Goal: Task Accomplishment & Management: Manage account settings

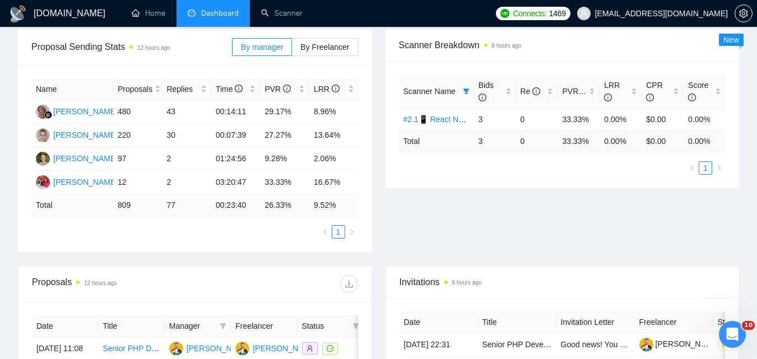
click at [437, 95] on span "Scanner Name" at bounding box center [430, 91] width 52 height 9
click at [463, 94] on icon "filter" at bounding box center [466, 91] width 7 height 7
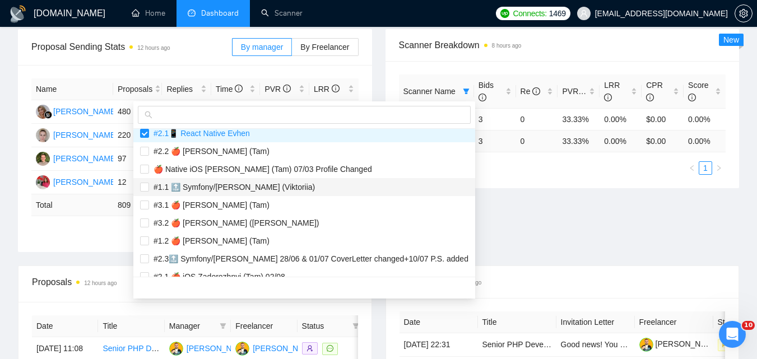
scroll to position [953, 0]
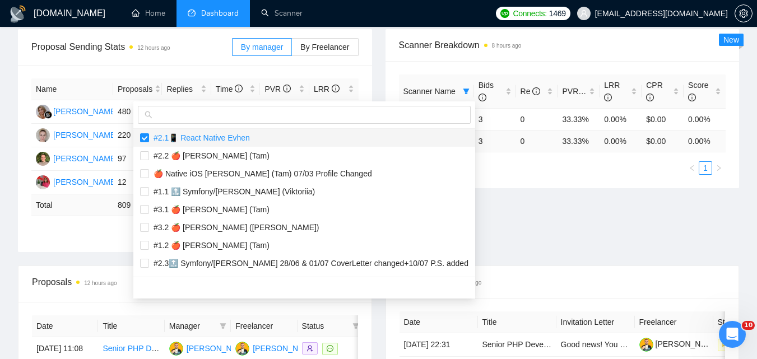
click at [203, 137] on span "#2.1📱 React Native Evhen" at bounding box center [199, 137] width 101 height 9
checkbox input "false"
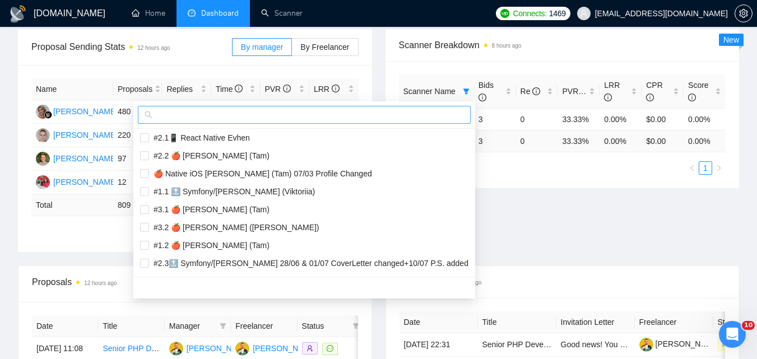
click at [212, 113] on input "text" at bounding box center [309, 115] width 309 height 12
paste input "#2.2📱 React Native Evhen"
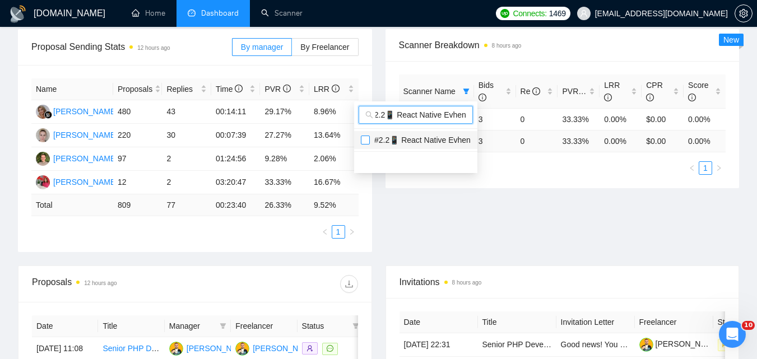
type input "#2.2📱 React Native Evhen"
click at [364, 137] on input "checkbox" at bounding box center [365, 140] width 9 height 9
checkbox input "true"
click at [517, 242] on div "Proposal Sending Stats 12 hours ago By manager By Freelancer Name Proposals Rep…" at bounding box center [378, 147] width 735 height 237
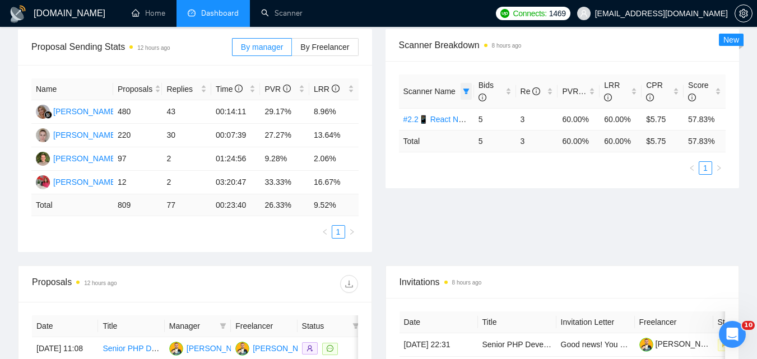
click at [469, 88] on icon "filter" at bounding box center [466, 91] width 7 height 7
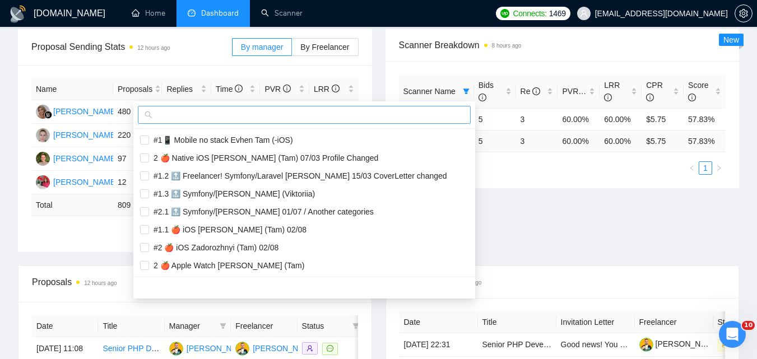
click at [381, 119] on input "text" at bounding box center [309, 115] width 309 height 12
paste input "#3.1📱 React Native Evhen / Another categories"
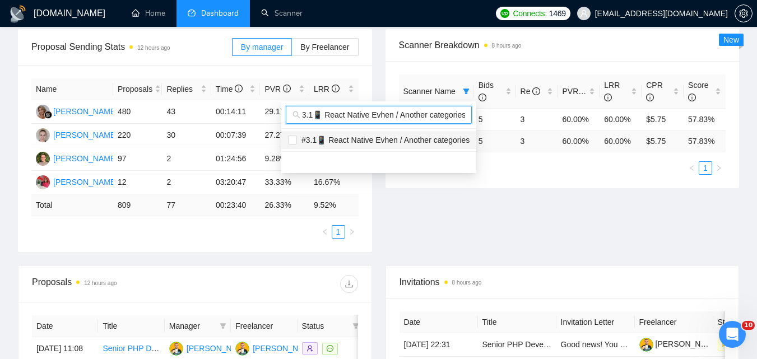
type input "#3.1📱 React Native Evhen / Another categories"
click at [374, 141] on span "#3.1📱 React Native Evhen / Another categories" at bounding box center [383, 140] width 173 height 9
checkbox input "true"
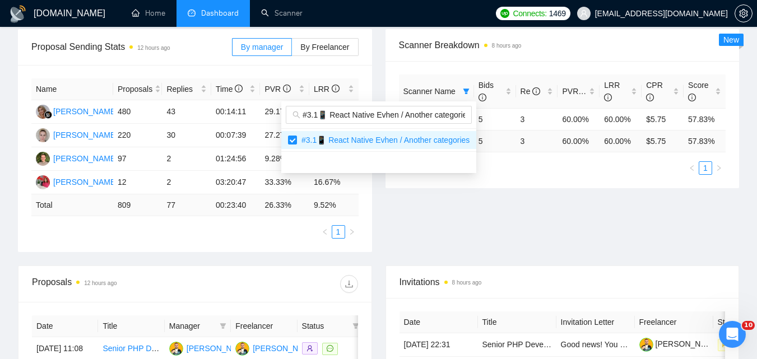
click at [535, 221] on div "Proposal Sending Stats 12 hours ago By manager By Freelancer Name Proposals Rep…" at bounding box center [378, 147] width 735 height 237
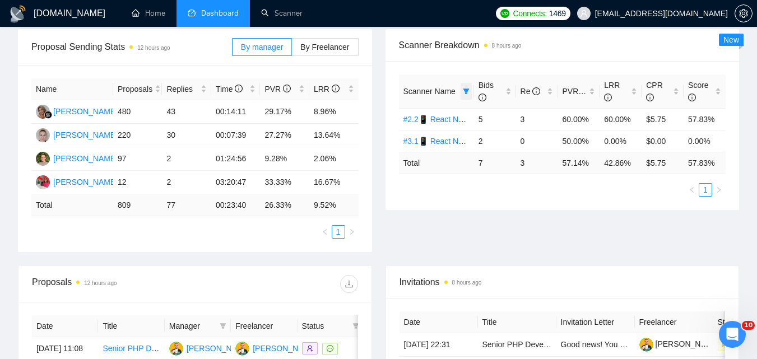
click at [465, 93] on icon "filter" at bounding box center [466, 91] width 7 height 7
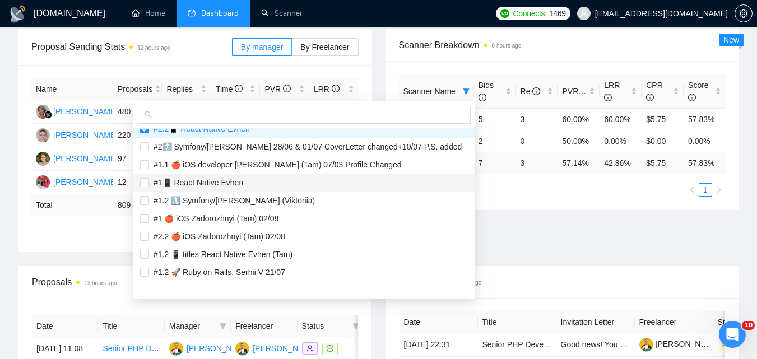
scroll to position [224, 0]
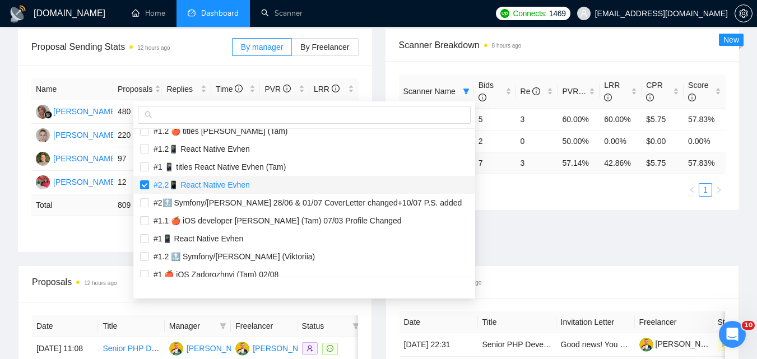
click at [233, 181] on span "#2.2📱 React Native Evhen" at bounding box center [199, 185] width 101 height 9
checkbox input "false"
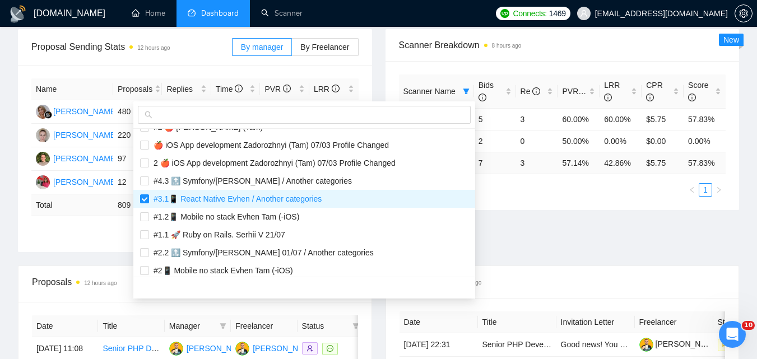
scroll to position [785, 0]
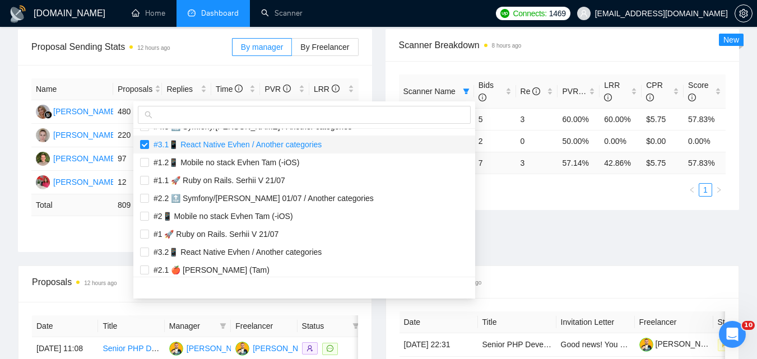
click at [237, 140] on span "#3.1📱 React Native Evhen / Another categories" at bounding box center [235, 144] width 173 height 9
checkbox input "false"
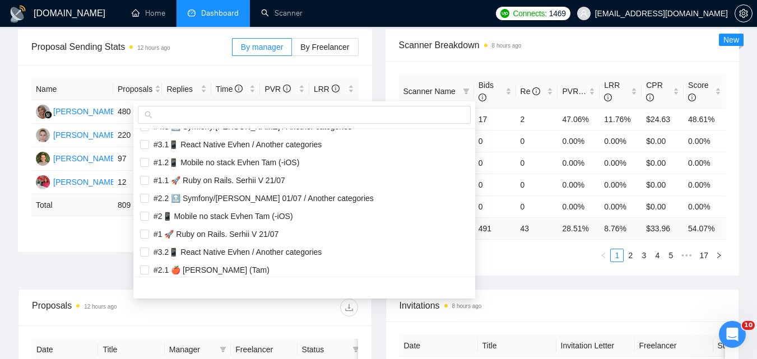
click at [584, 229] on div "Proposal Sending Stats 12 hours ago By manager By Freelancer Name Proposals Rep…" at bounding box center [378, 159] width 735 height 260
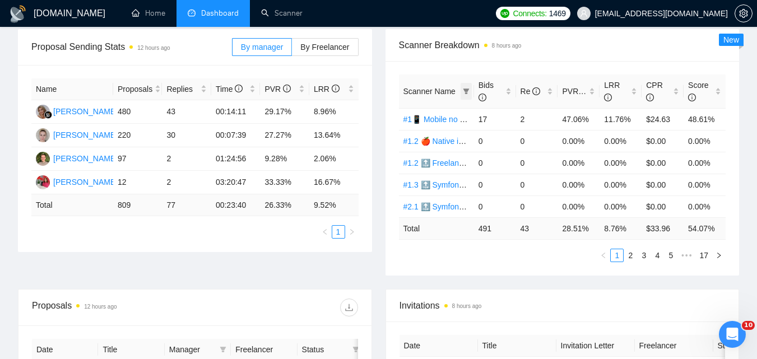
click at [470, 88] on span at bounding box center [466, 91] width 11 height 17
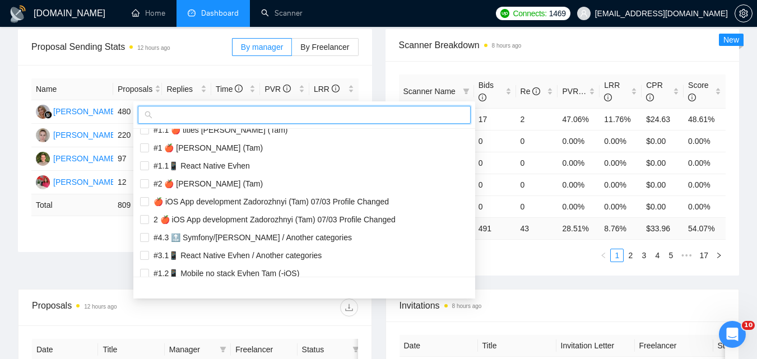
click at [396, 116] on input "text" at bounding box center [309, 115] width 309 height 12
paste input "#3.2📱 React Native Evhen / Another categories"
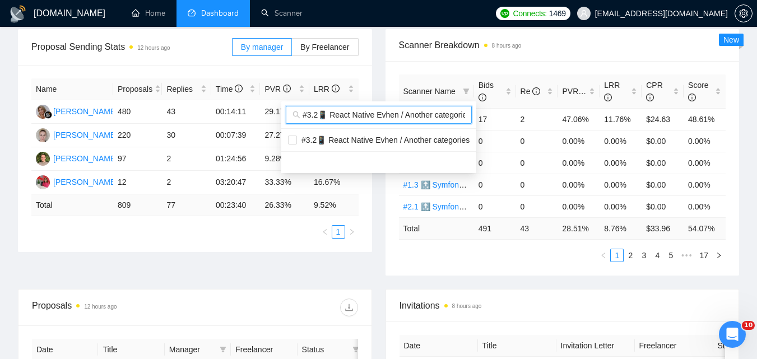
scroll to position [0, 0]
type input "#3.2📱 React Native Evhen / Another categories"
click at [383, 136] on span "#3.2📱 React Native Evhen / Another categories" at bounding box center [383, 140] width 173 height 9
checkbox input "true"
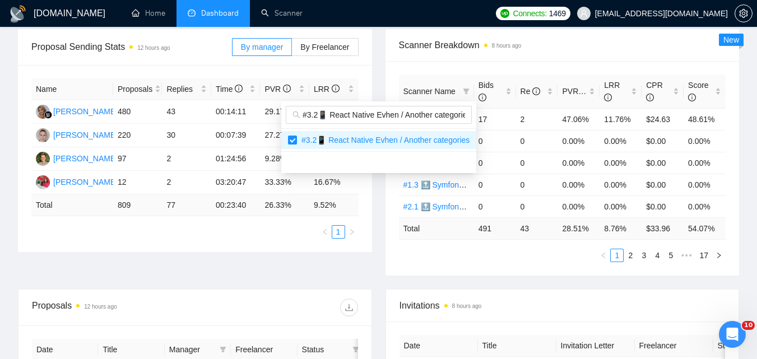
click at [486, 191] on body "[DOMAIN_NAME] Home Dashboard Scanner Connects: 1469 [EMAIL_ADDRESS][DOMAIN_NAME…" at bounding box center [378, 11] width 757 height 359
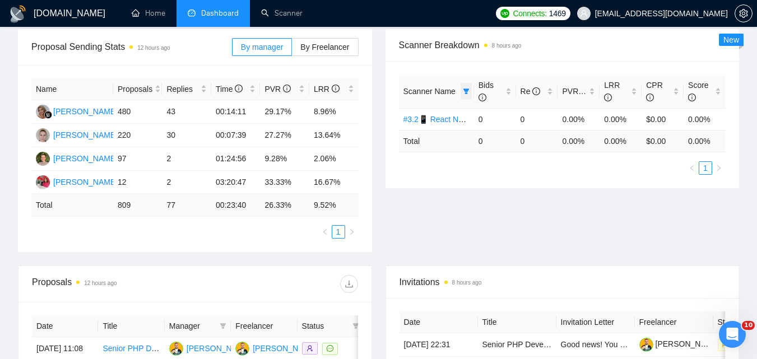
click at [468, 88] on icon "filter" at bounding box center [466, 91] width 7 height 7
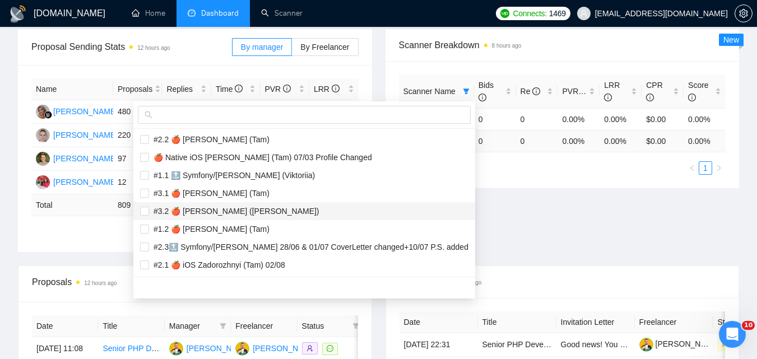
scroll to position [897, 0]
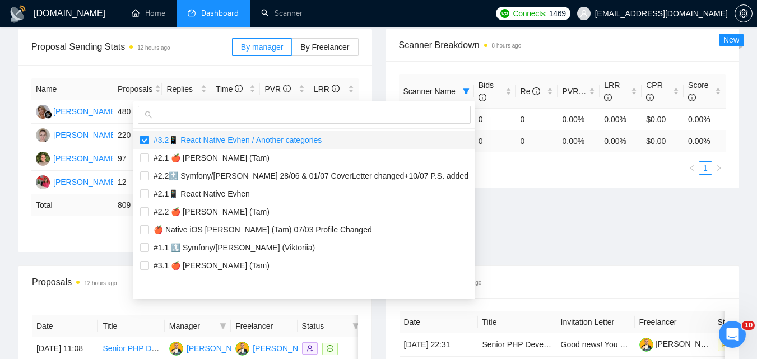
click at [213, 136] on span "#3.2📱 React Native Evhen / Another categories" at bounding box center [235, 140] width 173 height 9
checkbox input "false"
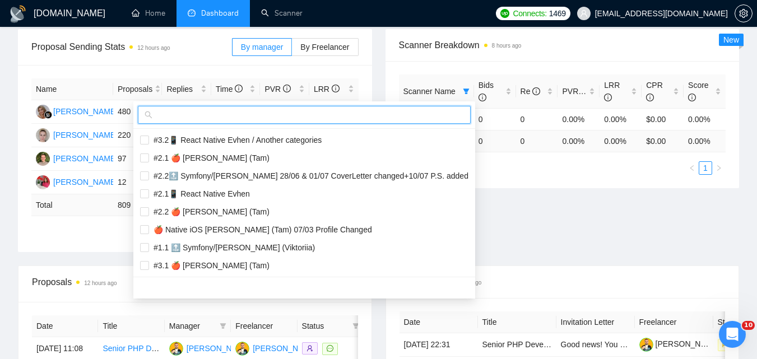
click at [217, 115] on input "text" at bounding box center [309, 115] width 309 height 12
click at [226, 117] on input "text" at bounding box center [309, 115] width 309 height 12
paste input "#1 📱 titles React Native Evhen (Tam)"
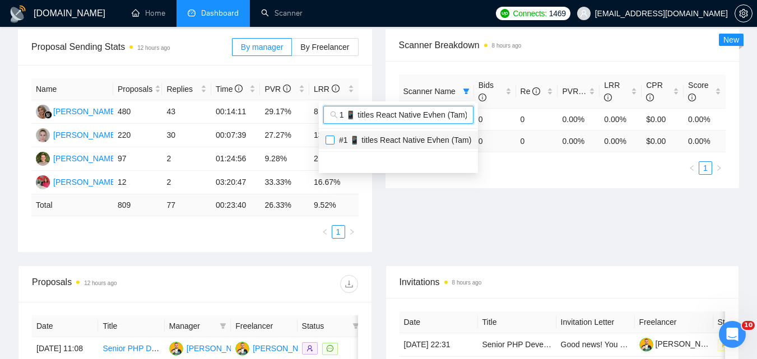
type input "#1 📱 titles React Native Evhen (Tam)"
click at [331, 142] on input "checkbox" at bounding box center [330, 140] width 9 height 9
checkbox input "true"
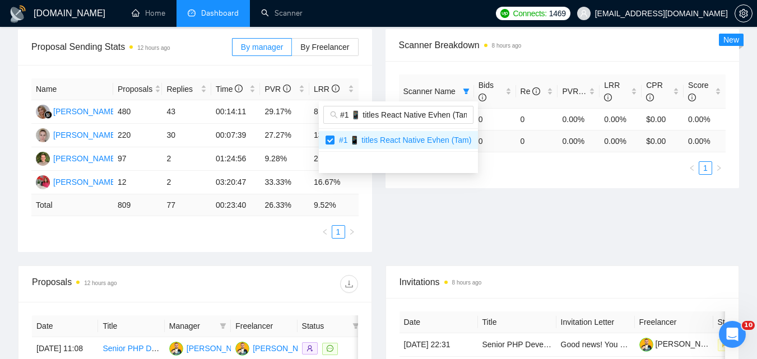
click at [552, 225] on div "Proposal Sending Stats 12 hours ago By manager By Freelancer Name Proposals Rep…" at bounding box center [378, 147] width 735 height 237
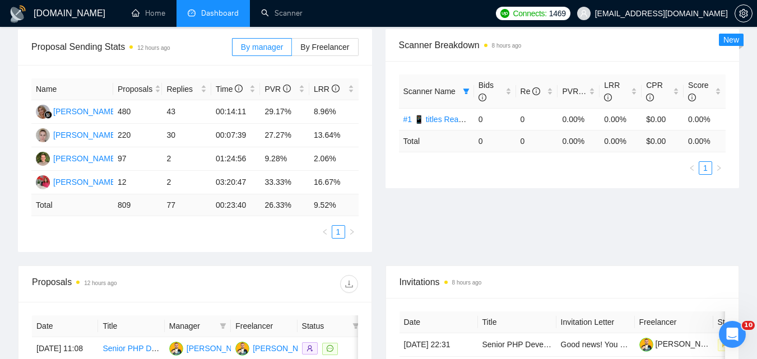
click at [551, 225] on div "Proposal Sending Stats 12 hours ago By manager By Freelancer Name Proposals Rep…" at bounding box center [378, 147] width 735 height 237
click at [469, 85] on span at bounding box center [466, 91] width 11 height 17
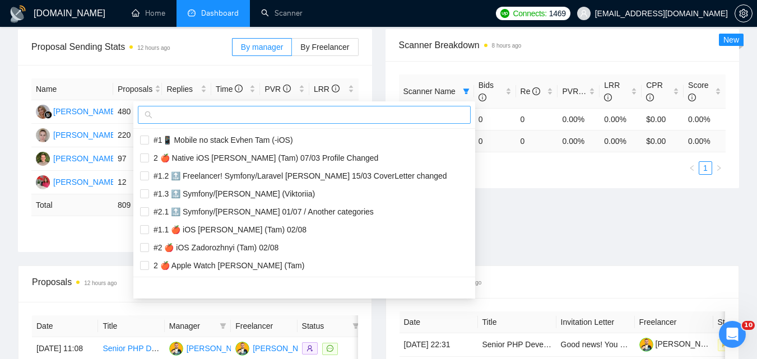
click at [405, 119] on input "text" at bounding box center [309, 115] width 309 height 12
paste input "#1.1 📱 titles React Native Evhen (Tam)"
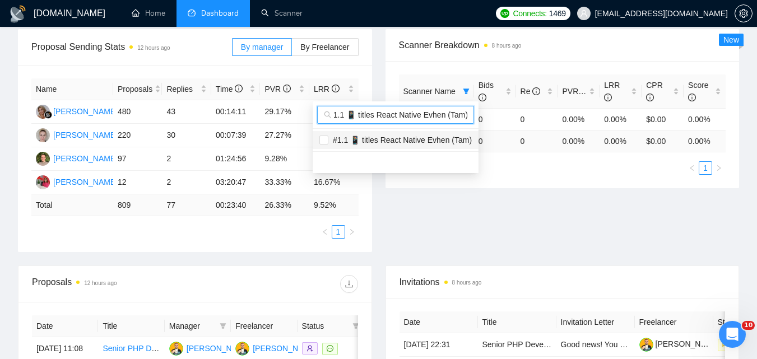
type input "#1.1 📱 titles React Native Evhen (Tam)"
click at [382, 137] on span "#1.1 📱 titles React Native Evhen (Tam)" at bounding box center [401, 140] width 144 height 9
checkbox input "true"
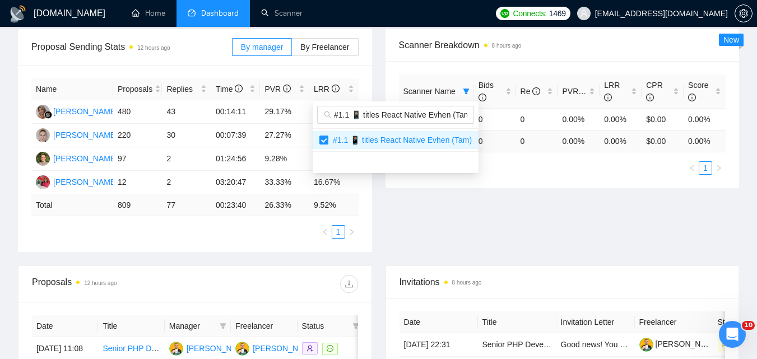
click at [601, 237] on div "Proposal Sending Stats 12 hours ago By manager By Freelancer Name Proposals Rep…" at bounding box center [378, 147] width 735 height 237
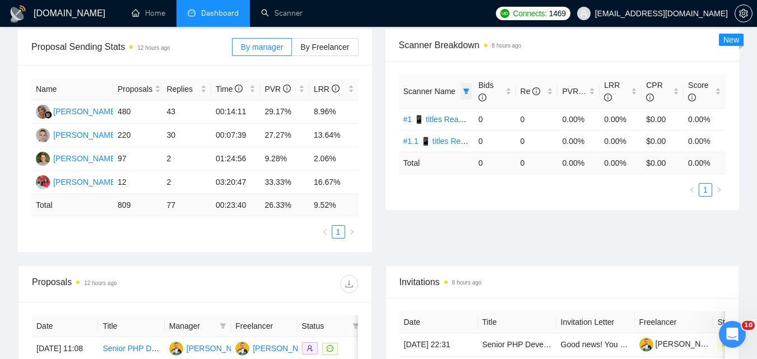
drag, startPoint x: 476, startPoint y: 88, endPoint x: 470, endPoint y: 90, distance: 5.9
click at [479, 88] on div "Bids" at bounding box center [495, 91] width 33 height 25
click at [469, 90] on icon "filter" at bounding box center [466, 92] width 6 height 6
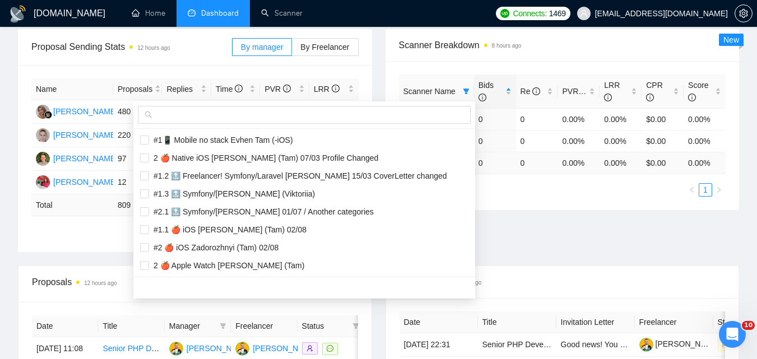
drag, startPoint x: 524, startPoint y: 218, endPoint x: 508, endPoint y: 212, distance: 16.1
click at [524, 218] on div "Proposal Sending Stats 12 hours ago By manager By Freelancer Name Proposals Rep…" at bounding box center [378, 147] width 735 height 237
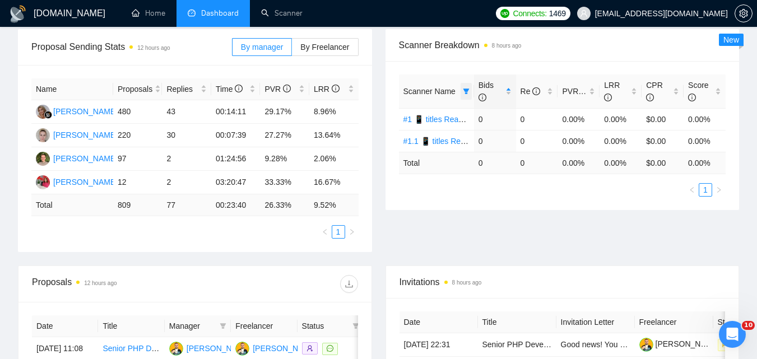
click at [469, 94] on icon "filter" at bounding box center [466, 91] width 7 height 7
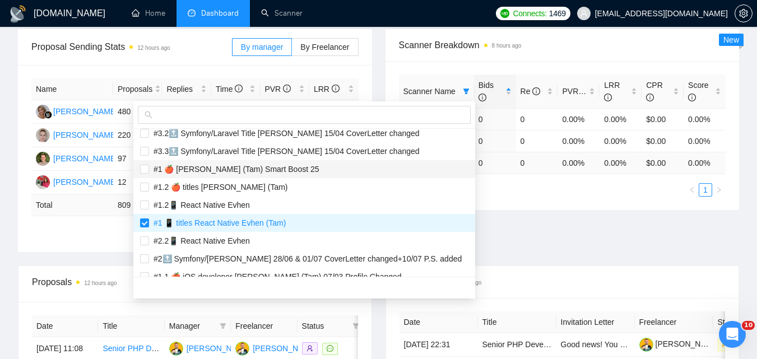
scroll to position [224, 0]
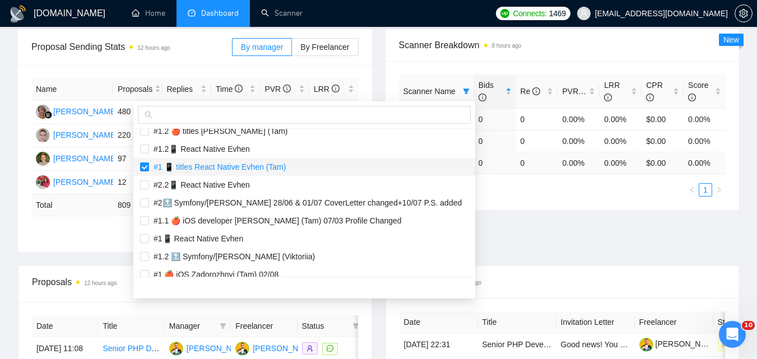
click at [257, 172] on span "#1 📱 titles React Native Evhen (Tam)" at bounding box center [304, 167] width 329 height 12
checkbox input "false"
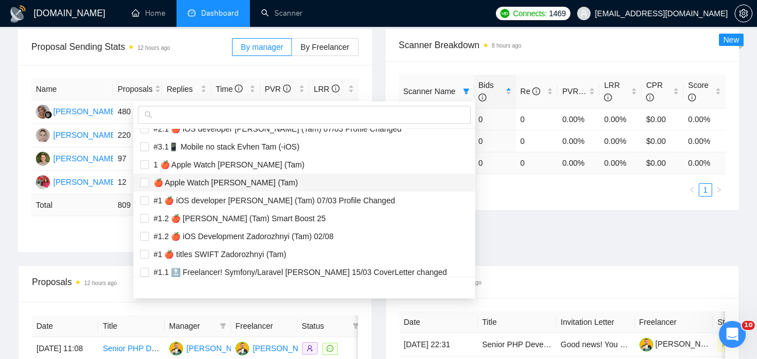
scroll to position [1177, 0]
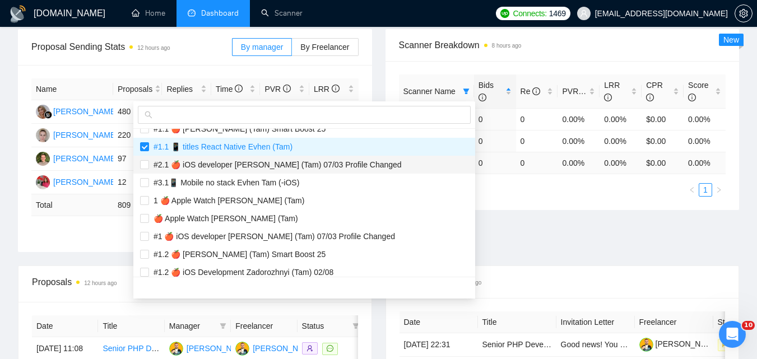
click at [251, 156] on li "#2.1 🍎 iOS developer [PERSON_NAME] (Tam) 07/03 Profile Changed" at bounding box center [304, 165] width 342 height 18
checkbox input "true"
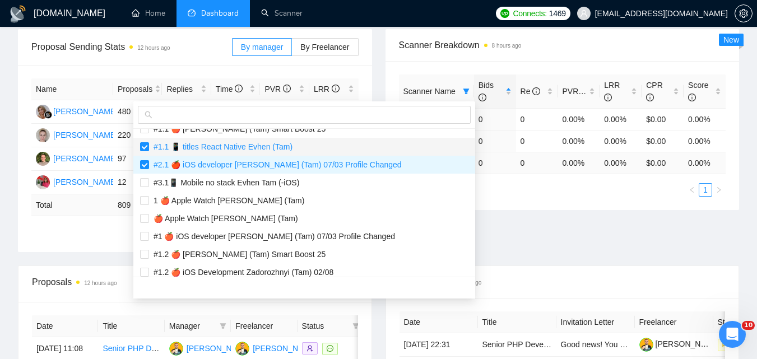
click at [251, 151] on span "#1.1 📱 titles React Native Evhen (Tam)" at bounding box center [221, 146] width 144 height 9
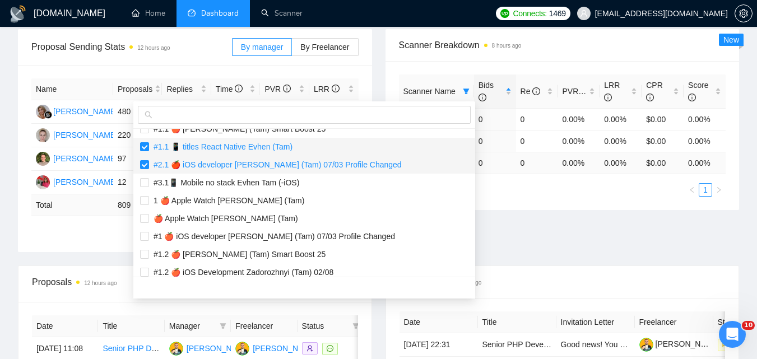
checkbox input "false"
click at [249, 160] on span "#2.1 🍎 iOS developer [PERSON_NAME] (Tam) 07/03 Profile Changed" at bounding box center [275, 164] width 253 height 9
checkbox input "false"
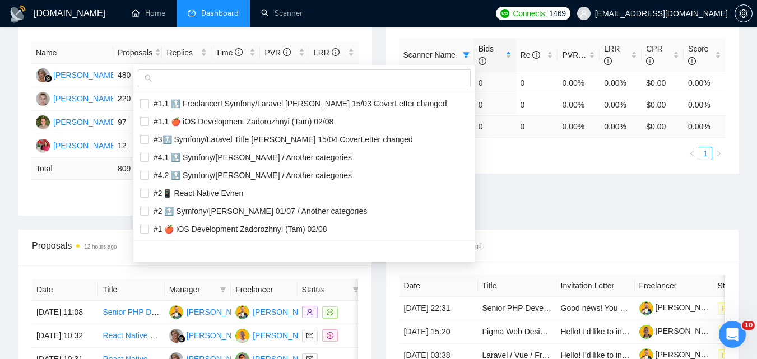
scroll to position [168, 0]
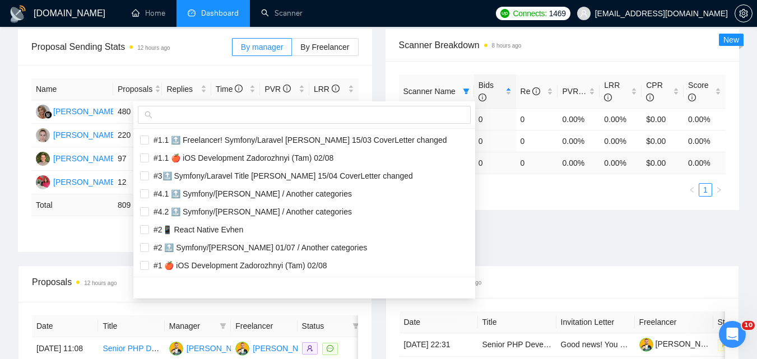
click at [574, 217] on div "Proposal Sending Stats 12 hours ago By manager By Freelancer Name Proposals Rep…" at bounding box center [378, 147] width 735 height 237
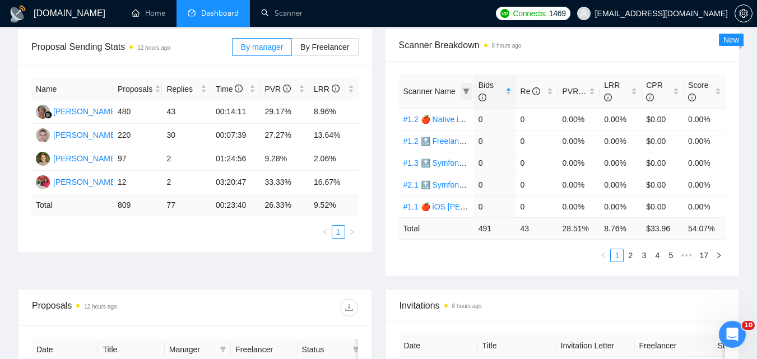
click at [463, 91] on icon "filter" at bounding box center [466, 91] width 7 height 7
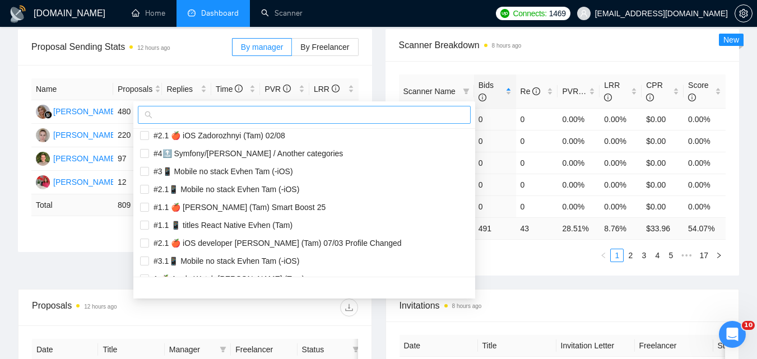
drag, startPoint x: 397, startPoint y: 127, endPoint x: 401, endPoint y: 117, distance: 10.8
click at [396, 125] on div at bounding box center [304, 114] width 342 height 27
click at [401, 117] on input "text" at bounding box center [309, 115] width 309 height 12
paste input "#1.2 📱 titles React Native Evhen (Tam)"
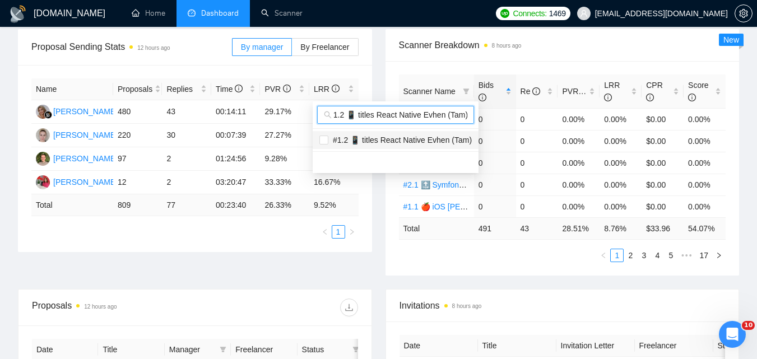
type input "#1.2 📱 titles React Native Evhen (Tam)"
click at [383, 140] on span "#1.2 📱 titles React Native Evhen (Tam)" at bounding box center [401, 140] width 144 height 9
checkbox input "true"
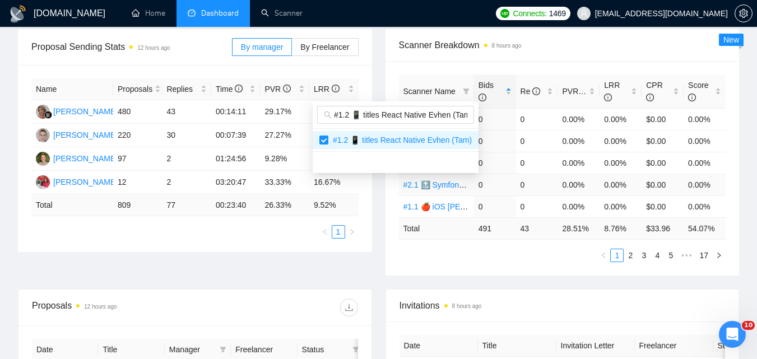
click at [523, 191] on body "[DOMAIN_NAME] Home Dashboard Scanner Connects: 1469 [EMAIL_ADDRESS][DOMAIN_NAME…" at bounding box center [378, 11] width 757 height 359
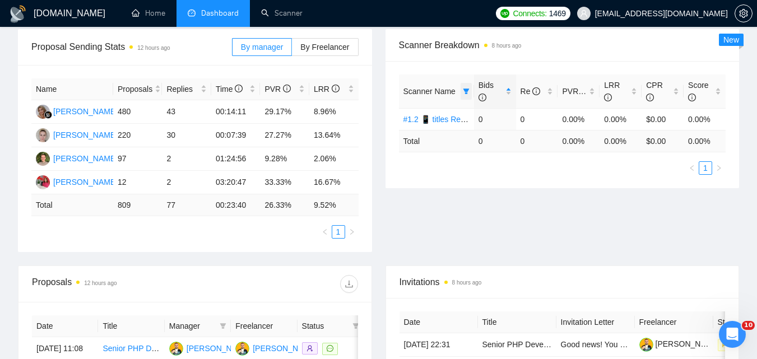
click at [464, 92] on icon "filter" at bounding box center [466, 91] width 7 height 7
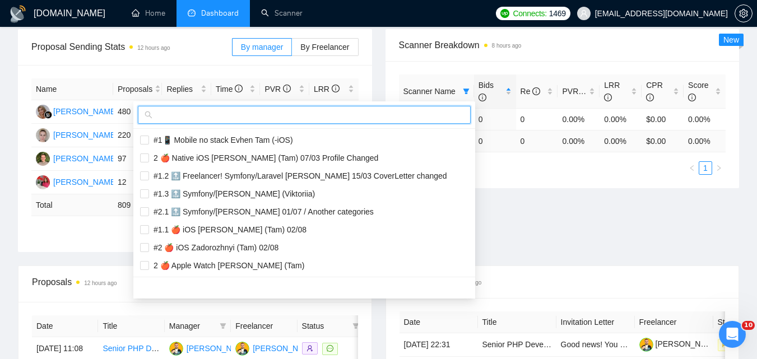
click at [408, 111] on input "text" at bounding box center [309, 115] width 309 height 12
paste input "#1.1📱 Mobile no stack Evhen Tam (-iOS)"
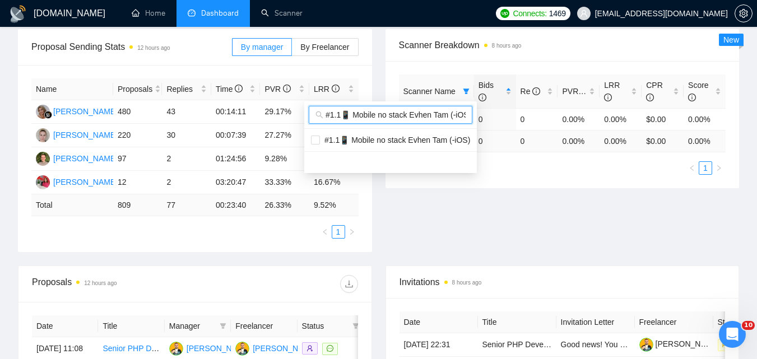
scroll to position [0, 6]
type input "#1.1📱 Mobile no stack Evhen Tam (-iOS)"
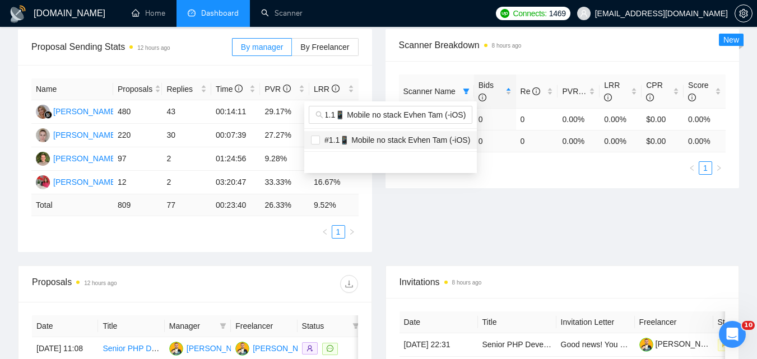
click at [372, 140] on span "#1.1📱 Mobile no stack Evhen Tam (-iOS)" at bounding box center [395, 140] width 150 height 9
checkbox input "true"
click at [592, 290] on div "Invitations 8 hours ago" at bounding box center [563, 282] width 326 height 32
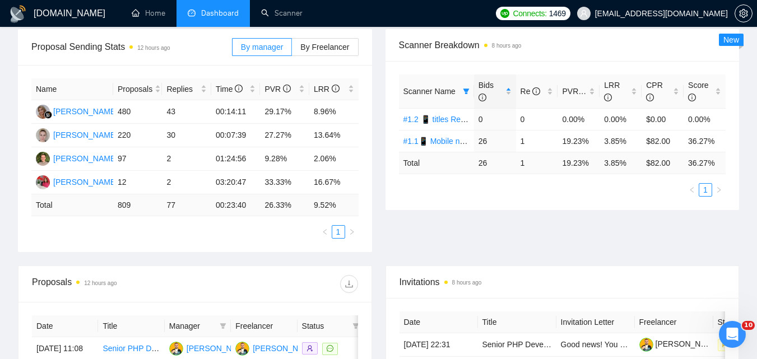
click at [574, 247] on div "Proposal Sending Stats 12 hours ago By manager By Freelancer Name Proposals Rep…" at bounding box center [378, 147] width 735 height 237
click at [468, 94] on icon "filter" at bounding box center [466, 91] width 7 height 7
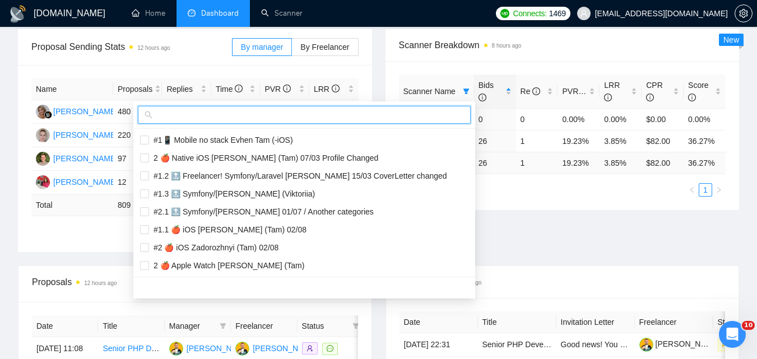
click at [409, 117] on input "text" at bounding box center [309, 115] width 309 height 12
paste input "#1.2📱 Mobile no stack Evhen Tam (-iOS)"
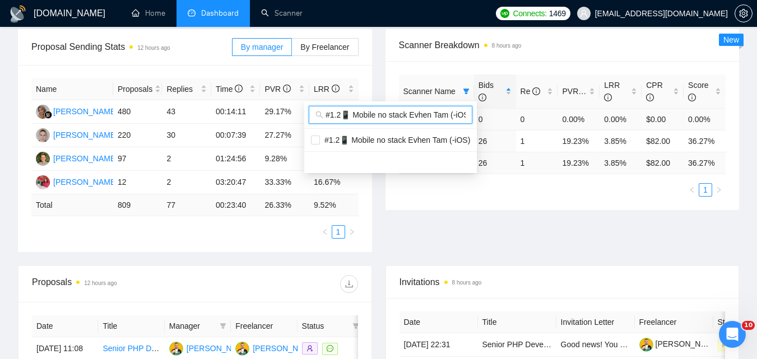
scroll to position [0, 6]
type input "#1.2📱 Mobile no stack Evhen Tam (-iOS)"
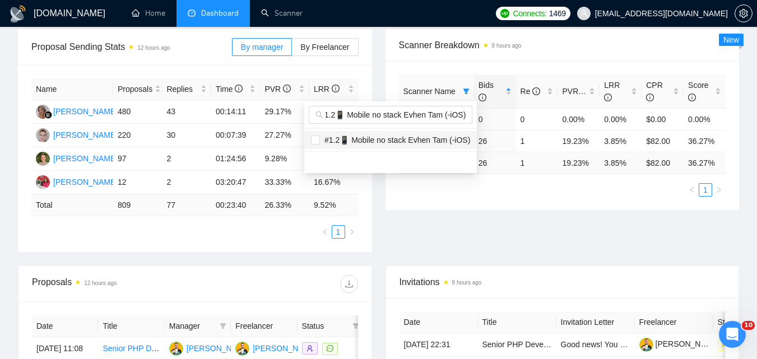
drag, startPoint x: 382, startPoint y: 143, endPoint x: 420, endPoint y: 154, distance: 39.2
click at [382, 143] on span "#1.2📱 Mobile no stack Evhen Tam (-iOS)" at bounding box center [395, 140] width 150 height 9
checkbox input "true"
click at [491, 191] on body "[DOMAIN_NAME] Home Dashboard Scanner Connects: 1469 [EMAIL_ADDRESS][DOMAIN_NAME…" at bounding box center [378, 11] width 757 height 359
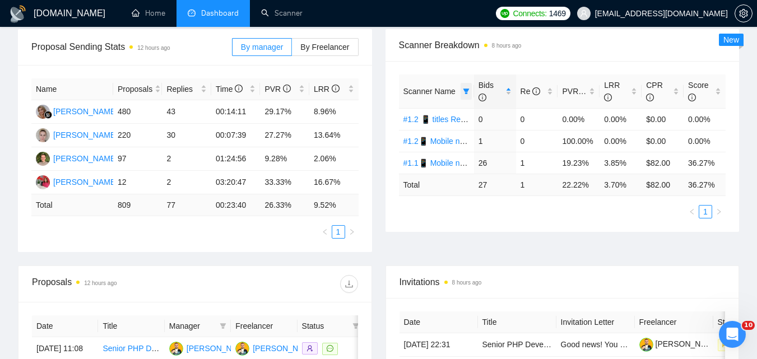
click at [470, 91] on span at bounding box center [466, 91] width 11 height 17
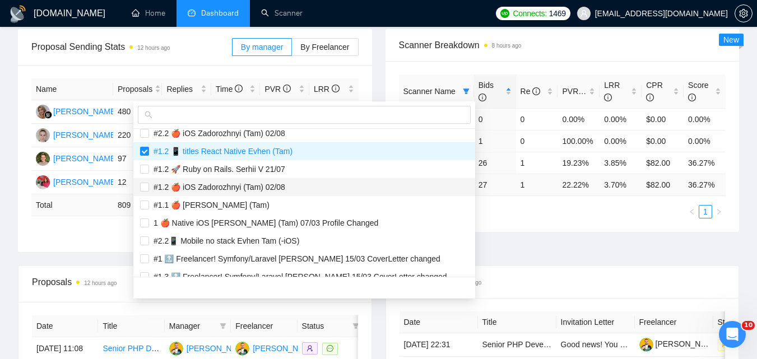
scroll to position [392, 0]
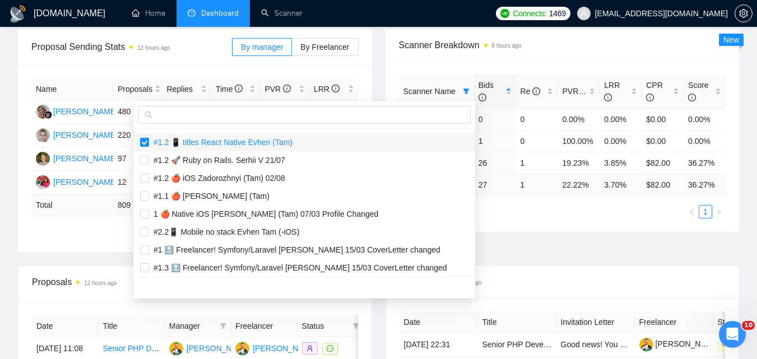
click at [251, 142] on span "#1.2 📱 titles React Native Evhen (Tam)" at bounding box center [221, 142] width 144 height 9
checkbox input "false"
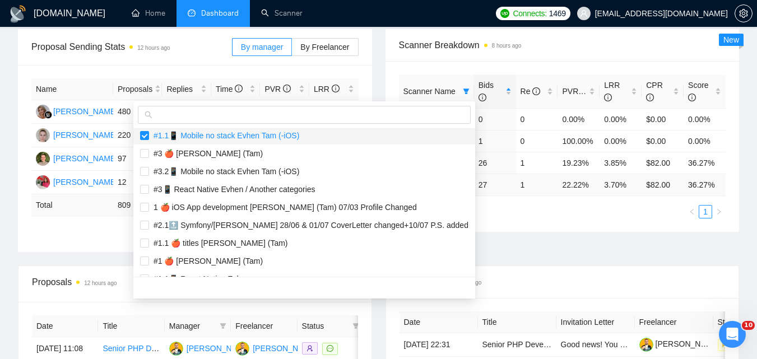
click at [261, 137] on span "#1.1📱 Mobile no stack Evhen Tam (-iOS)" at bounding box center [224, 135] width 150 height 9
checkbox input "false"
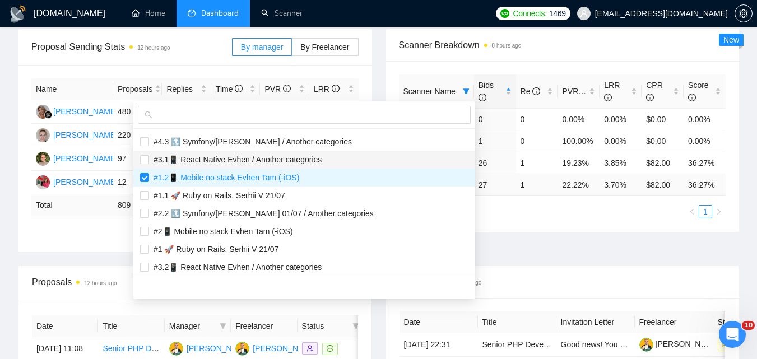
scroll to position [785, 0]
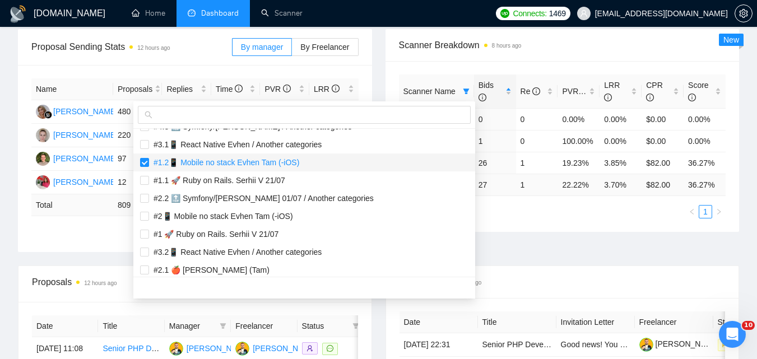
click at [252, 161] on span "#1.2📱 Mobile no stack Evhen Tam (-iOS)" at bounding box center [224, 162] width 150 height 9
checkbox input "false"
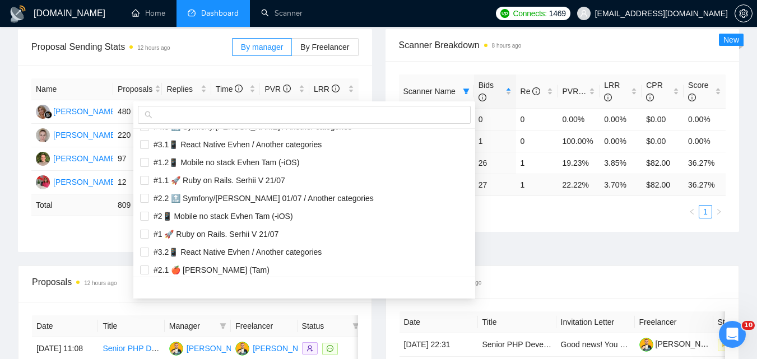
click at [550, 230] on div "Scanner Name Bids Re PVR LRR CPR Score #1.2 📱 titles React Native Evhen (Tam) 0…" at bounding box center [563, 146] width 354 height 171
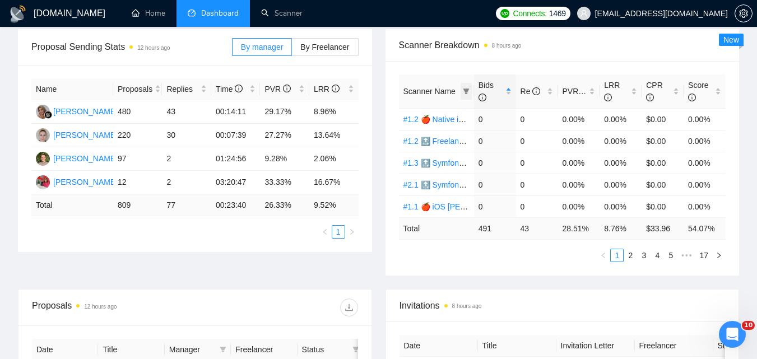
click at [464, 93] on icon "filter" at bounding box center [466, 91] width 7 height 7
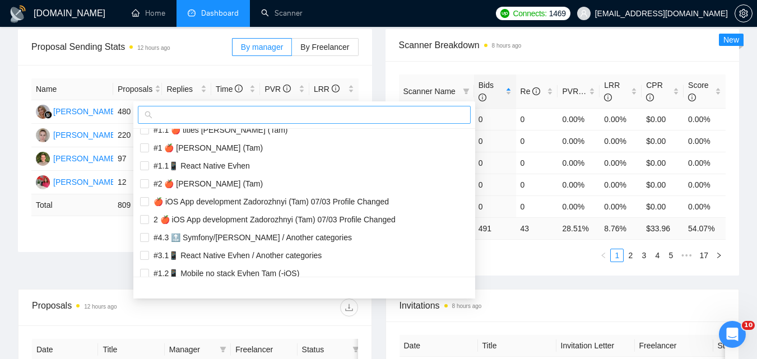
click at [366, 115] on input "text" at bounding box center [309, 115] width 309 height 12
paste input "#2.1📱 Mobile no stack Evhen Tam (-iOS)"
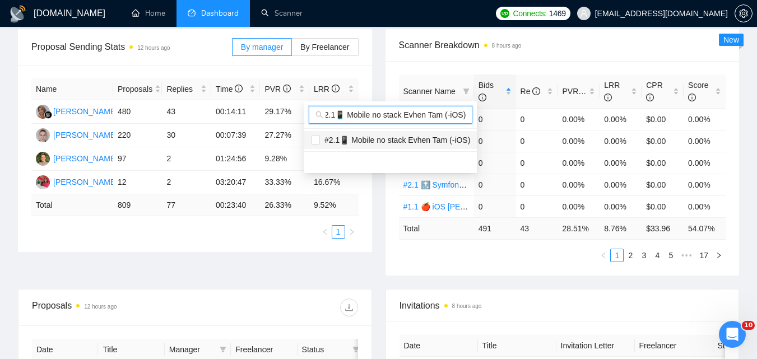
type input "#2.1📱 Mobile no stack Evhen Tam (-iOS)"
click at [382, 141] on span "#2.1📱 Mobile no stack Evhen Tam (-iOS)" at bounding box center [395, 140] width 150 height 9
checkbox input "true"
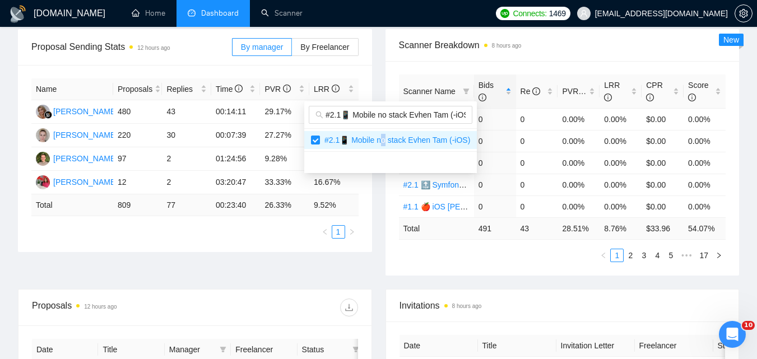
click at [548, 273] on main "Team Dashboard [DATE] [DATE] Last 30 Days [DATE] [DATE] This Week Last Week Thi…" at bounding box center [379, 262] width 722 height 770
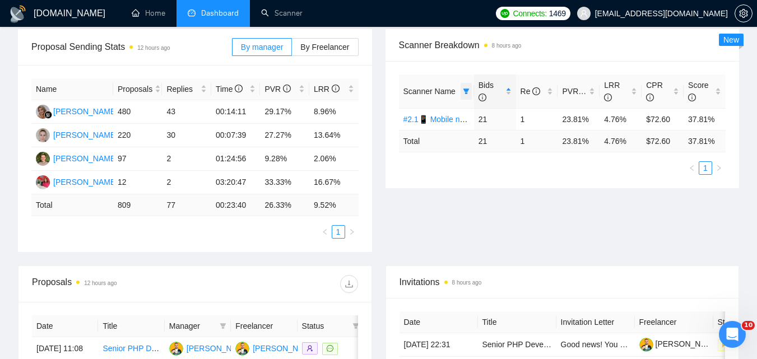
click at [471, 86] on span at bounding box center [466, 91] width 11 height 17
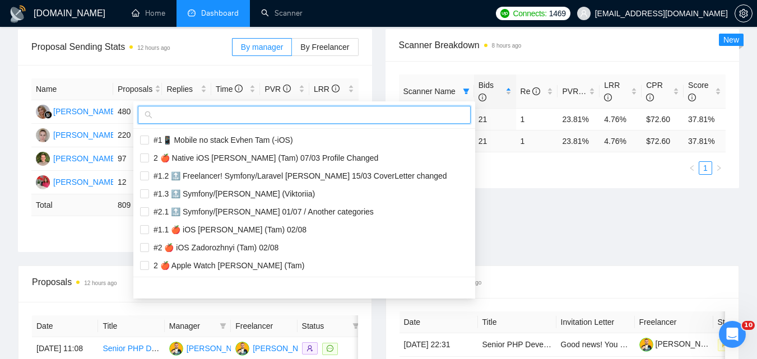
click at [395, 112] on input "text" at bounding box center [309, 115] width 309 height 12
paste input "#2.2📱 Mobile no stack Evhen Tam (-iOS)"
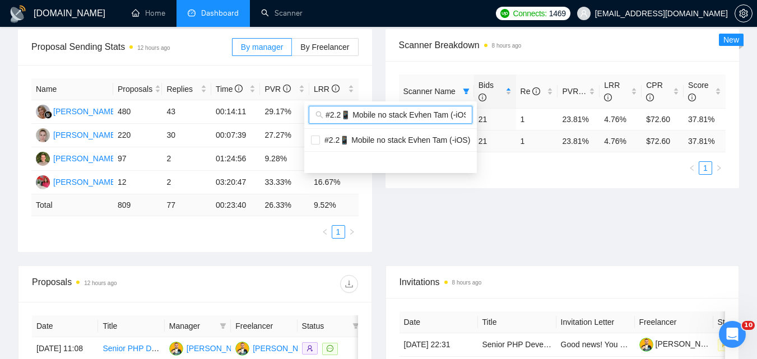
scroll to position [0, 6]
type input "#2.2📱 Mobile no stack Evhen Tam (-iOS)"
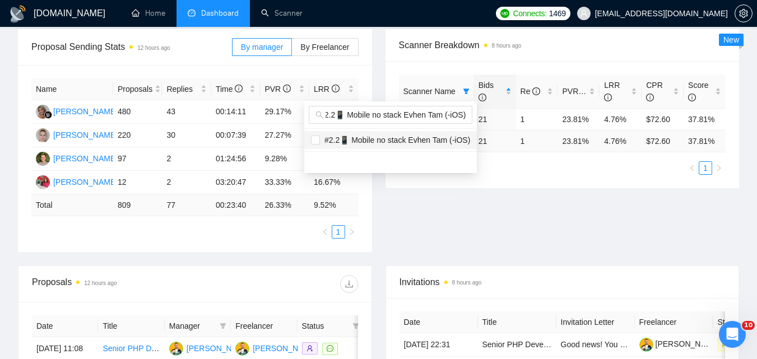
click at [413, 137] on span "#2.2📱 Mobile no stack Evhen Tam (-iOS)" at bounding box center [395, 140] width 150 height 9
checkbox input "true"
click at [556, 214] on div "Proposal Sending Stats 12 hours ago By manager By Freelancer Name Proposals Rep…" at bounding box center [378, 147] width 735 height 237
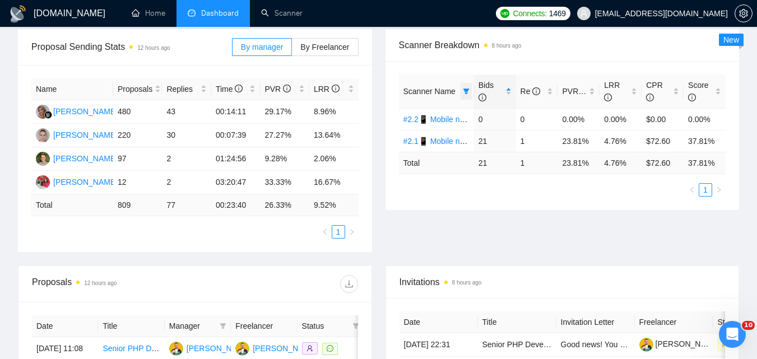
click at [464, 89] on icon "filter" at bounding box center [466, 91] width 7 height 7
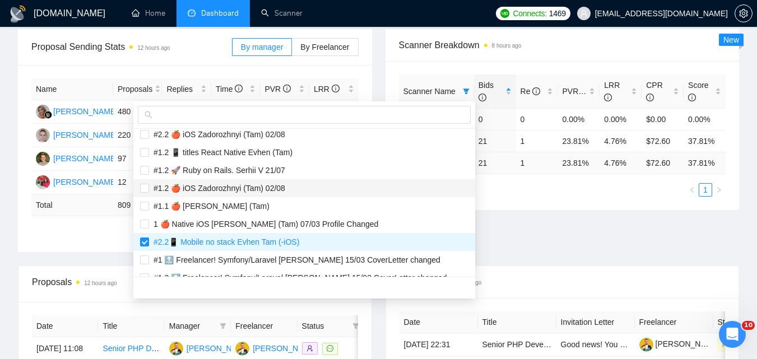
scroll to position [392, 0]
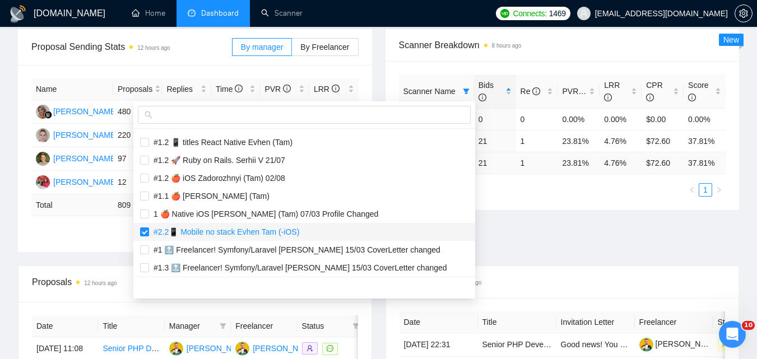
click at [242, 233] on span "#2.2📱 Mobile no stack Evhen Tam (-iOS)" at bounding box center [224, 232] width 150 height 9
checkbox input "false"
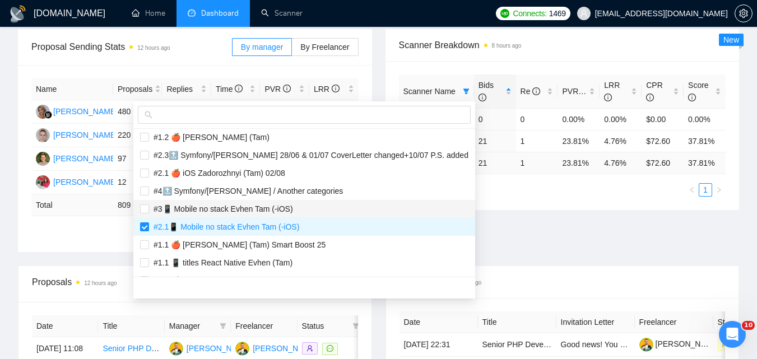
scroll to position [1065, 0]
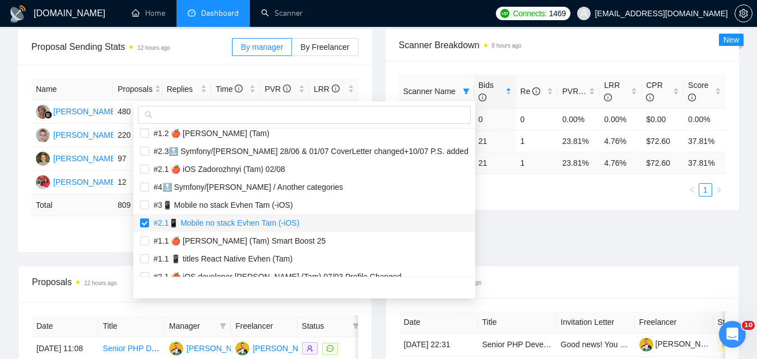
click at [255, 221] on span "#2.1📱 Mobile no stack Evhen Tam (-iOS)" at bounding box center [224, 223] width 150 height 9
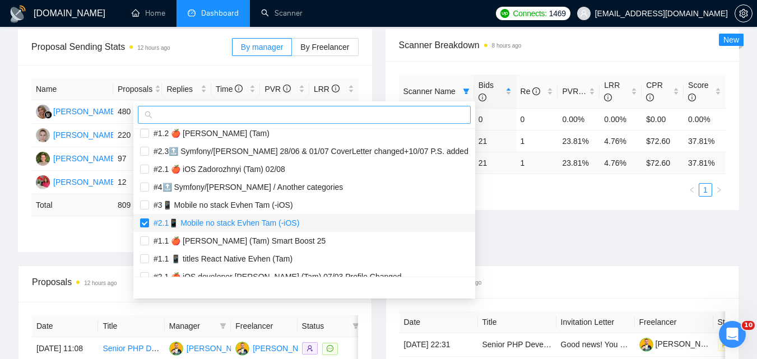
checkbox input "false"
click at [290, 112] on input "text" at bounding box center [309, 115] width 309 height 12
paste input "#3.1📱 Mobile no stack Evhen Tam (-iOS)"
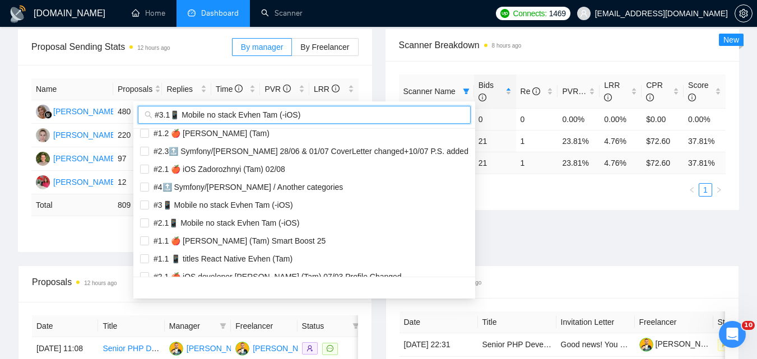
scroll to position [0, 0]
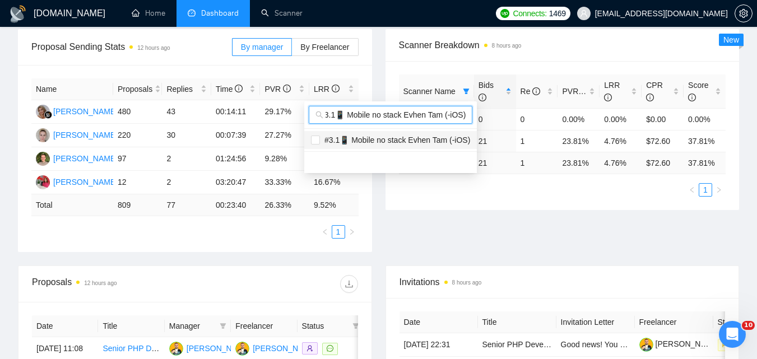
type input "#3.1📱 Mobile no stack Evhen Tam (-iOS)"
click at [364, 142] on span "#3.1📱 Mobile no stack Evhen Tam (-iOS)" at bounding box center [395, 140] width 150 height 9
checkbox input "true"
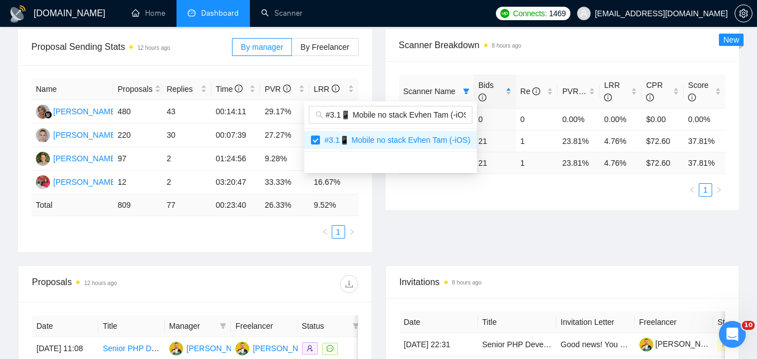
click at [563, 233] on div "Proposal Sending Stats 12 hours ago By manager By Freelancer Name Proposals Rep…" at bounding box center [378, 147] width 735 height 237
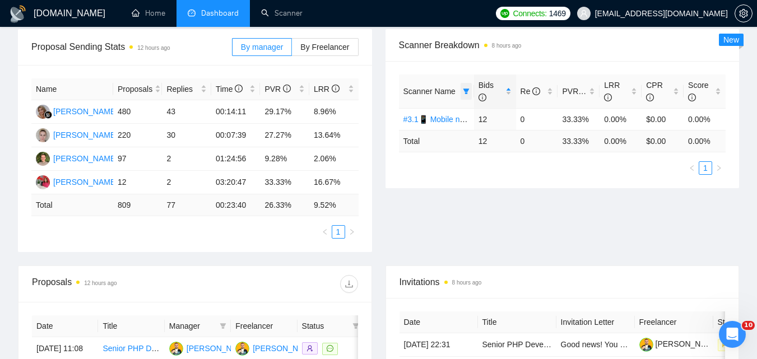
click at [461, 91] on span at bounding box center [466, 91] width 11 height 17
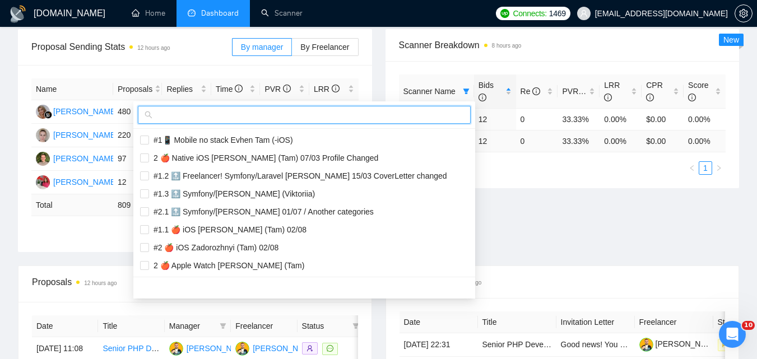
click at [364, 110] on input "text" at bounding box center [309, 115] width 309 height 12
paste input "#3.2📱 Mobile no stack Evhen Tam (-iOS)"
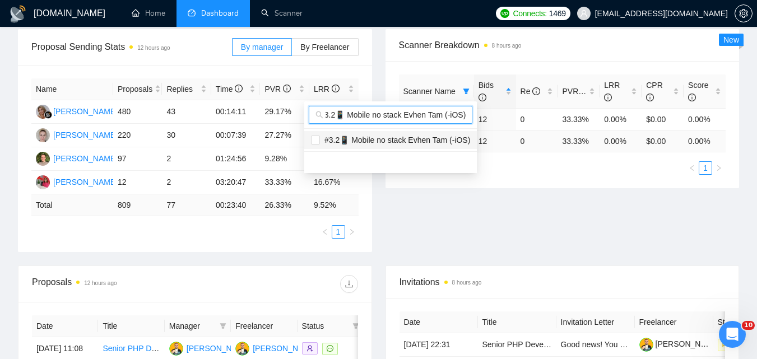
type input "#3.2📱 Mobile no stack Evhen Tam (-iOS)"
drag, startPoint x: 350, startPoint y: 138, endPoint x: 406, endPoint y: 166, distance: 63.2
click at [351, 138] on span "#3.2📱 Mobile no stack Evhen Tam (-iOS)" at bounding box center [395, 140] width 150 height 9
checkbox input "true"
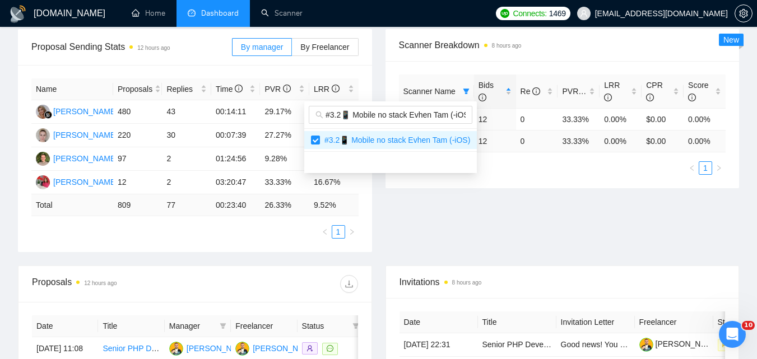
click at [538, 225] on div "Proposal Sending Stats 12 hours ago By manager By Freelancer Name Proposals Rep…" at bounding box center [378, 147] width 735 height 237
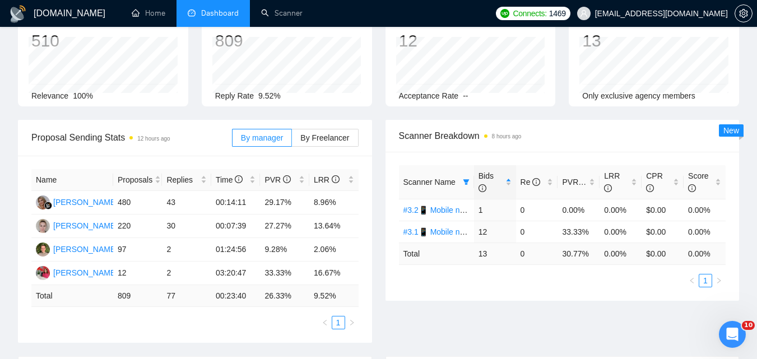
scroll to position [112, 0]
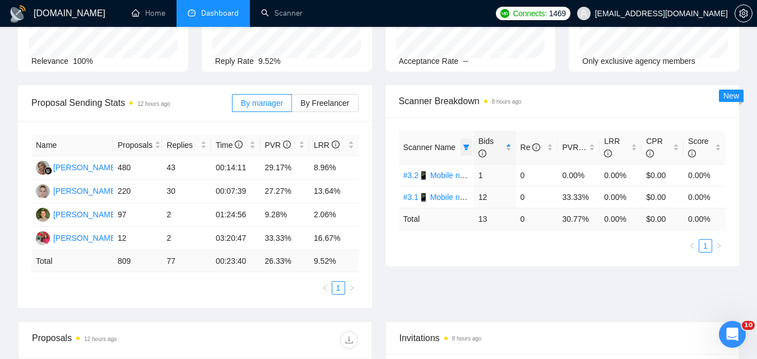
click at [465, 144] on icon "filter" at bounding box center [466, 147] width 7 height 7
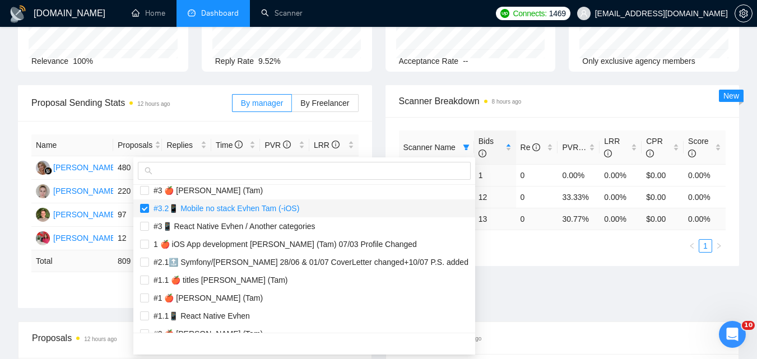
scroll to position [561, 0]
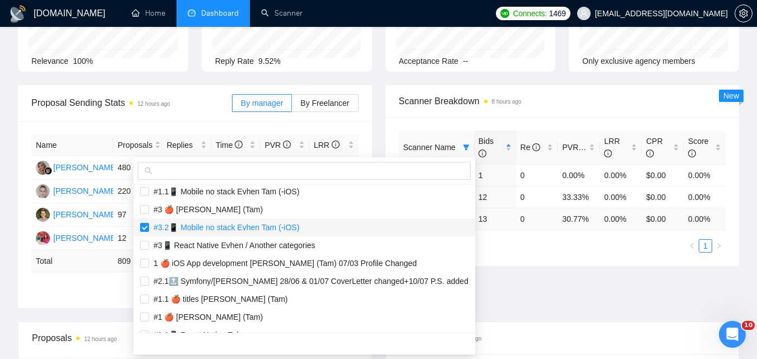
click at [205, 232] on span "#3.2📱 Mobile no stack Evhen Tam (-iOS)" at bounding box center [224, 227] width 150 height 9
checkbox input "false"
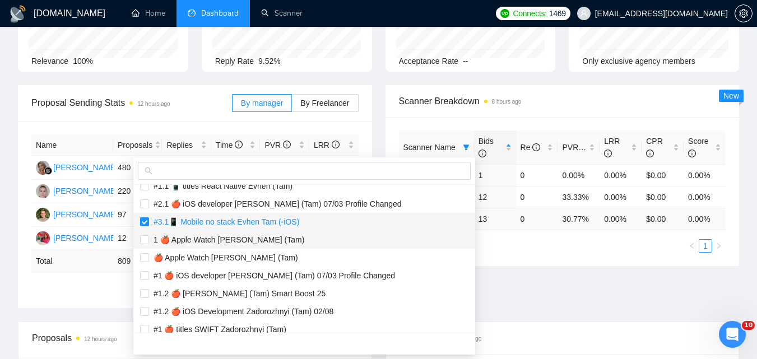
scroll to position [1177, 0]
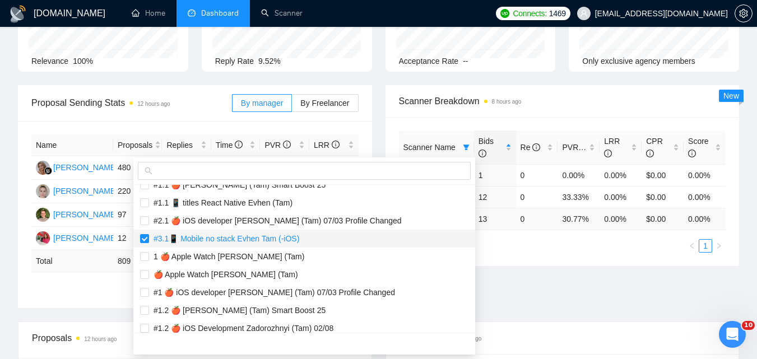
click at [226, 241] on span "#3.1📱 Mobile no stack Evhen Tam (-iOS)" at bounding box center [224, 238] width 150 height 9
checkbox input "false"
click at [243, 171] on input "text" at bounding box center [309, 171] width 309 height 12
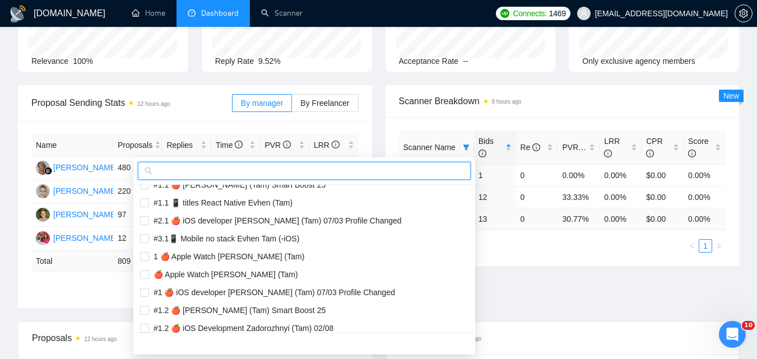
paste input "#1.1 🍎 [PERSON_NAME] (Tam) Smart Boost 25"
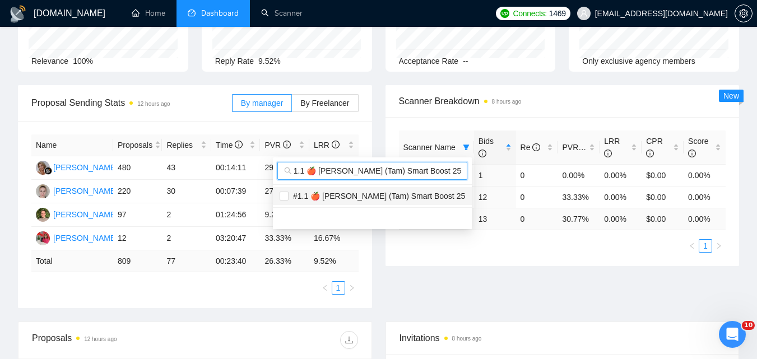
type input "#1.1 🍎 [PERSON_NAME] (Tam) Smart Boost 25"
click at [320, 197] on span "#1.1 🍎 [PERSON_NAME] (Tam) Smart Boost 25" at bounding box center [377, 196] width 177 height 9
checkbox input "true"
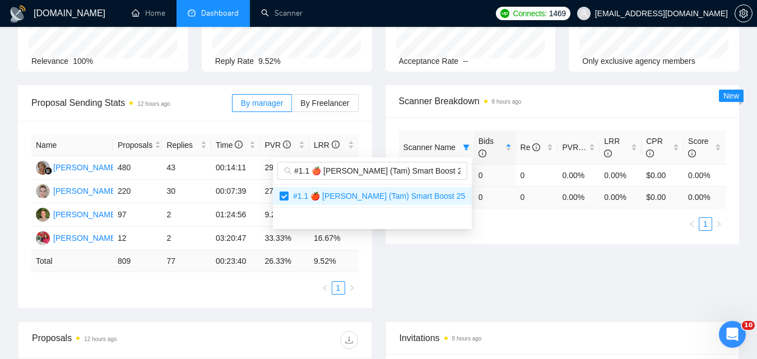
click at [558, 280] on div "Proposal Sending Stats 12 hours ago By manager By Freelancer Name Proposals Rep…" at bounding box center [378, 203] width 735 height 237
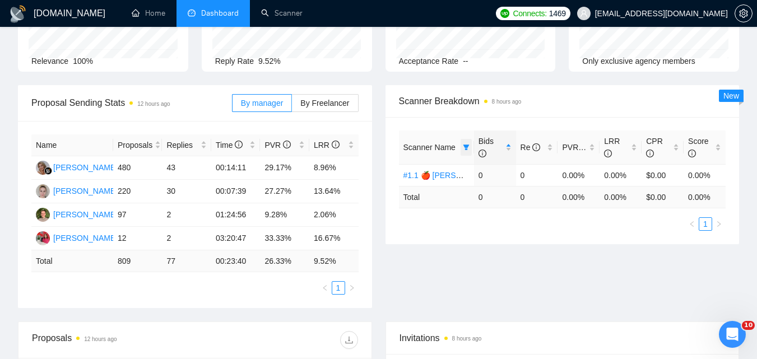
click at [469, 144] on span at bounding box center [466, 147] width 11 height 17
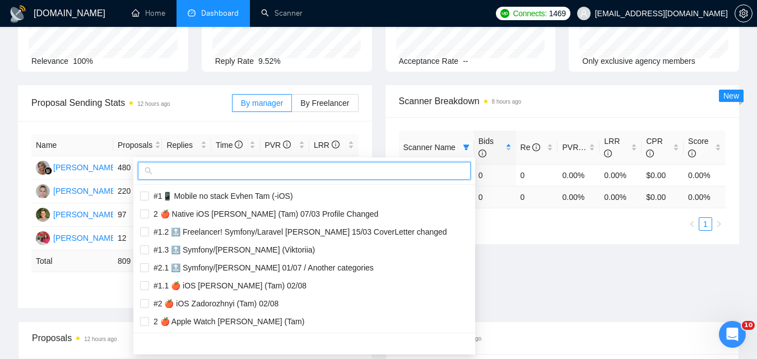
click at [412, 170] on input "text" at bounding box center [309, 171] width 309 height 12
paste input "#1.2 🍎 [PERSON_NAME] (Tam) Smart Boost 25"
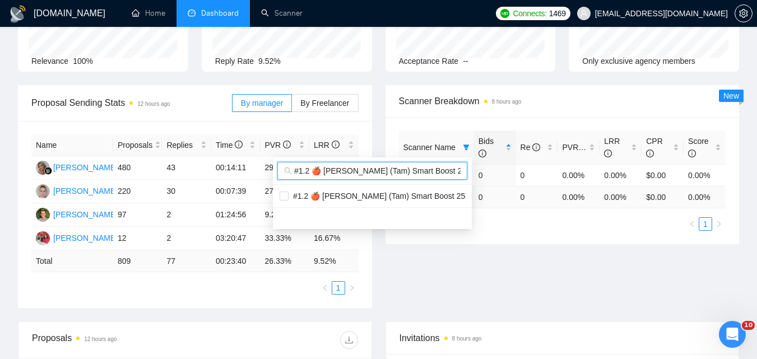
scroll to position [0, 5]
type input "#1.2 🍎 [PERSON_NAME] (Tam) Smart Boost 25"
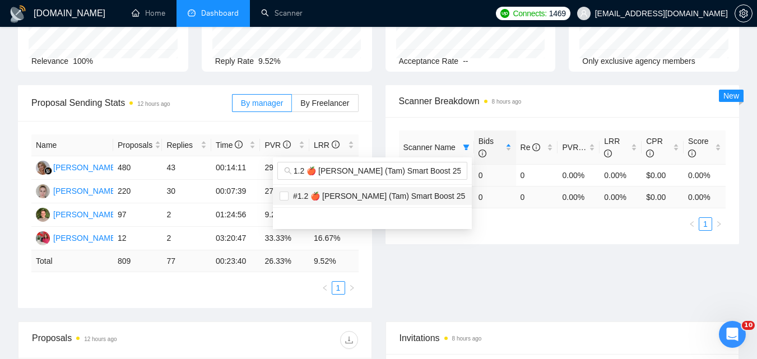
scroll to position [0, 0]
click at [433, 197] on span "#1.2 🍎 [PERSON_NAME] (Tam) Smart Boost 25" at bounding box center [377, 196] width 177 height 9
checkbox input "true"
click at [619, 268] on div "Proposal Sending Stats 12 hours ago By manager By Freelancer Name Proposals Rep…" at bounding box center [378, 203] width 735 height 237
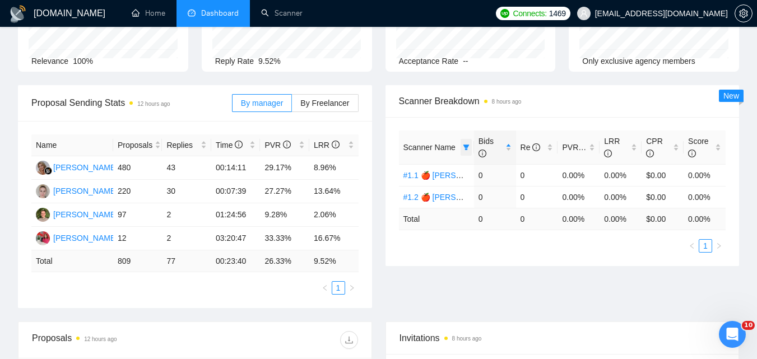
click at [468, 141] on span at bounding box center [466, 147] width 11 height 17
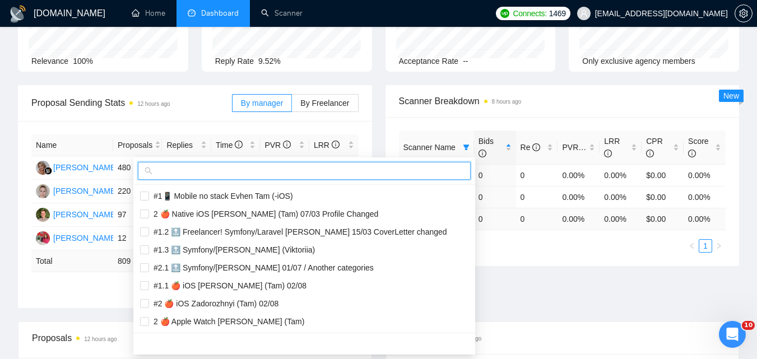
click at [395, 175] on input "text" at bounding box center [309, 171] width 309 height 12
paste input "#2.1 🍎 [PERSON_NAME] (Tam)"
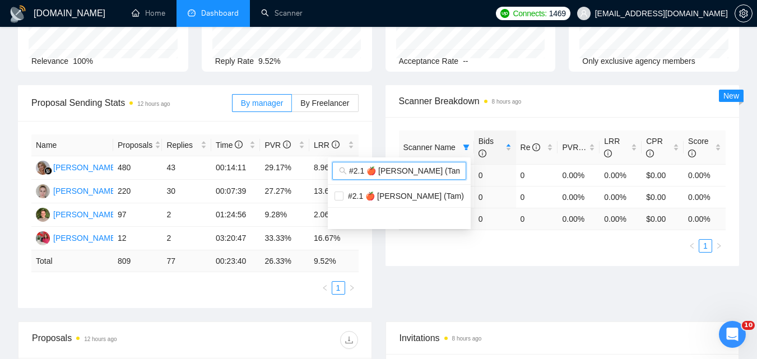
scroll to position [0, 5]
type input "#2.1 🍎 [PERSON_NAME] (Tam)"
click at [406, 194] on span "#2.1 🍎 [PERSON_NAME] (Tam)" at bounding box center [404, 196] width 121 height 9
checkbox input "true"
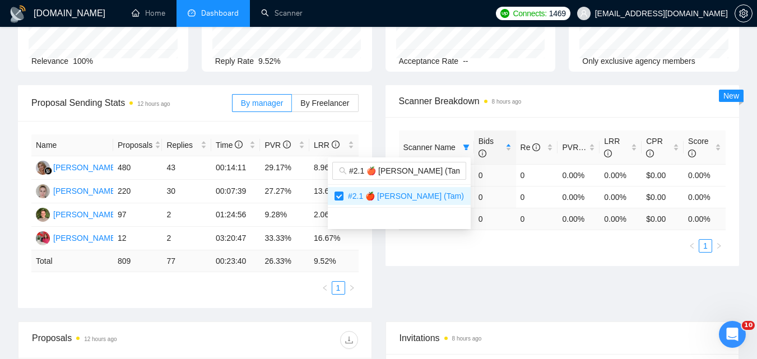
click at [634, 295] on div "Proposal Sending Stats 12 hours ago By manager By Freelancer Name Proposals Rep…" at bounding box center [378, 203] width 735 height 237
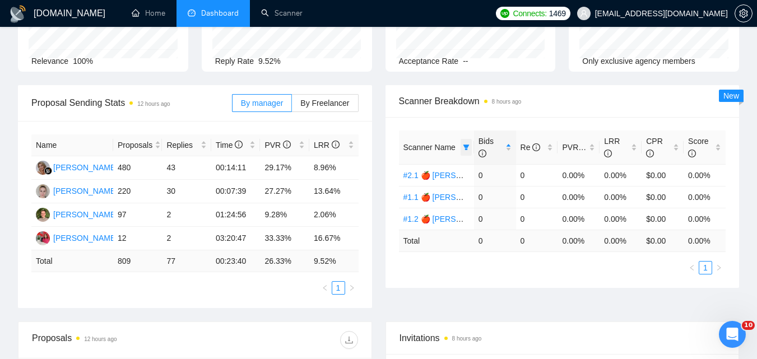
click at [467, 151] on span at bounding box center [466, 147] width 11 height 17
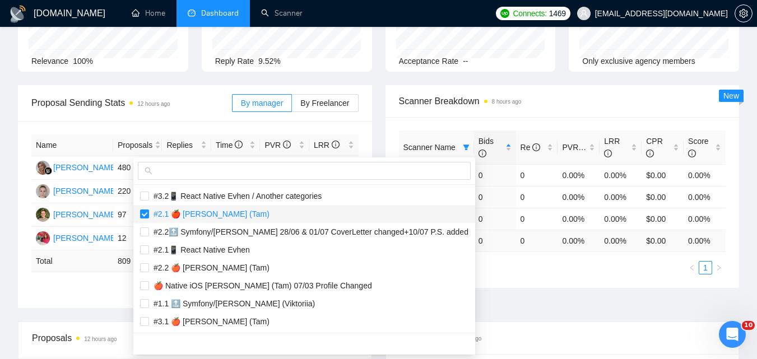
click at [264, 214] on span "#2.1 🍎 [PERSON_NAME] (Tam)" at bounding box center [209, 214] width 121 height 9
checkbox input "false"
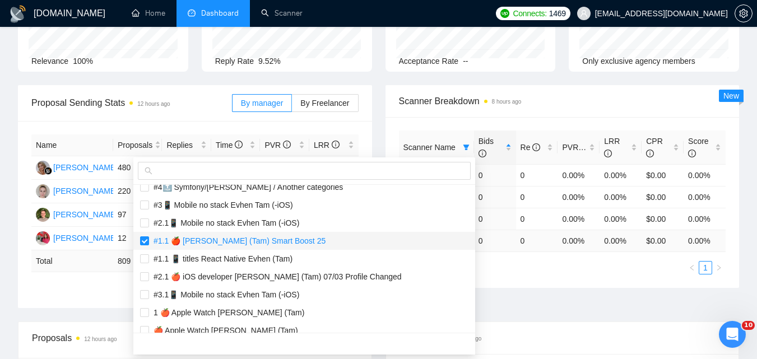
click at [239, 240] on span "#1.1 🍎 [PERSON_NAME] (Tam) Smart Boost 25" at bounding box center [237, 241] width 177 height 9
checkbox input "false"
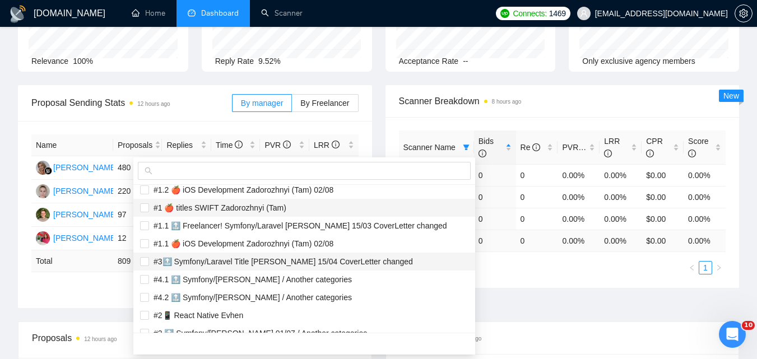
scroll to position [1289, 0]
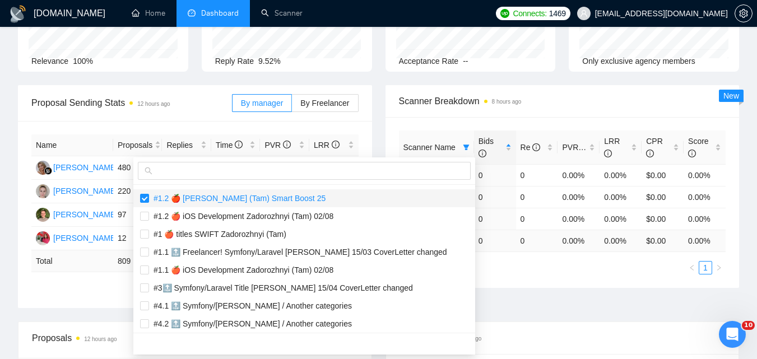
click at [264, 203] on span "#1.2 🍎 [PERSON_NAME] (Tam) Smart Boost 25" at bounding box center [237, 198] width 177 height 9
checkbox input "false"
click at [552, 263] on div "Scanner Name Bids Re PVR LRR CPR Score #2.1 🍎 SWIFT Zadorozhnyi (Tam) 0 0 0.00%…" at bounding box center [562, 203] width 327 height 144
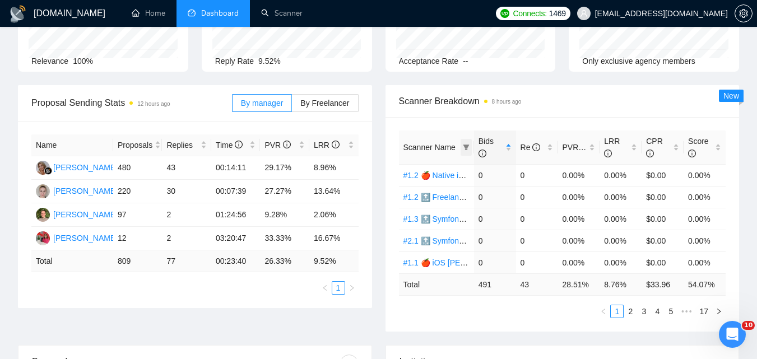
click at [470, 144] on span at bounding box center [466, 147] width 11 height 17
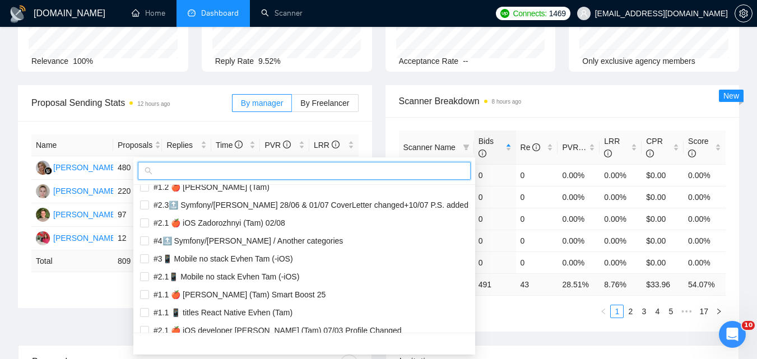
click at [454, 172] on input "text" at bounding box center [309, 171] width 309 height 12
paste input "#2.2 🍎 [PERSON_NAME] (Tam)"
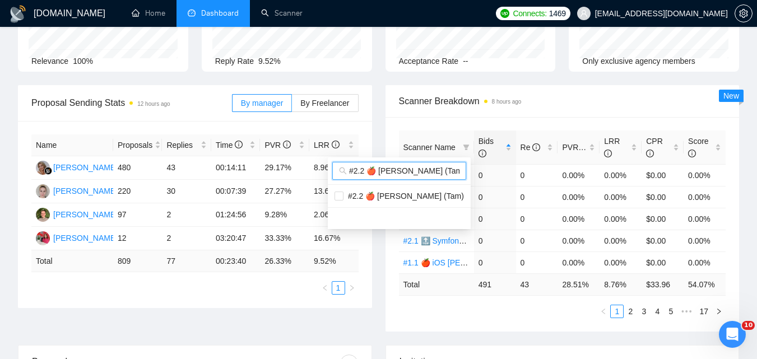
scroll to position [0, 0]
type input "#2.2 🍎 [PERSON_NAME] (Tam)"
click at [439, 192] on span "#2.2 🍎 [PERSON_NAME] (Tam)" at bounding box center [404, 196] width 121 height 9
checkbox input "true"
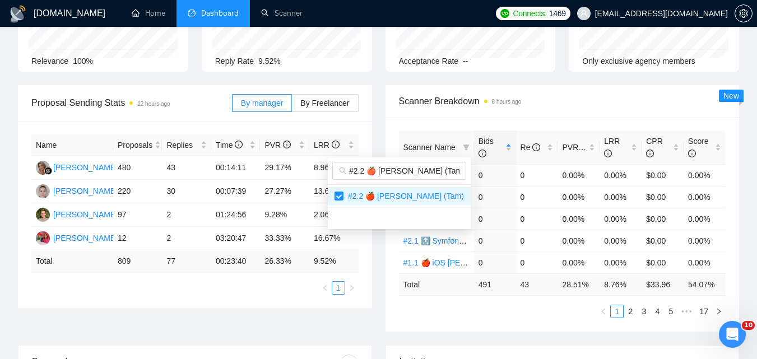
click at [535, 321] on main "Team Dashboard [DATE] [DATE] Last 30 Days [DATE] [DATE] This Week Last Week Thi…" at bounding box center [379, 318] width 722 height 770
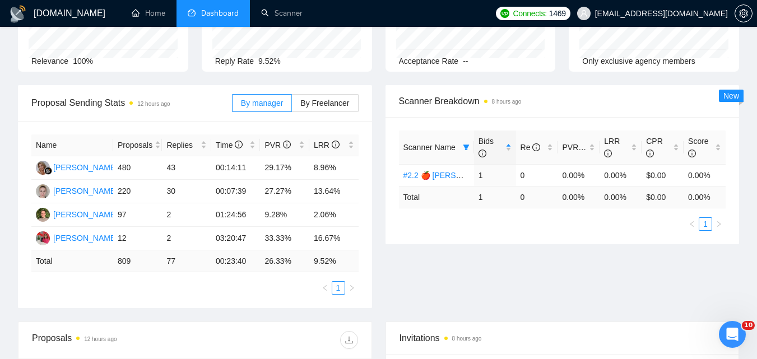
click at [459, 142] on div "Scanner Name" at bounding box center [437, 147] width 66 height 12
click at [464, 142] on span at bounding box center [466, 147] width 11 height 17
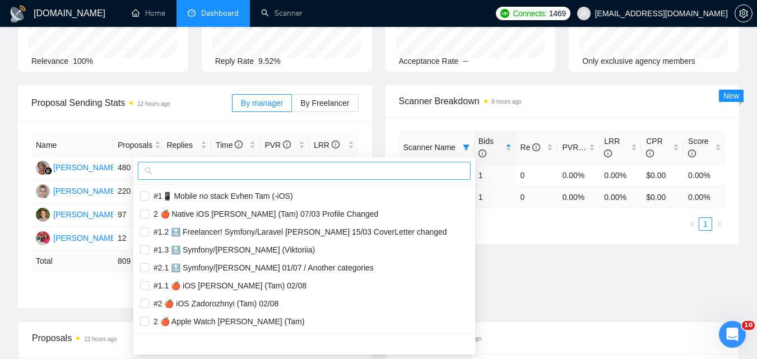
click at [422, 172] on input "text" at bounding box center [309, 171] width 309 height 12
paste input "#3.1 🍎 [PERSON_NAME] (Tam)"
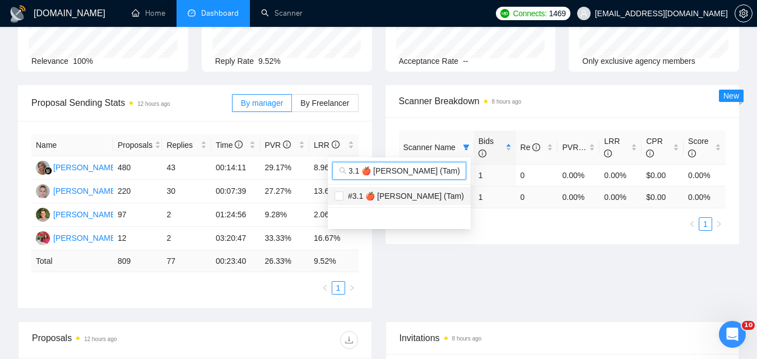
type input "#3.1 🍎 [PERSON_NAME] (Tam)"
click at [437, 196] on span "#3.1 🍎 [PERSON_NAME] (Tam)" at bounding box center [404, 196] width 121 height 9
checkbox input "true"
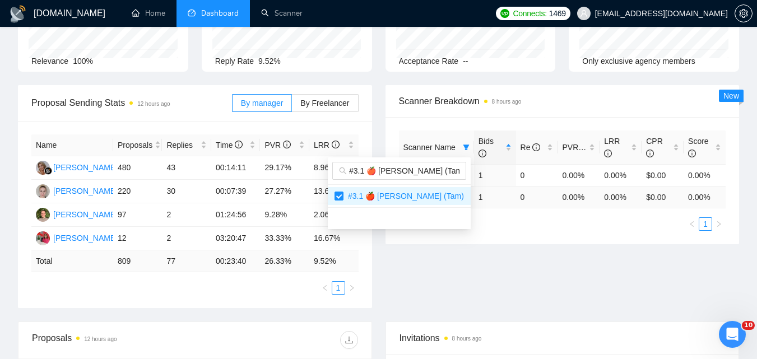
click at [616, 270] on div "Proposal Sending Stats 12 hours ago By manager By Freelancer Name Proposals Rep…" at bounding box center [378, 203] width 735 height 237
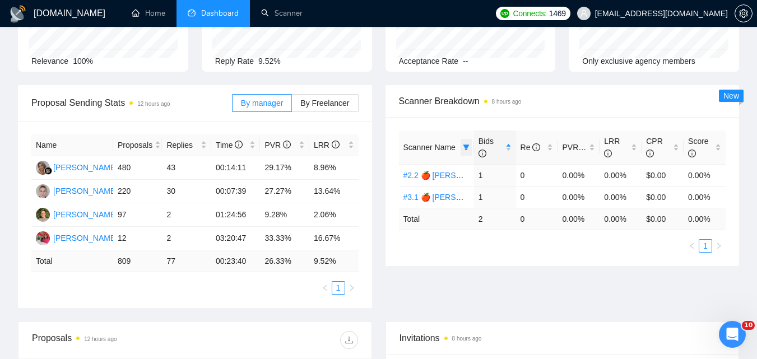
click at [462, 149] on span at bounding box center [466, 147] width 11 height 17
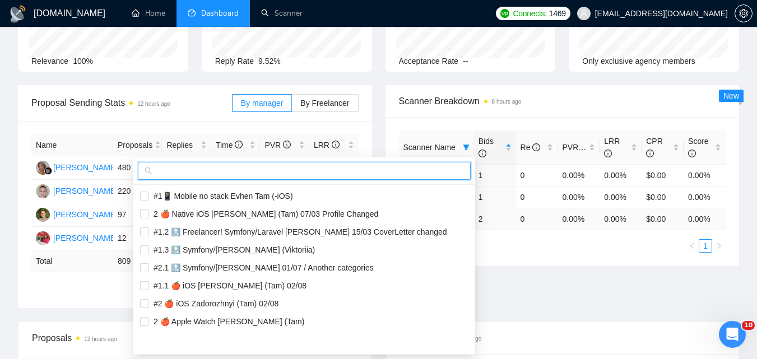
drag, startPoint x: 420, startPoint y: 169, endPoint x: 461, endPoint y: 185, distance: 43.3
click at [420, 170] on input "text" at bounding box center [309, 171] width 309 height 12
paste input "#3.2 🍎 [PERSON_NAME] ([PERSON_NAME])"
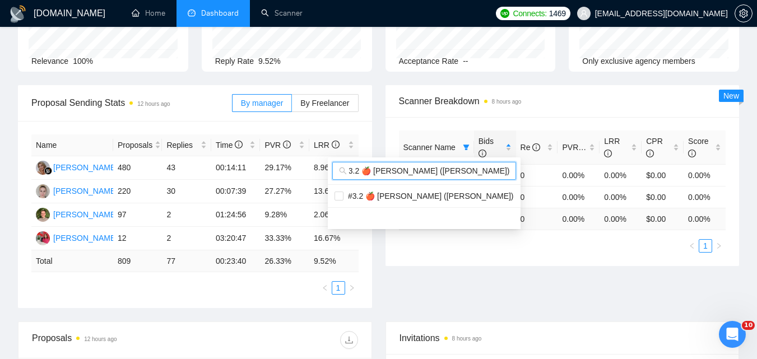
type input "#3.2 🍎 [PERSON_NAME] ([PERSON_NAME])"
click at [586, 276] on div "Proposal Sending Stats 12 hours ago By manager By Freelancer Name Proposals Rep…" at bounding box center [378, 203] width 735 height 237
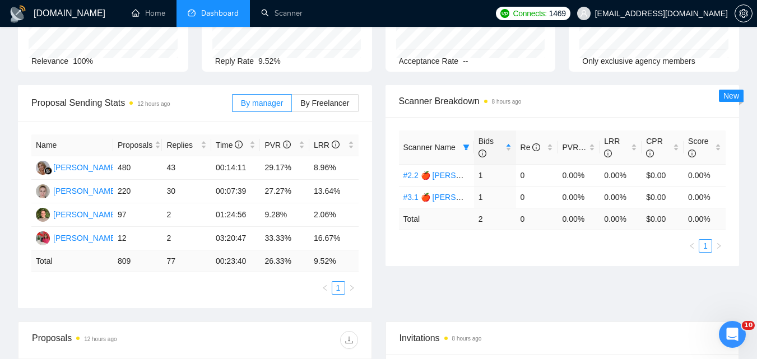
scroll to position [0, 0]
click at [463, 139] on span at bounding box center [466, 147] width 11 height 17
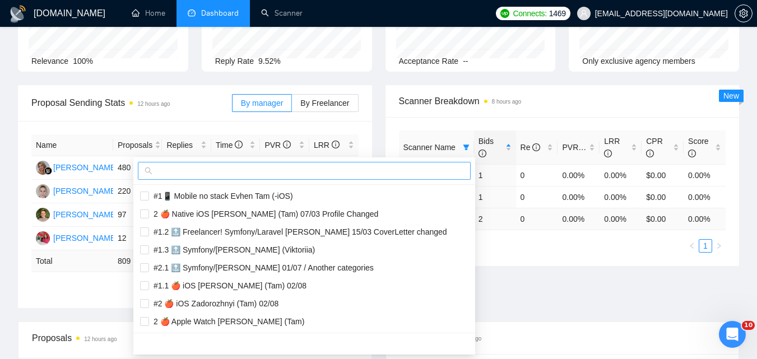
click at [401, 170] on input "text" at bounding box center [309, 171] width 309 height 12
paste input "#3.2 🍎 [PERSON_NAME] ([PERSON_NAME])"
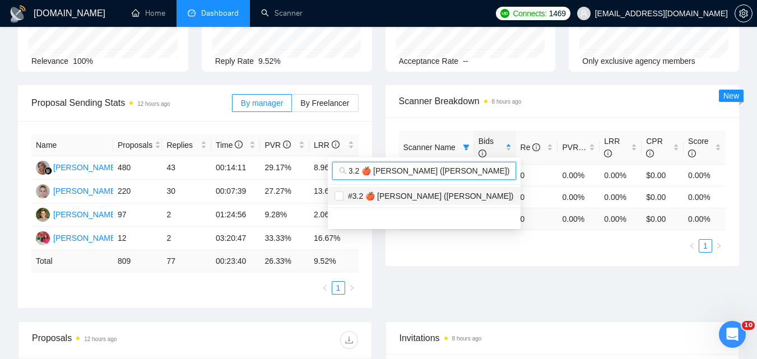
type input "#3.2 🍎 [PERSON_NAME] ([PERSON_NAME])"
click at [423, 195] on span "#3.2 🍎 [PERSON_NAME] ([PERSON_NAME])" at bounding box center [429, 196] width 170 height 9
checkbox input "true"
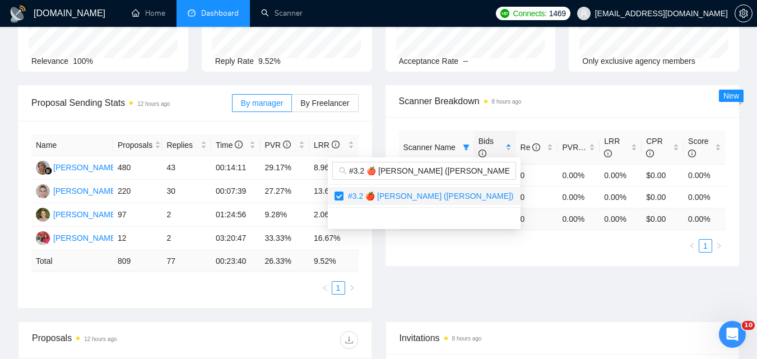
click at [577, 273] on div "Proposal Sending Stats 12 hours ago By manager By Freelancer Name Proposals Rep…" at bounding box center [378, 203] width 735 height 237
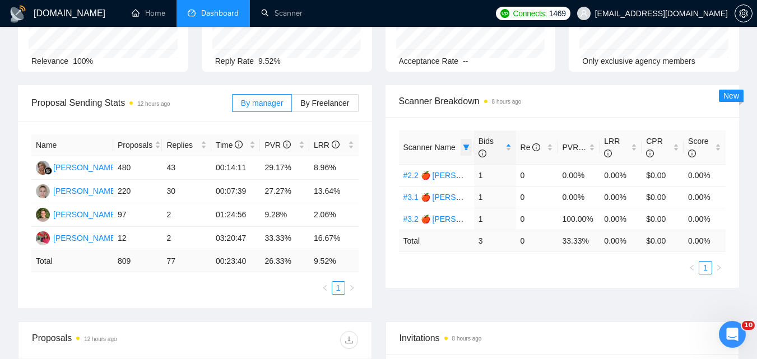
click at [468, 145] on icon "filter" at bounding box center [466, 148] width 6 height 6
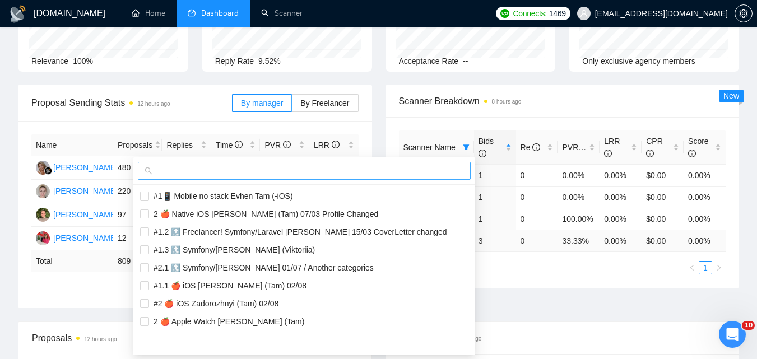
click at [281, 173] on input "text" at bounding box center [309, 171] width 309 height 12
paste input "#1 🍎 iOS Zadorozhnyi (Tam) 02/08"
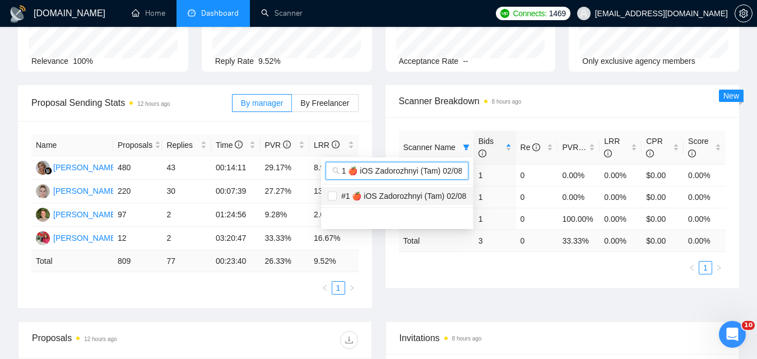
type input "#1 🍎 iOS Zadorozhnyi (Tam) 02/08"
click at [381, 200] on span "#1 🍎 iOS Zadorozhnyi (Tam) 02/08" at bounding box center [402, 196] width 130 height 9
checkbox input "true"
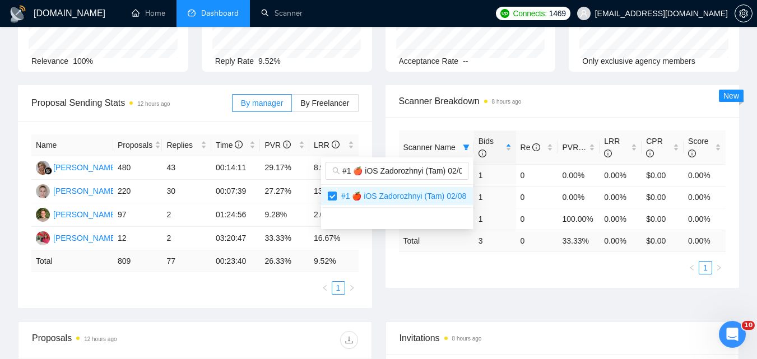
click at [591, 295] on div "Proposal Sending Stats 12 hours ago By manager By Freelancer Name Proposals Rep…" at bounding box center [378, 203] width 735 height 237
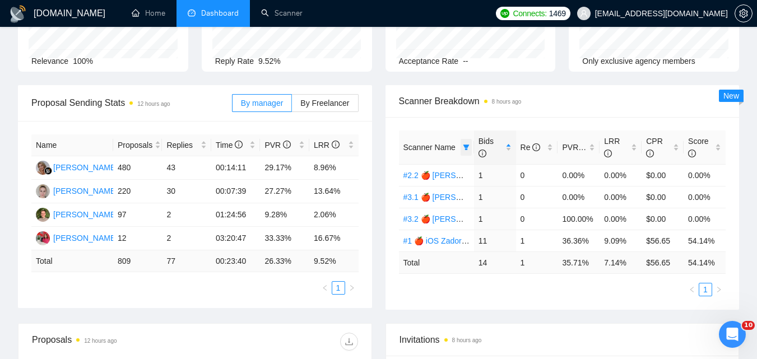
click at [465, 149] on icon "filter" at bounding box center [466, 148] width 6 height 6
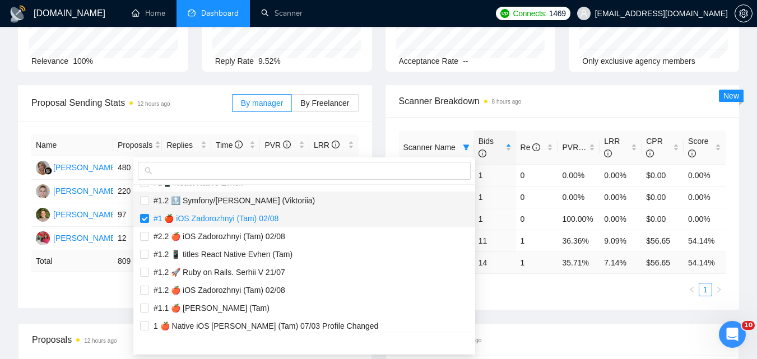
click at [234, 214] on span "#1 🍎 iOS Zadorozhnyi (Tam) 02/08" at bounding box center [214, 218] width 130 height 9
checkbox input "false"
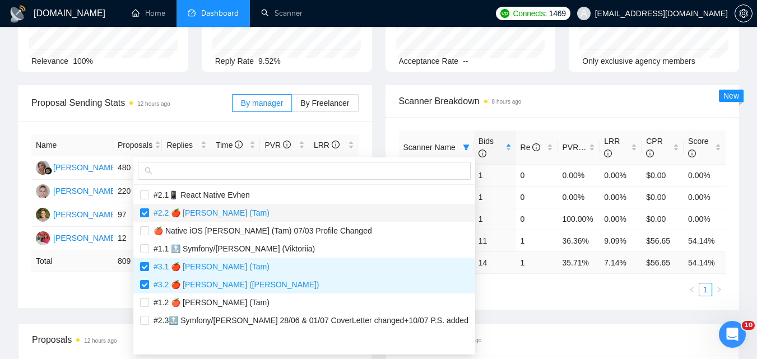
scroll to position [953, 0]
click at [225, 205] on li "#2.2 🍎 [PERSON_NAME] (Tam)" at bounding box center [304, 212] width 342 height 18
checkbox input "false"
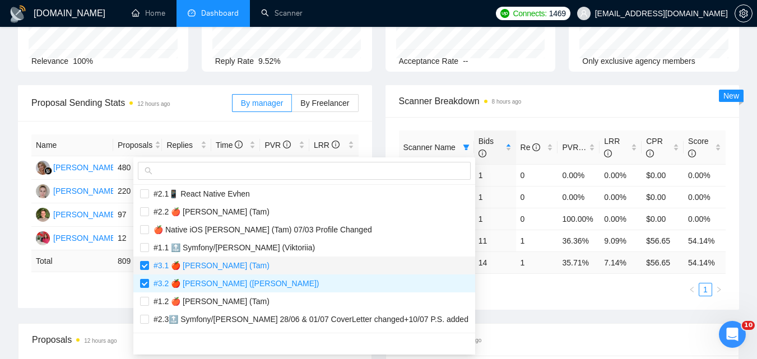
click at [232, 269] on span "#3.1 🍎 [PERSON_NAME] (Tam)" at bounding box center [209, 265] width 121 height 9
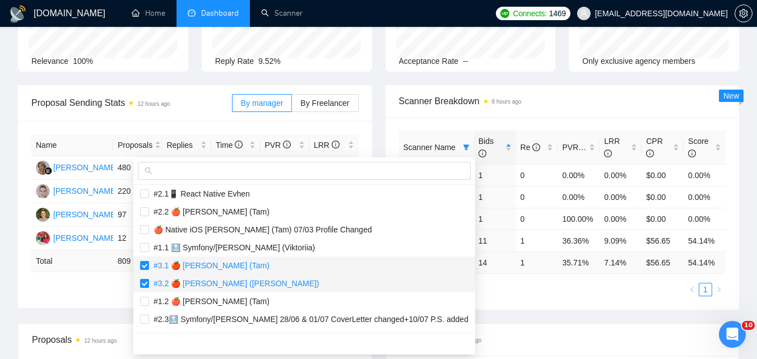
checkbox input "false"
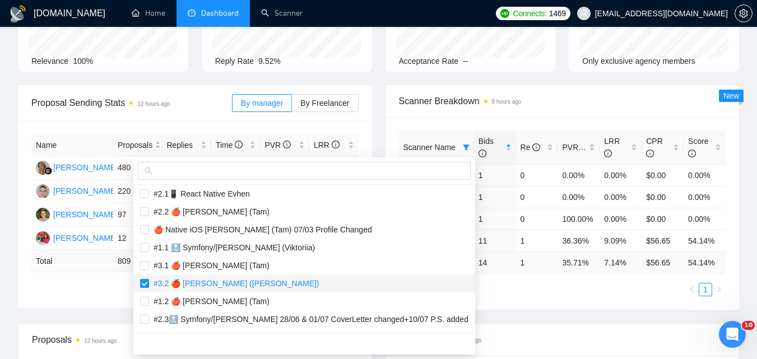
click at [242, 284] on span "#3.2 🍎 [PERSON_NAME] ([PERSON_NAME])" at bounding box center [234, 283] width 170 height 9
checkbox input "false"
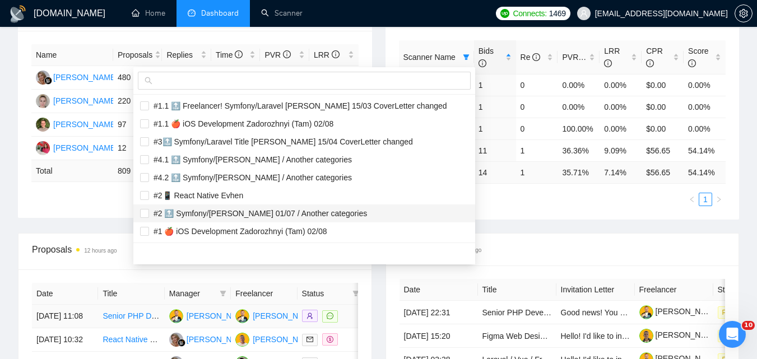
scroll to position [280, 0]
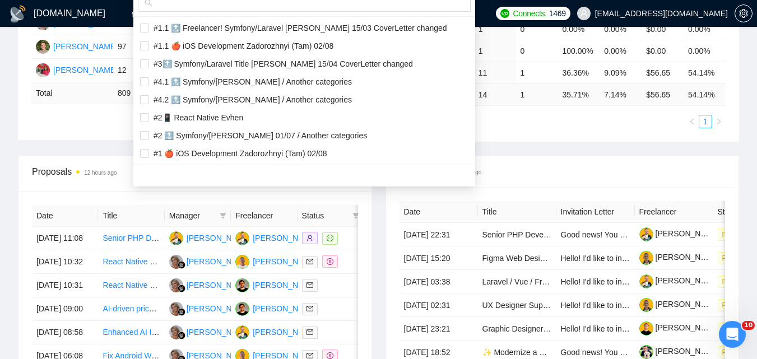
click at [531, 145] on div "Proposal Sending Stats 12 hours ago By manager By Freelancer Name Proposals Rep…" at bounding box center [378, 36] width 735 height 238
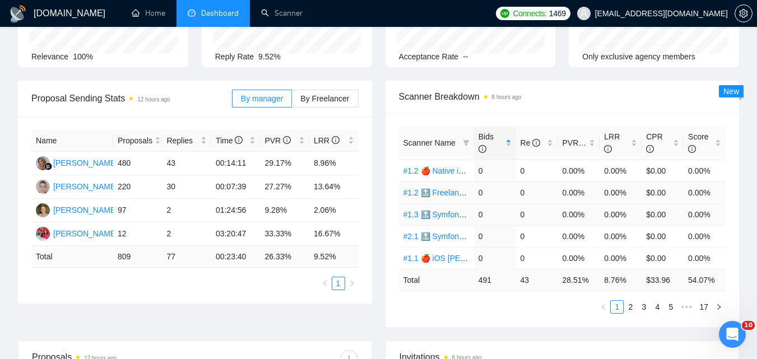
scroll to position [112, 0]
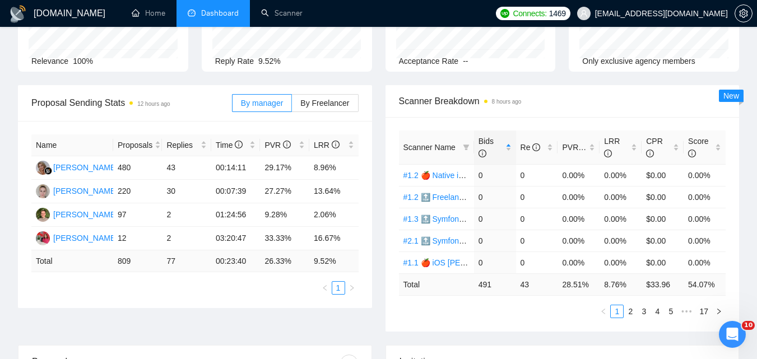
click at [447, 149] on span "Scanner Name" at bounding box center [430, 147] width 52 height 9
click at [466, 145] on icon "filter" at bounding box center [466, 148] width 6 height 6
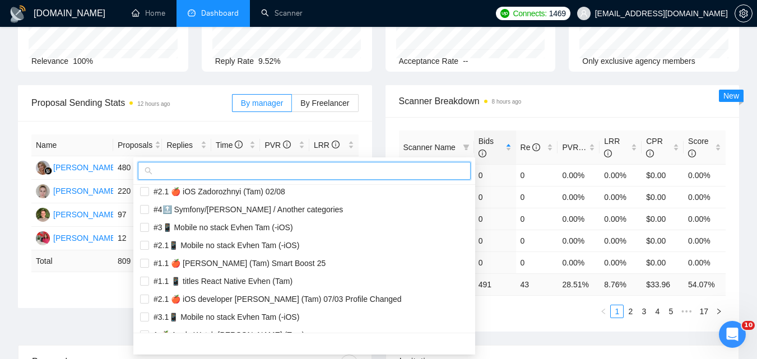
click at [354, 172] on input "text" at bounding box center [309, 171] width 309 height 12
paste input "#1.1 🍎 iOS [PERSON_NAME] (Tam) 02/08"
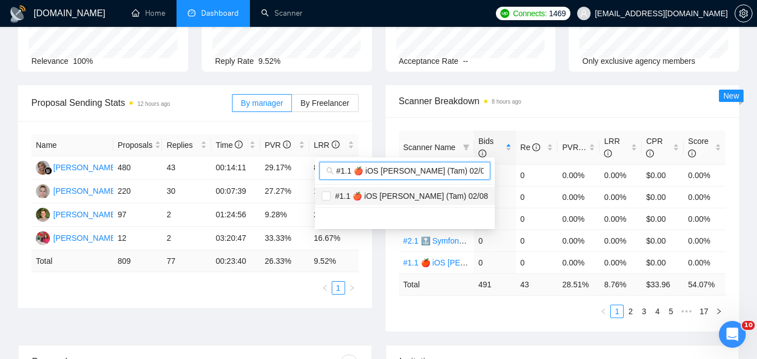
scroll to position [0, 0]
type input "#1.1 🍎 iOS [PERSON_NAME] (Tam) 02/08"
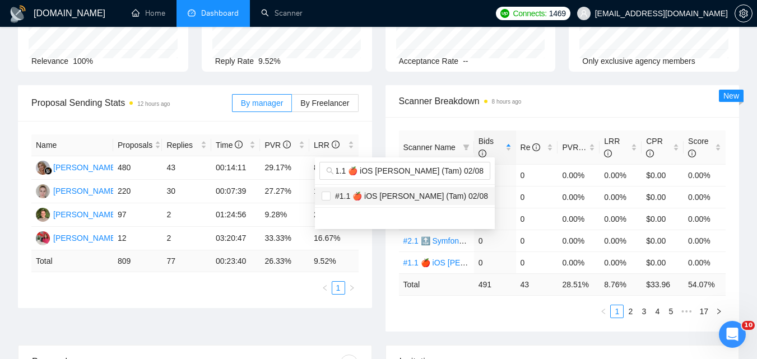
click at [385, 195] on span "#1.1 🍎 iOS [PERSON_NAME] (Tam) 02/08" at bounding box center [410, 196] width 158 height 9
checkbox input "true"
click at [538, 247] on body "[DOMAIN_NAME] Home Dashboard Scanner Connects: 1469 [EMAIL_ADDRESS][DOMAIN_NAME…" at bounding box center [378, 67] width 757 height 359
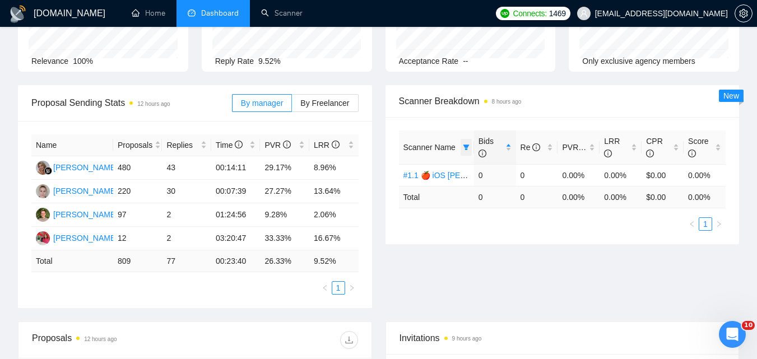
click at [464, 147] on icon "filter" at bounding box center [466, 147] width 7 height 7
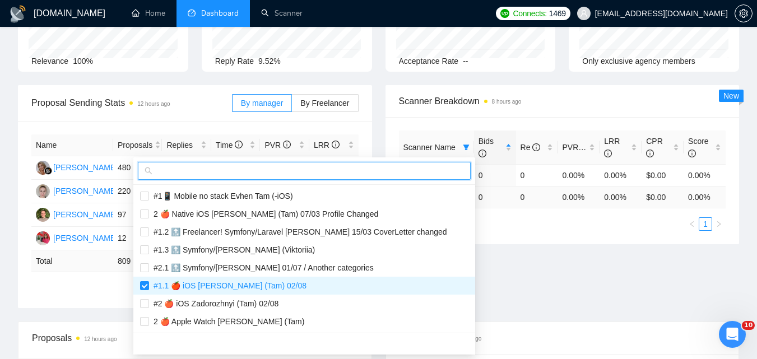
click at [366, 174] on input "text" at bounding box center [309, 171] width 309 height 12
paste input "#1.2 🍎 iOS Zadorozhnyi (Tam) 02/08"
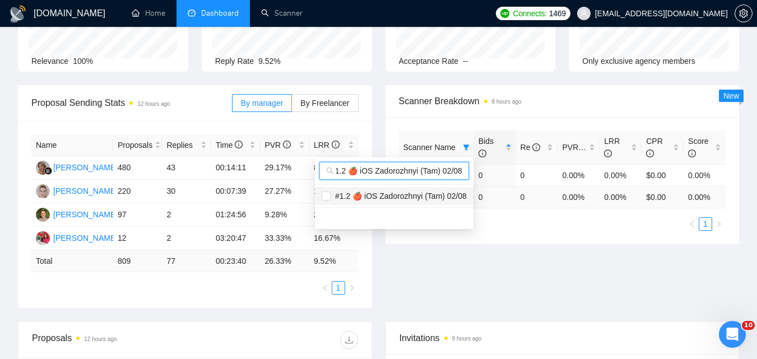
type input "#1.2 🍎 iOS Zadorozhnyi (Tam) 02/08"
click at [396, 200] on span "#1.2 🍎 iOS Zadorozhnyi (Tam) 02/08" at bounding box center [399, 196] width 136 height 9
checkbox input "true"
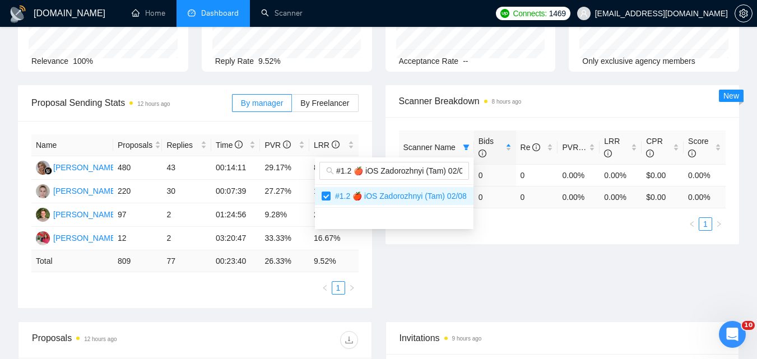
click at [584, 247] on body "[DOMAIN_NAME] Home Dashboard Scanner Connects: 1469 [EMAIL_ADDRESS][DOMAIN_NAME…" at bounding box center [378, 67] width 757 height 359
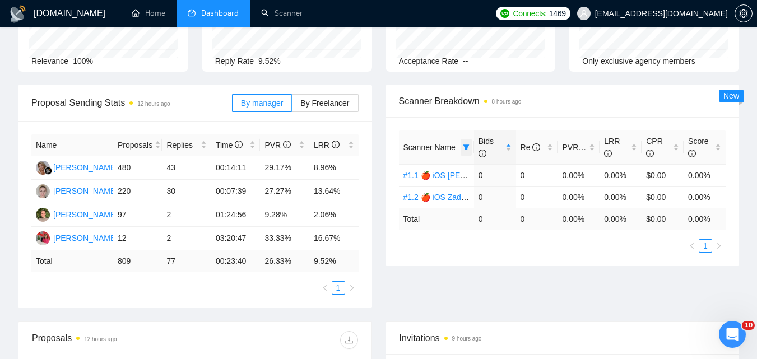
click at [465, 148] on icon "filter" at bounding box center [466, 147] width 7 height 7
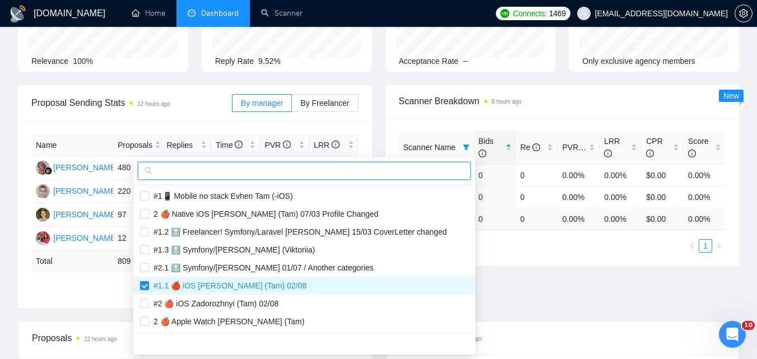
click at [420, 169] on input "text" at bounding box center [309, 171] width 309 height 12
paste input "#2 🍎 iOS Zadorozhnyi (Tam) 02/08"
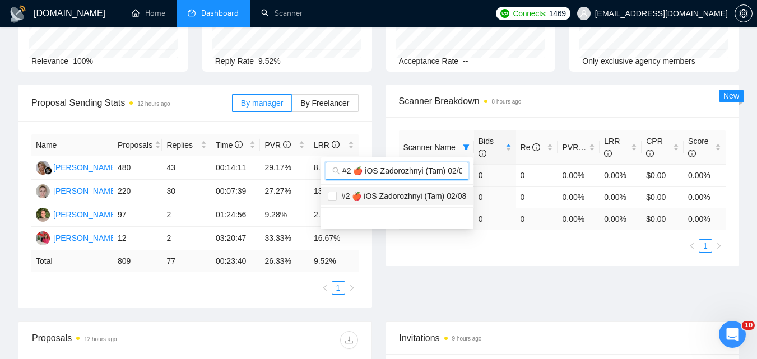
scroll to position [0, 5]
type input "#2 🍎 iOS Zadorozhnyi (Tam) 02/08"
click at [436, 199] on span "#2 🍎 iOS Zadorozhnyi (Tam) 02/08" at bounding box center [402, 196] width 130 height 9
checkbox input "true"
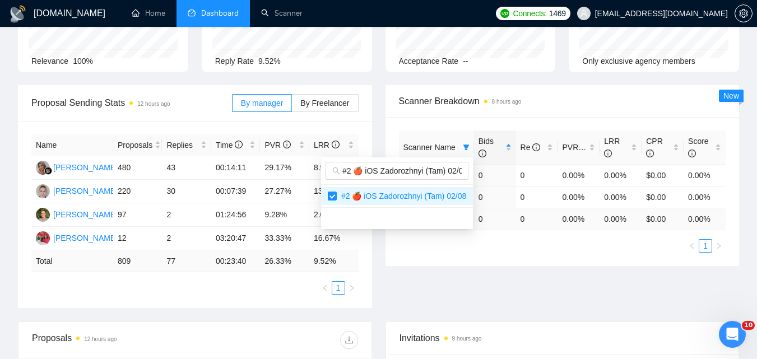
click at [593, 247] on body "[DOMAIN_NAME] Home Dashboard Scanner Connects: 1469 [EMAIL_ADDRESS][DOMAIN_NAME…" at bounding box center [378, 67] width 757 height 359
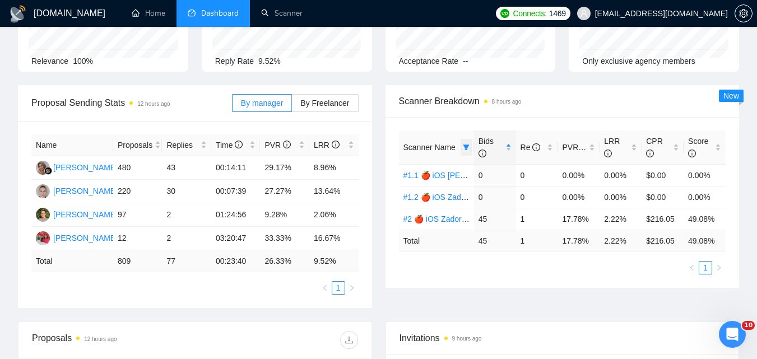
click at [463, 143] on span at bounding box center [466, 147] width 11 height 17
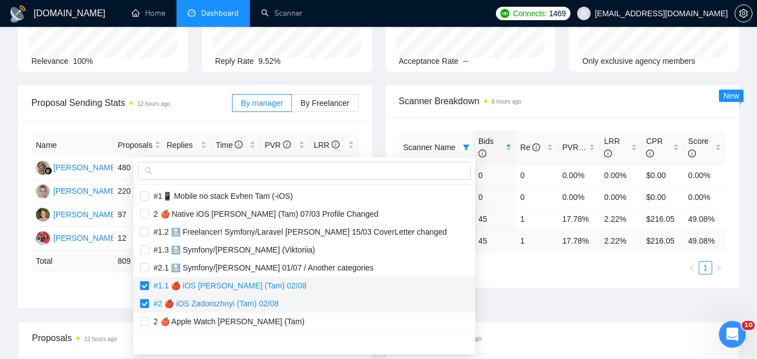
drag, startPoint x: 235, startPoint y: 284, endPoint x: 236, endPoint y: 295, distance: 11.8
click at [235, 284] on span "#1.1 🍎 iOS [PERSON_NAME] (Tam) 02/08" at bounding box center [228, 285] width 158 height 9
checkbox input "false"
click at [236, 295] on li "#2 🍎 iOS Zadorozhnyi (Tam) 02/08" at bounding box center [304, 304] width 342 height 18
checkbox input "false"
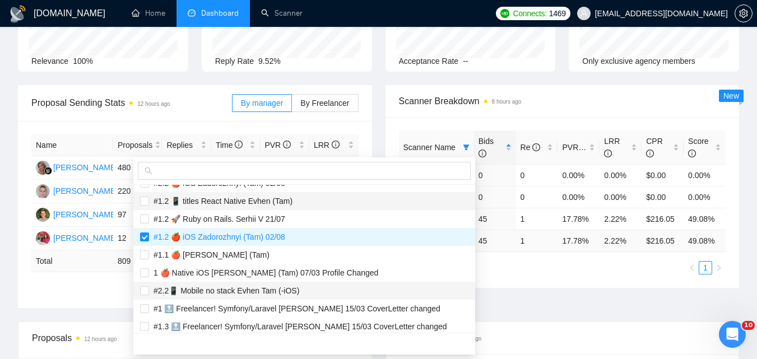
scroll to position [336, 0]
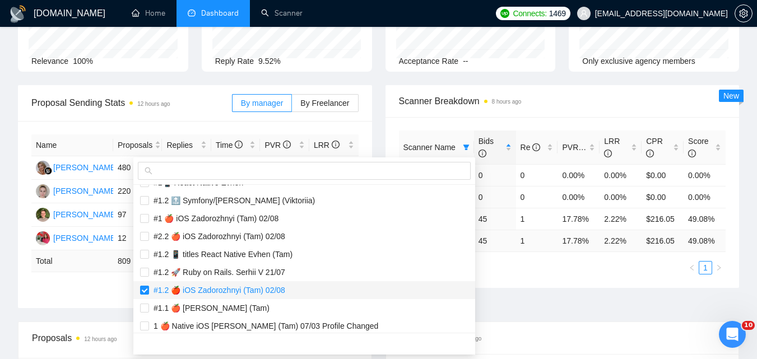
click at [235, 287] on span "#1.2 🍎 iOS Zadorozhnyi (Tam) 02/08" at bounding box center [217, 290] width 136 height 9
checkbox input "false"
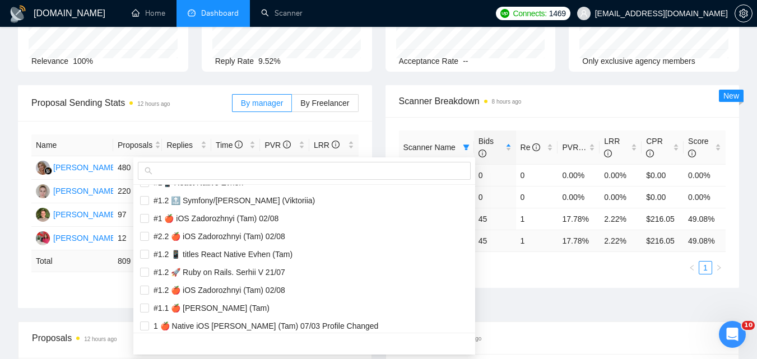
click at [596, 272] on div "Scanner Name Bids Re PVR LRR CPR Score #1.1 🍎 iOS Zadorozhnyi (Tam) 02/08 0 0 0…" at bounding box center [562, 203] width 327 height 144
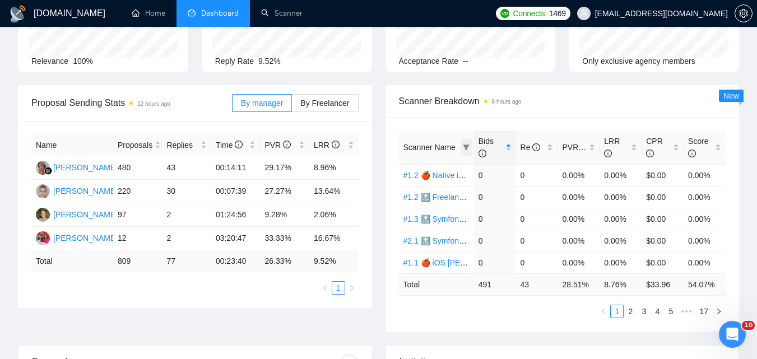
click at [467, 145] on icon "filter" at bounding box center [466, 147] width 7 height 7
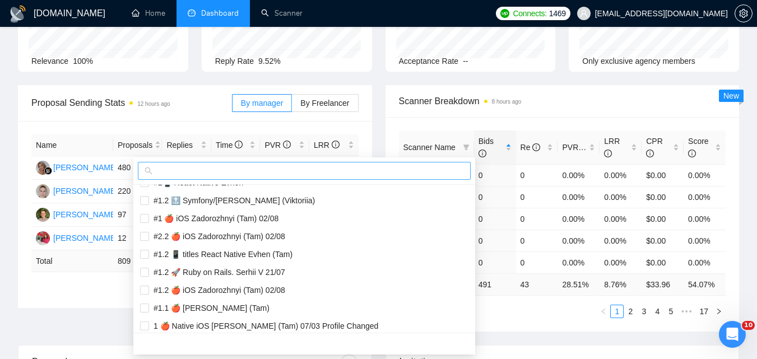
click at [420, 169] on input "text" at bounding box center [309, 171] width 309 height 12
paste input "#2.1 🍎 iOS Zadorozhnyi (Tam) 02/08"
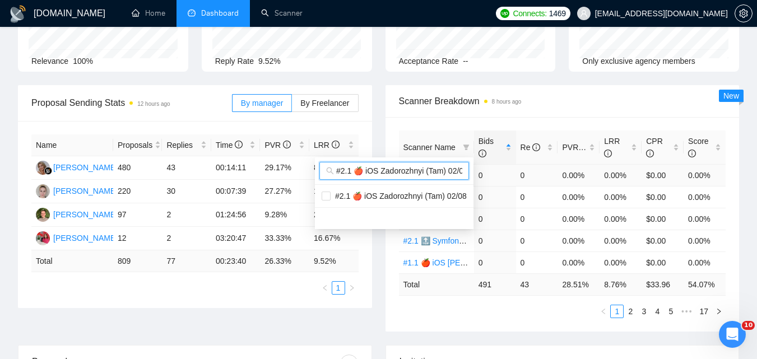
scroll to position [0, 0]
type input "#2.1 🍎 iOS Zadorozhnyi (Tam) 02/08"
click at [430, 192] on span "#2.1 🍎 iOS Zadorozhnyi (Tam) 02/08" at bounding box center [399, 196] width 136 height 9
checkbox input "true"
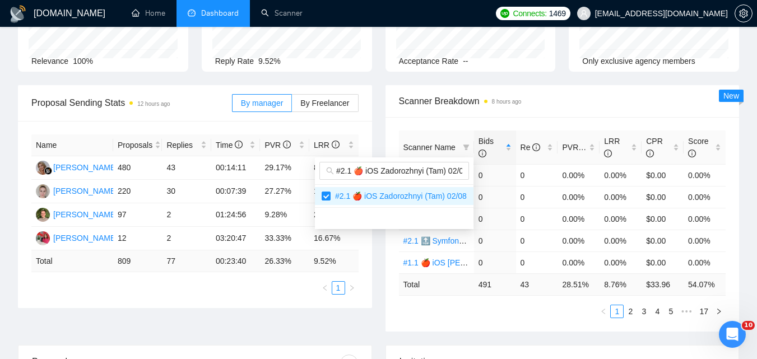
click at [531, 305] on div "Proposal Sending Stats 12 hours ago By manager By Freelancer Name Proposals Rep…" at bounding box center [378, 215] width 735 height 260
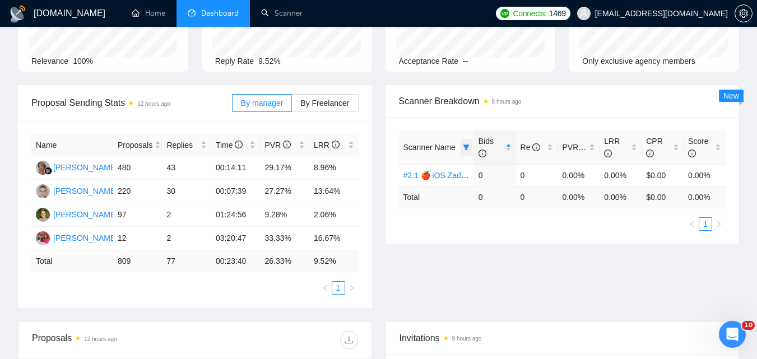
click at [467, 144] on icon "filter" at bounding box center [466, 147] width 7 height 7
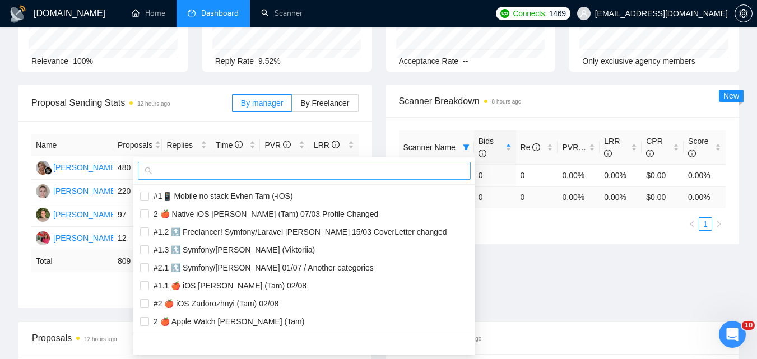
click at [436, 174] on input "text" at bounding box center [309, 171] width 309 height 12
paste input "#2.2 🍎 iOS Zadorozhnyi (Tam) 02/08"
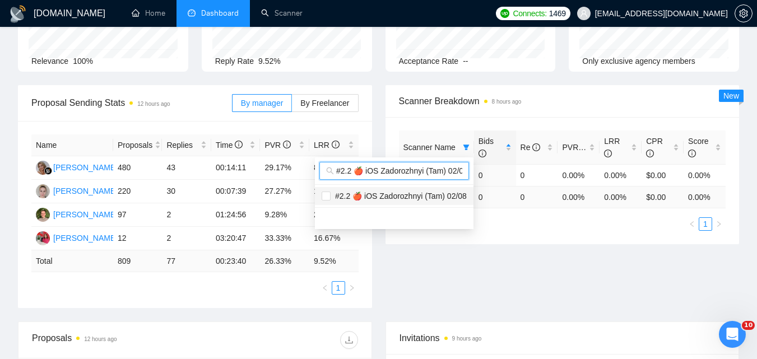
scroll to position [0, 6]
type input "#2.2 🍎 iOS Zadorozhnyi (Tam) 02/08"
click at [449, 193] on span "#2.2 🍎 iOS Zadorozhnyi (Tam) 02/08" at bounding box center [399, 196] width 136 height 9
checkbox input "true"
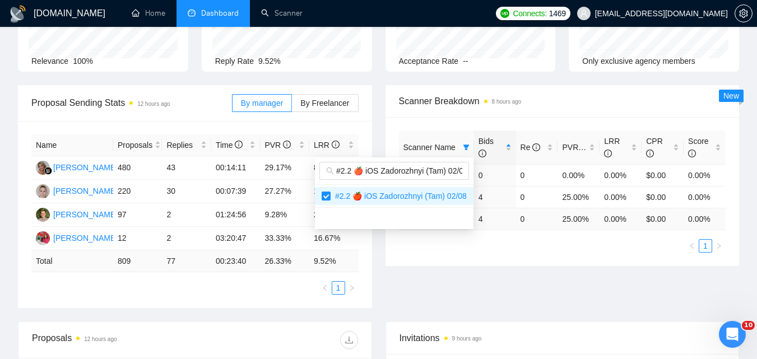
click at [533, 261] on div "Proposal Sending Stats 12 hours ago By manager By Freelancer Name Proposals Rep…" at bounding box center [378, 203] width 735 height 237
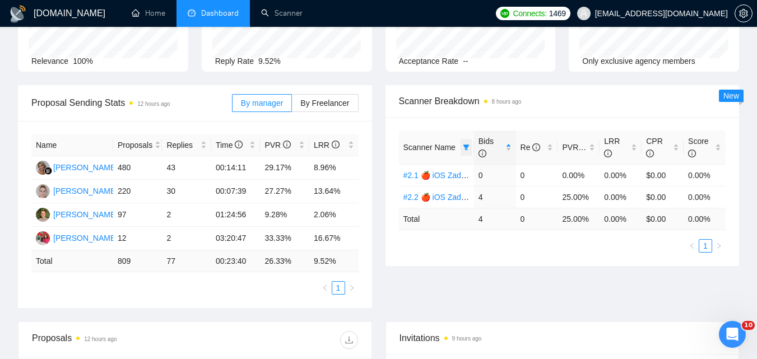
click at [466, 151] on span at bounding box center [466, 147] width 11 height 17
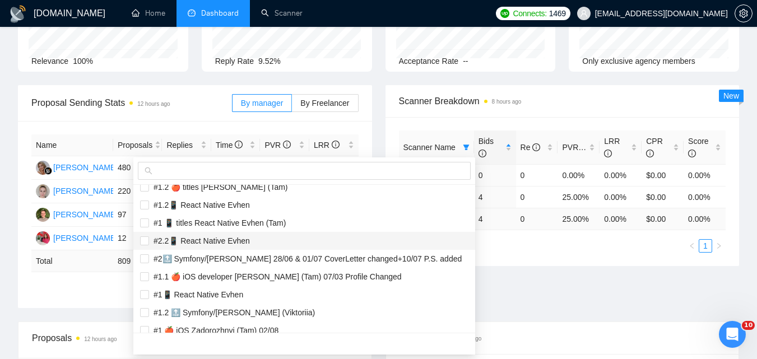
scroll to position [336, 0]
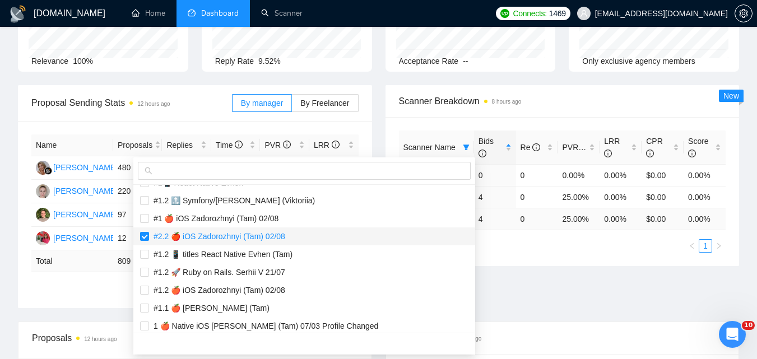
click at [262, 228] on li "#2.2 🍎 iOS Zadorozhnyi (Tam) 02/08" at bounding box center [304, 237] width 342 height 18
checkbox input "false"
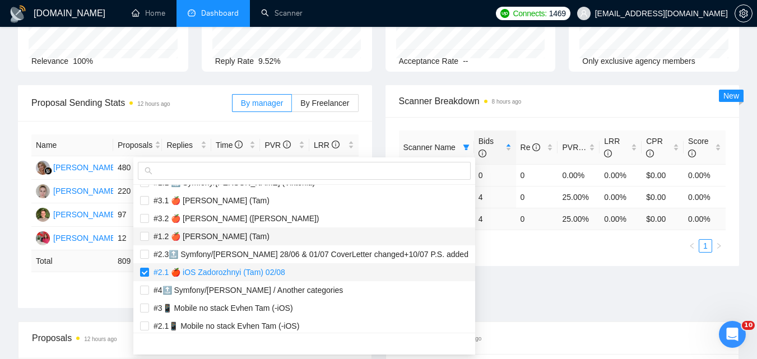
scroll to position [1009, 0]
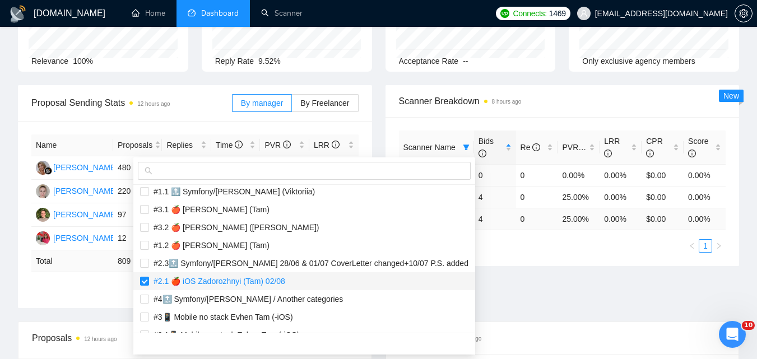
click at [220, 286] on span "#2.1 🍎 iOS Zadorozhnyi (Tam) 02/08" at bounding box center [304, 281] width 329 height 12
checkbox input "false"
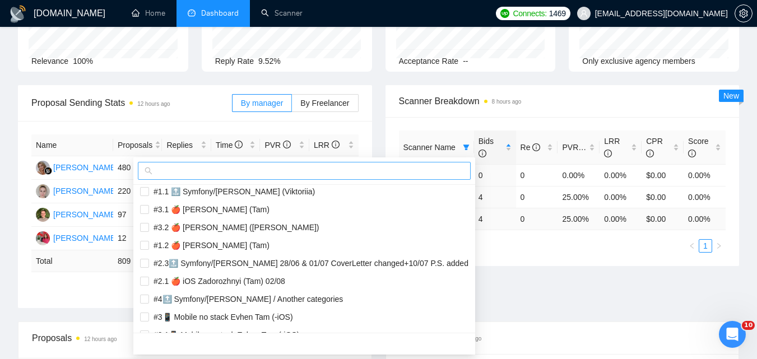
click at [271, 168] on input "text" at bounding box center [309, 171] width 309 height 12
paste input "#1 🍎 iOS Development Zadorozhnyi (Tam) 02/08"
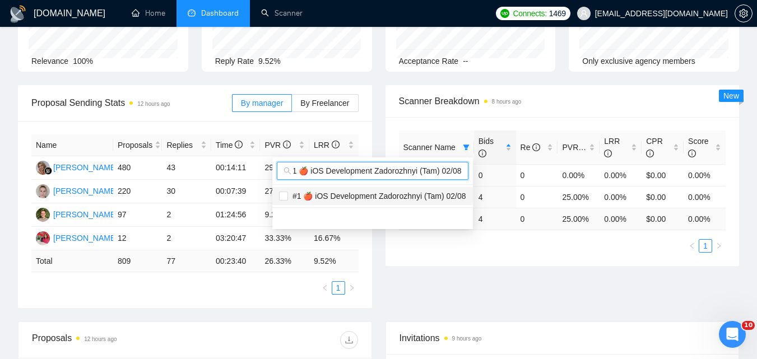
type input "#1 🍎 iOS Development Zadorozhnyi (Tam) 02/08"
click at [352, 199] on span "#1 🍎 iOS Development Zadorozhnyi (Tam) 02/08" at bounding box center [377, 196] width 178 height 9
checkbox input "true"
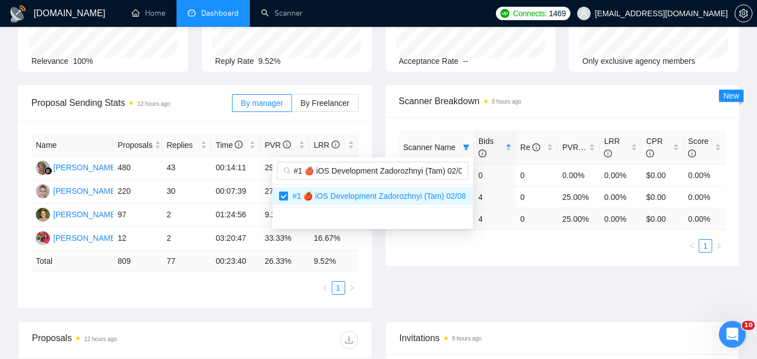
click at [576, 275] on div "Proposal Sending Stats 12 hours ago By manager By Freelancer Name Proposals Rep…" at bounding box center [378, 203] width 735 height 237
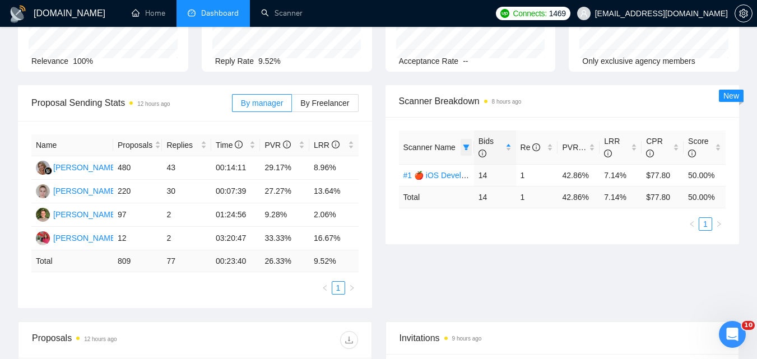
click at [471, 145] on span at bounding box center [466, 147] width 11 height 17
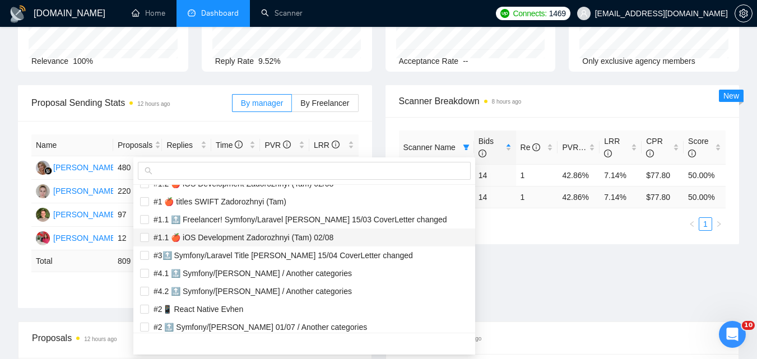
scroll to position [1345, 0]
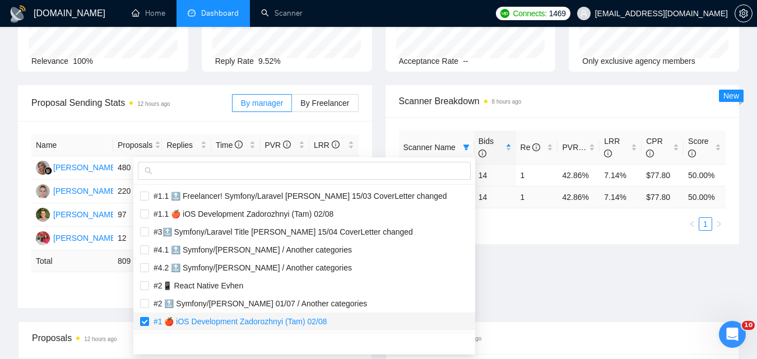
click at [265, 325] on span "#1 🍎 iOS Development Zadorozhnyi (Tam) 02/08" at bounding box center [238, 321] width 178 height 9
checkbox input "false"
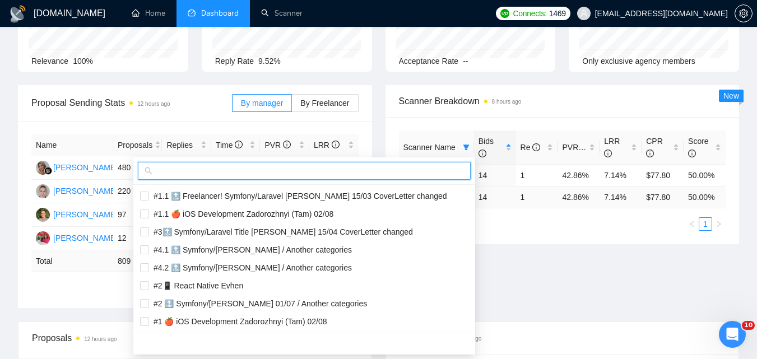
click at [301, 173] on input "text" at bounding box center [309, 171] width 309 height 12
paste input "#1.1 🍎 iOS Development Zadorozhnyi (Tam) 02/08"
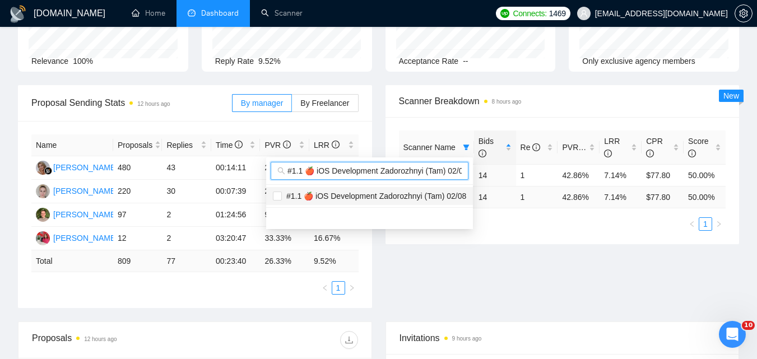
scroll to position [0, 0]
type input "#1.1 🍎 iOS Development Zadorozhnyi (Tam) 02/08"
click at [384, 198] on span "#1.1 🍎 iOS Development Zadorozhnyi (Tam) 02/08" at bounding box center [374, 196] width 184 height 9
checkbox input "true"
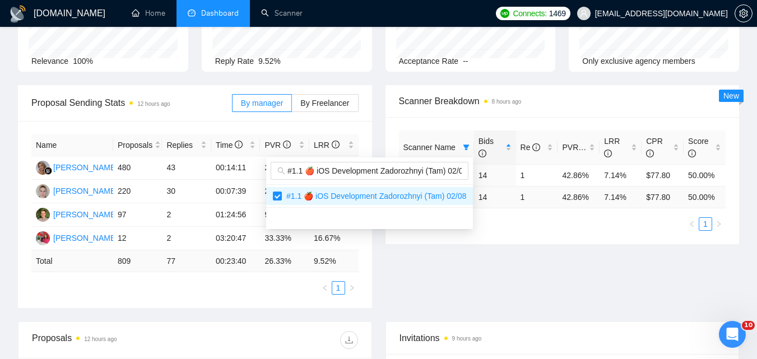
click at [648, 297] on div "Proposal Sending Stats 12 hours ago By manager By Freelancer Name Proposals Rep…" at bounding box center [378, 203] width 735 height 237
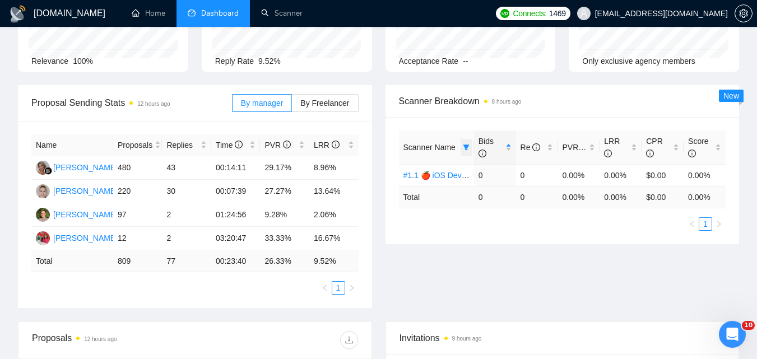
click at [466, 140] on span at bounding box center [466, 147] width 11 height 17
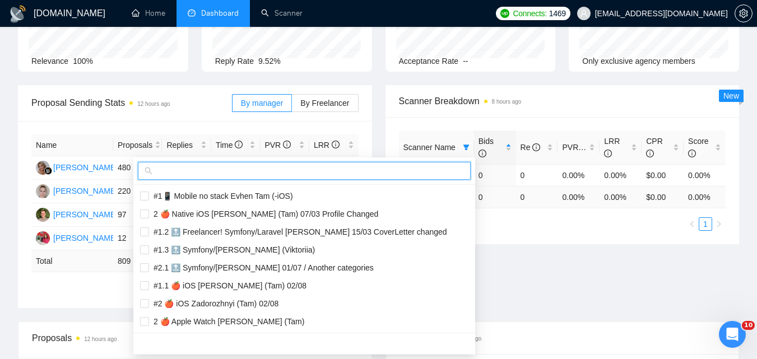
drag, startPoint x: 447, startPoint y: 165, endPoint x: 460, endPoint y: 176, distance: 17.5
click at [447, 165] on input "text" at bounding box center [309, 171] width 309 height 12
paste input "#1.2 🍎 iOS Development Zadorozhnyi (Tam) 02/08"
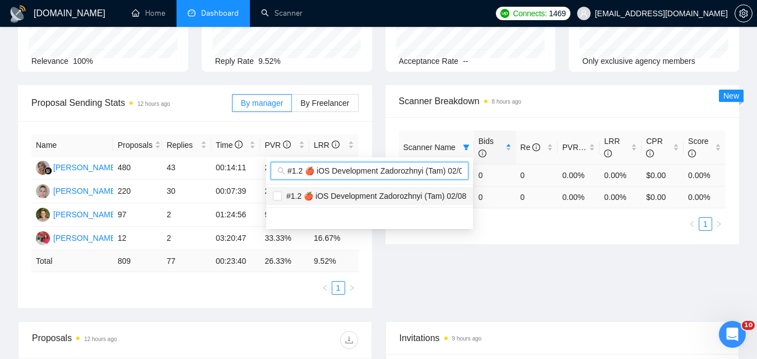
scroll to position [0, 6]
type input "#1.2 🍎 iOS Development Zadorozhnyi (Tam) 02/08"
click at [450, 199] on span "#1.2 🍎 iOS Development Zadorozhnyi (Tam) 02/08" at bounding box center [374, 196] width 184 height 9
checkbox input "true"
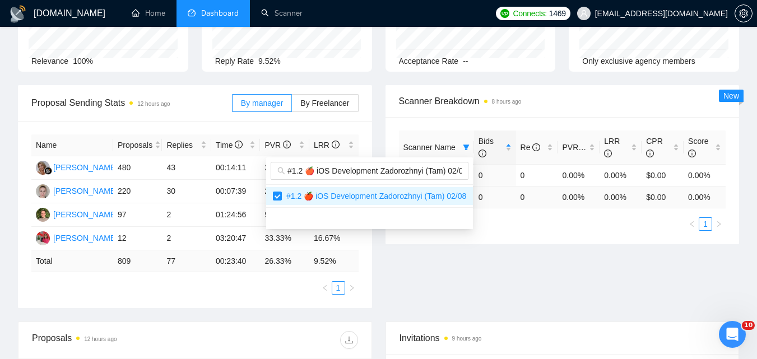
click at [594, 243] on div "Scanner Name Bids Re PVR LRR CPR Score #1.1 🍎 iOS Development Zadorozhnyi (Tam)…" at bounding box center [563, 180] width 354 height 127
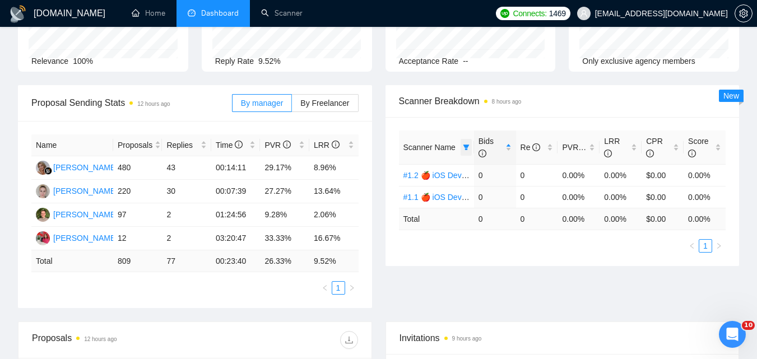
click at [465, 141] on span at bounding box center [466, 147] width 11 height 17
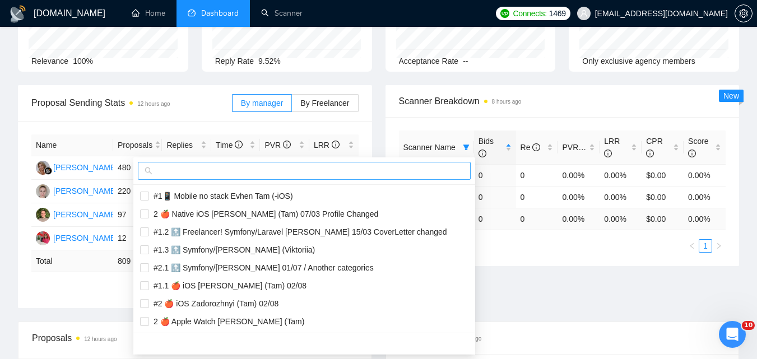
click at [433, 166] on input "text" at bounding box center [309, 171] width 309 height 12
paste input "#1 🍎 titles SWIFT Zadorozhnyi (Tam)"
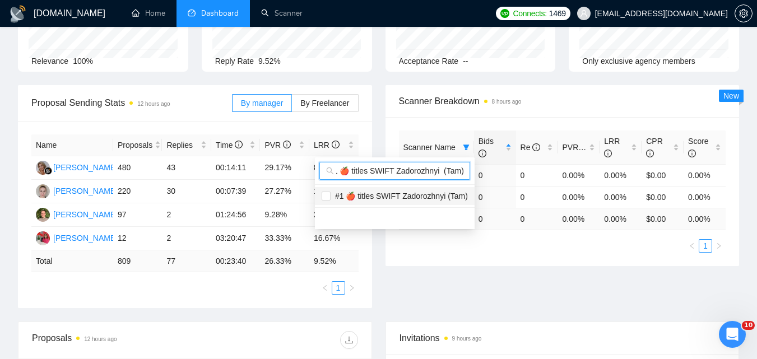
type input "#1 🍎 titles SWIFT Zadorozhnyi (Tam)"
click at [444, 194] on span "#1 🍎 titles SWIFT Zadorozhnyi (Tam)" at bounding box center [399, 196] width 137 height 9
checkbox input "true"
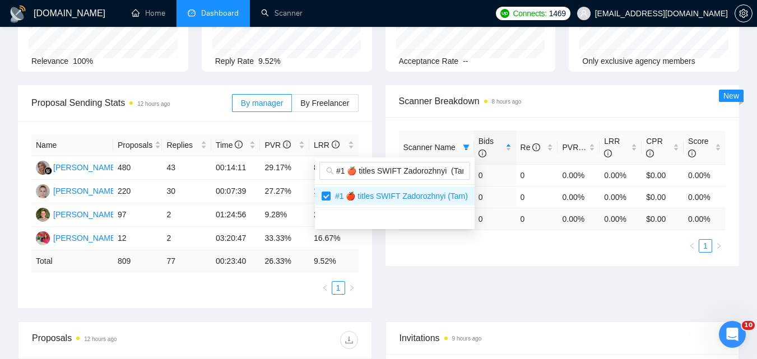
click at [632, 267] on div "Proposal Sending Stats 12 hours ago By manager By Freelancer Name Proposals Rep…" at bounding box center [378, 203] width 735 height 237
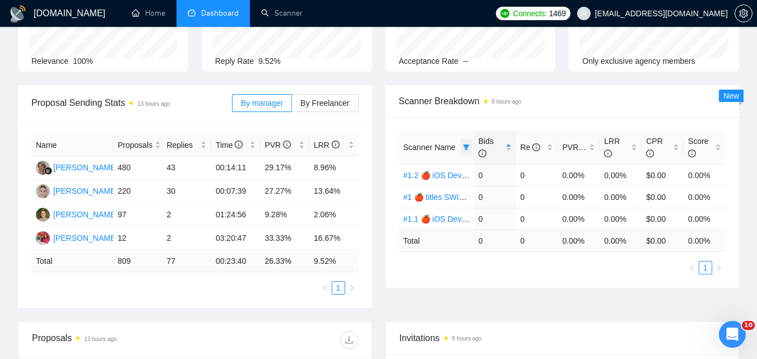
click at [462, 151] on span at bounding box center [466, 147] width 11 height 17
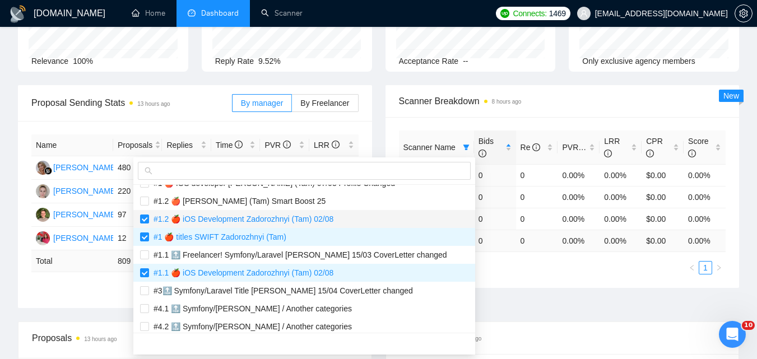
scroll to position [1289, 0]
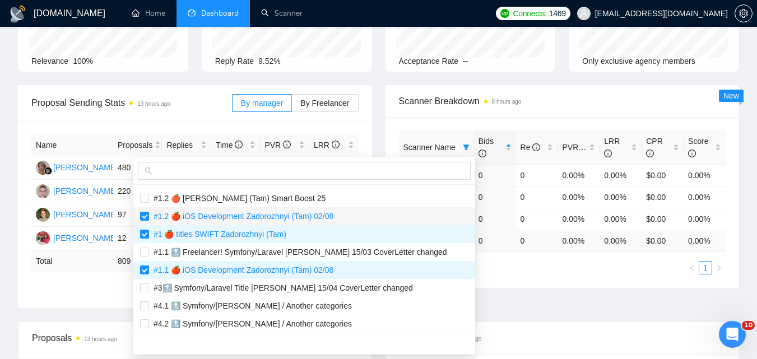
click at [249, 219] on span "#1.2 🍎 iOS Development Zadorozhnyi (Tam) 02/08" at bounding box center [241, 216] width 184 height 9
checkbox input "false"
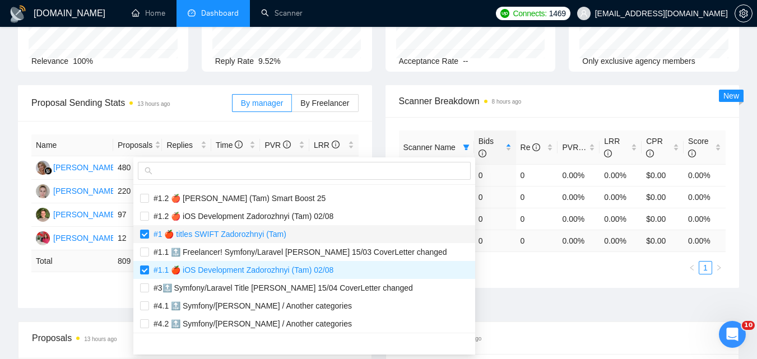
click at [243, 235] on span "#1 🍎 titles SWIFT Zadorozhnyi (Tam)" at bounding box center [217, 234] width 137 height 9
checkbox input "false"
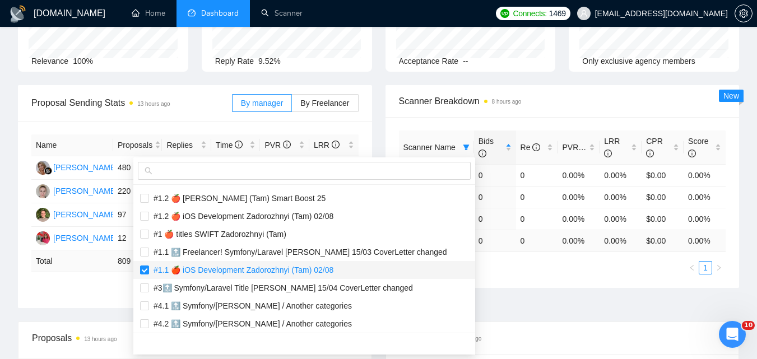
click at [248, 272] on span "#1.1 🍎 iOS Development Zadorozhnyi (Tam) 02/08" at bounding box center [241, 270] width 184 height 9
checkbox input "false"
click at [279, 165] on input "text" at bounding box center [309, 171] width 309 height 12
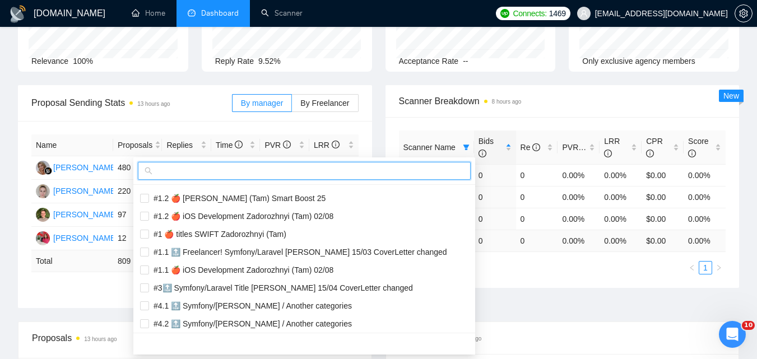
paste input "#1.1 🍎 titles [PERSON_NAME] (Tam)"
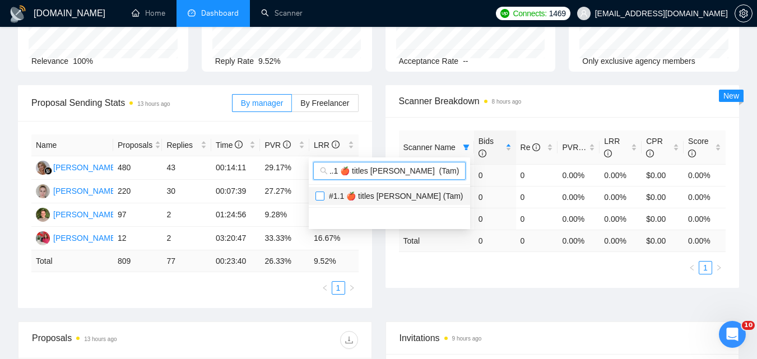
type input "#1.1 🍎 titles [PERSON_NAME] (Tam)"
click at [318, 199] on input "checkbox" at bounding box center [320, 196] width 9 height 9
checkbox input "true"
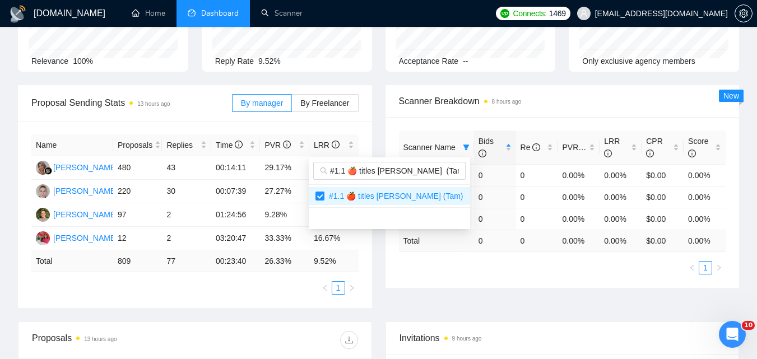
click at [556, 292] on div "Proposal Sending Stats 13 hours ago By manager By Freelancer Name Proposals Rep…" at bounding box center [378, 203] width 735 height 237
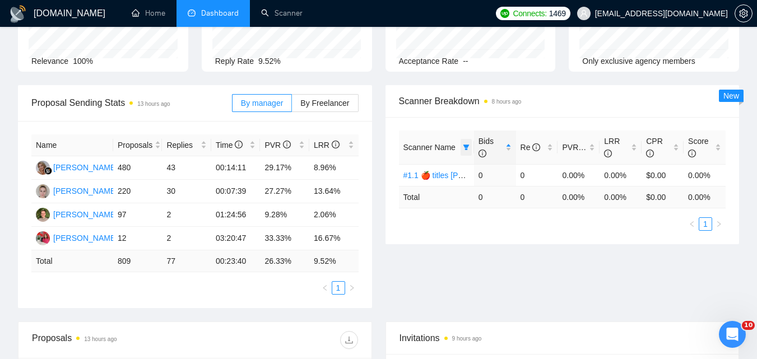
click at [467, 144] on icon "filter" at bounding box center [466, 147] width 7 height 7
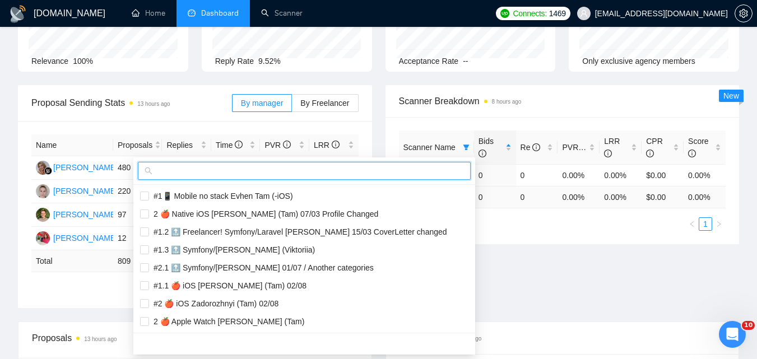
click at [426, 171] on input "text" at bounding box center [309, 171] width 309 height 12
paste input "#1.2 🍎 titles [PERSON_NAME] (Tam)"
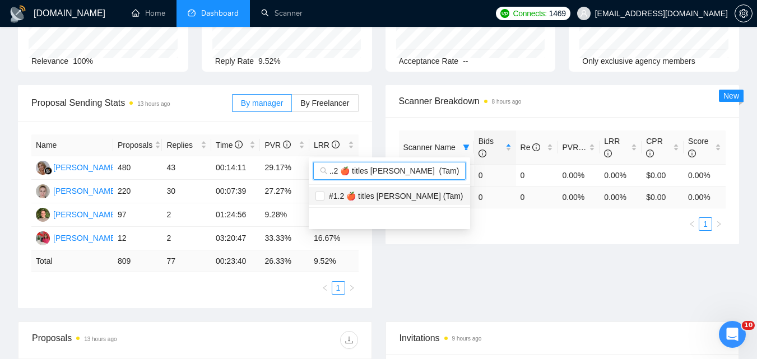
type input "#1.2 🍎 titles [PERSON_NAME] (Tam)"
click at [428, 195] on span "#1.2 🍎 titles [PERSON_NAME] (Tam)" at bounding box center [394, 196] width 139 height 9
checkbox input "true"
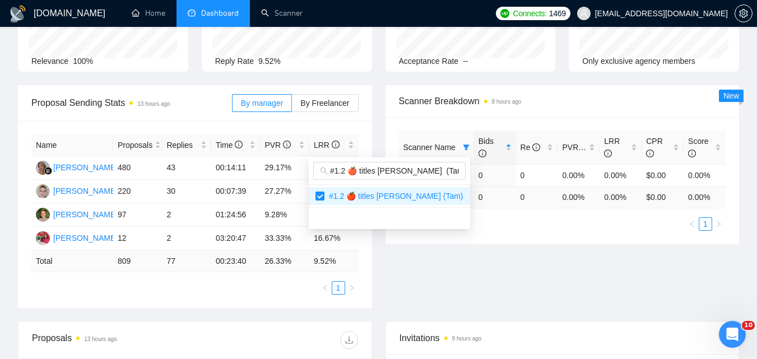
click at [625, 279] on div "Proposal Sending Stats 13 hours ago By manager By Freelancer Name Proposals Rep…" at bounding box center [378, 203] width 735 height 237
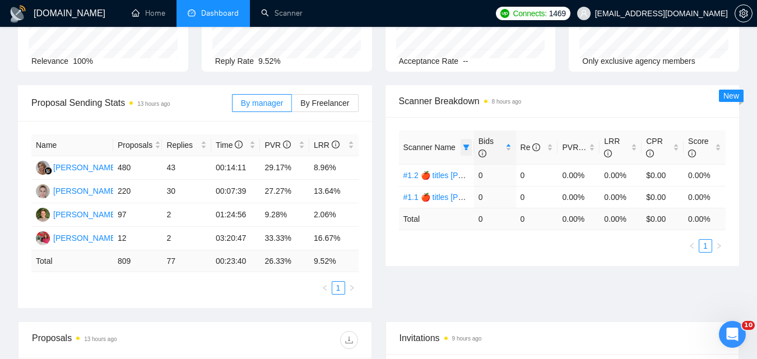
click at [469, 145] on icon "filter" at bounding box center [466, 147] width 7 height 7
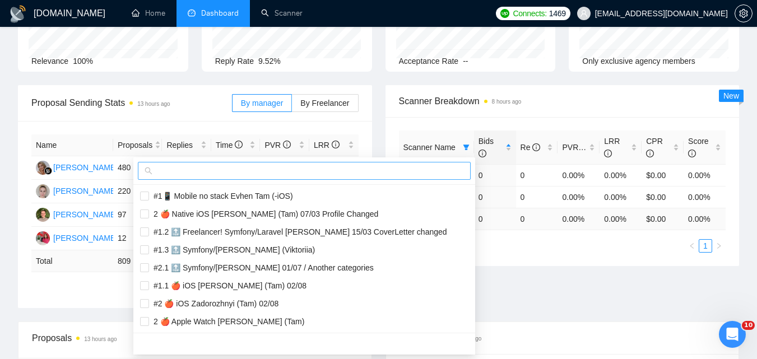
click at [434, 174] on input "text" at bounding box center [309, 171] width 309 height 12
paste input "#1 🍎 iOS developer [PERSON_NAME] (Tam) 07/03 Profile Changed"
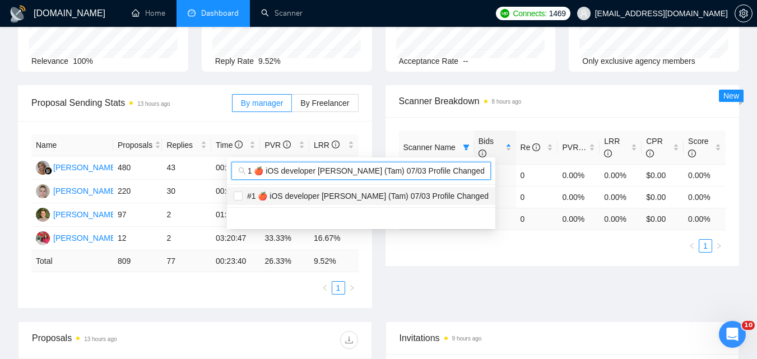
type input "#1 🍎 iOS developer [PERSON_NAME] (Tam) 07/03 Profile Changed"
click at [441, 192] on span "#1 🍎 iOS developer [PERSON_NAME] (Tam) 07/03 Profile Changed" at bounding box center [366, 196] width 246 height 9
checkbox input "true"
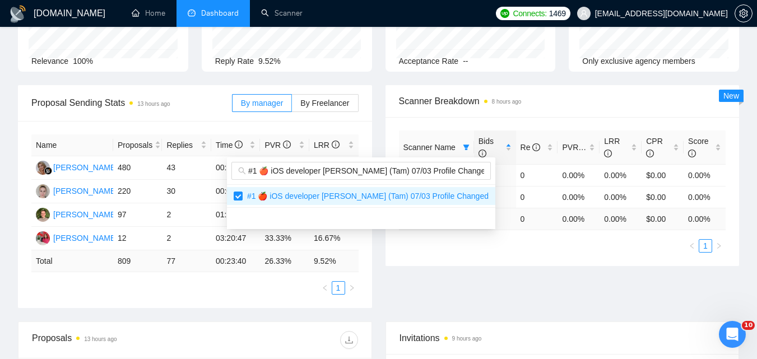
click at [595, 286] on div "Proposal Sending Stats 13 hours ago By manager By Freelancer Name Proposals Rep…" at bounding box center [378, 203] width 735 height 237
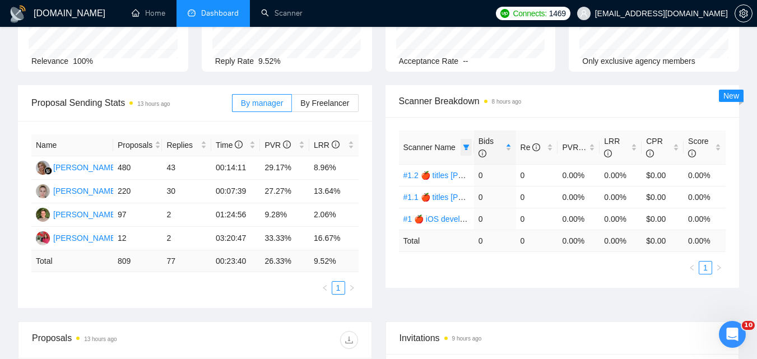
click at [465, 150] on icon "filter" at bounding box center [466, 147] width 7 height 7
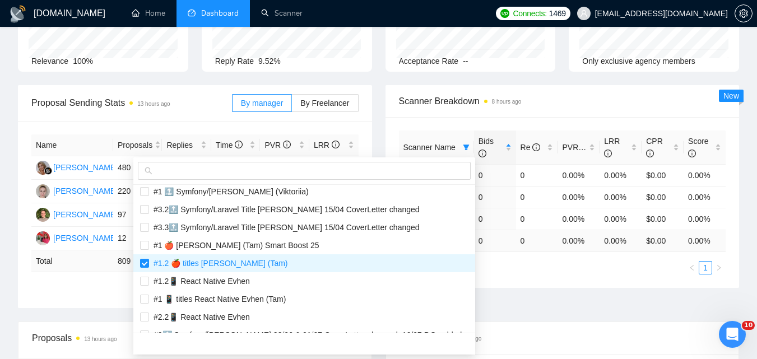
scroll to position [168, 0]
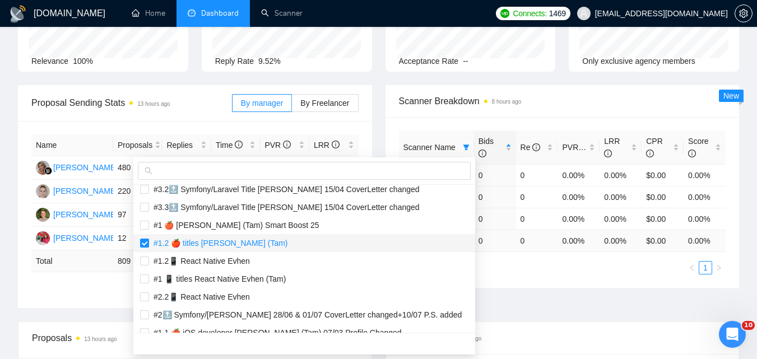
click at [255, 239] on span "#1.2 🍎 titles [PERSON_NAME] (Tam)" at bounding box center [218, 243] width 139 height 9
checkbox input "false"
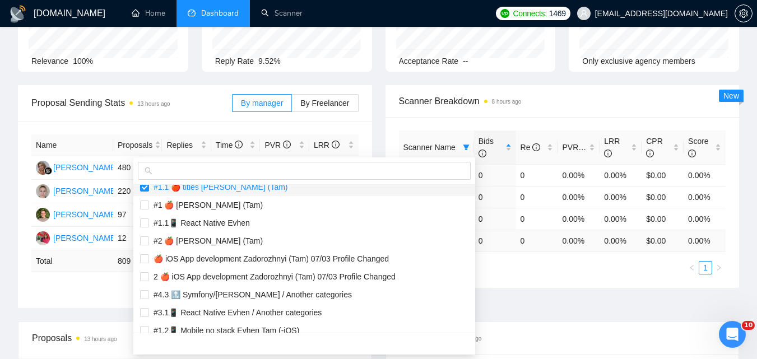
click at [254, 190] on span "#1.1 🍎 titles [PERSON_NAME] (Tam)" at bounding box center [218, 187] width 139 height 9
checkbox input "false"
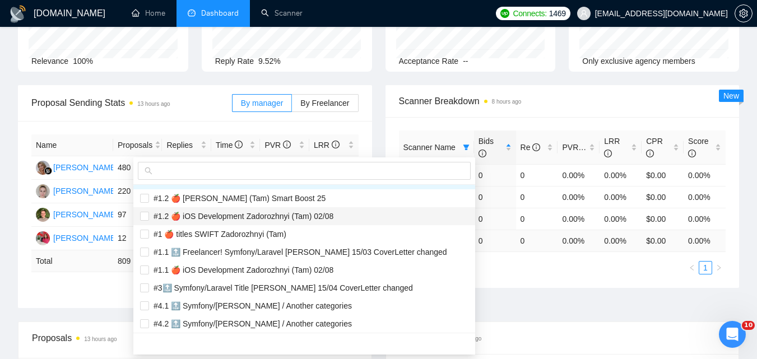
scroll to position [1233, 0]
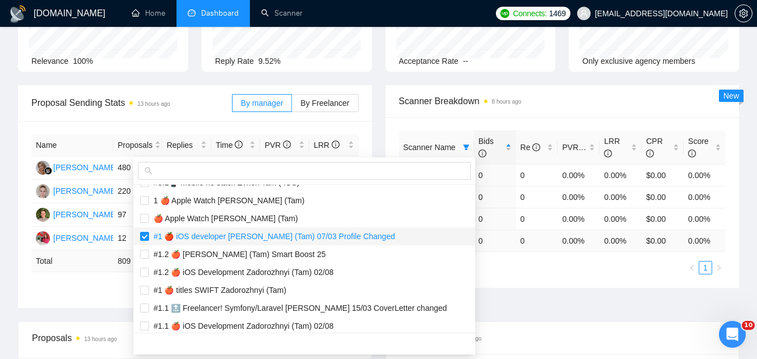
click at [253, 237] on span "#1 🍎 iOS developer [PERSON_NAME] (Tam) 07/03 Profile Changed" at bounding box center [272, 236] width 246 height 9
checkbox input "false"
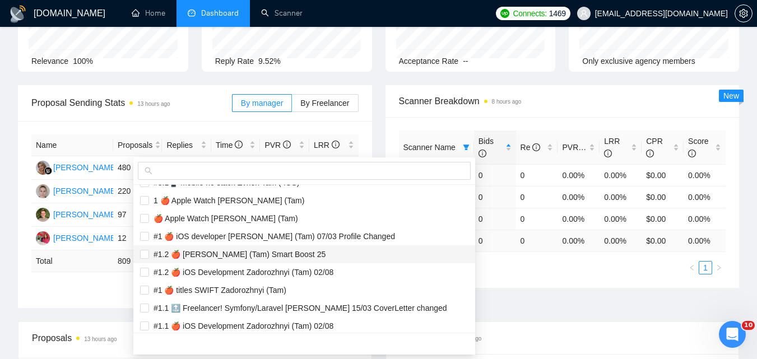
click at [526, 271] on div "Scanner Name Bids Re PVR LRR CPR Score #1.2 🍎 titles SWIFT Zadorozhnyi (Tam) 0 …" at bounding box center [562, 203] width 327 height 144
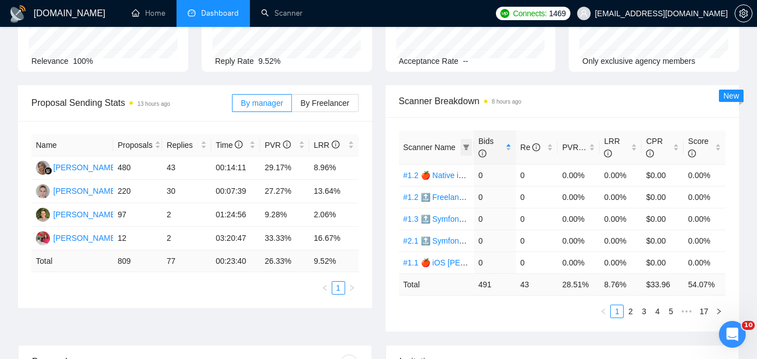
click at [464, 146] on icon "filter" at bounding box center [466, 147] width 7 height 7
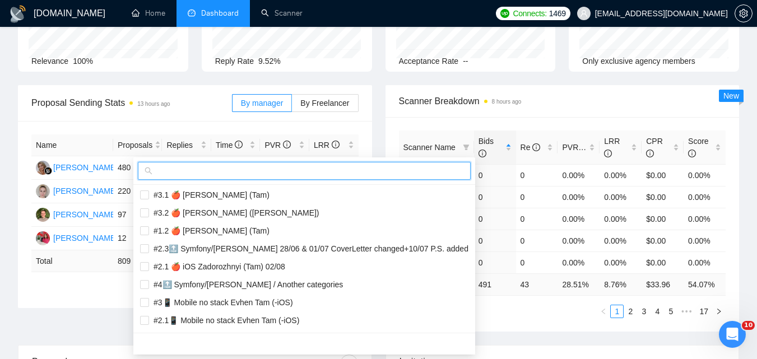
click at [403, 175] on input "text" at bounding box center [309, 171] width 309 height 12
paste input "#1.1 🍎 iOS developer [PERSON_NAME] (Tam) 07/03 Profile Changed"
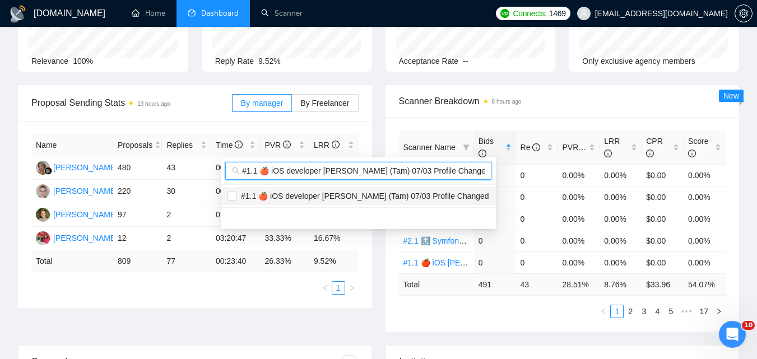
scroll to position [0, 0]
type input "#1.1 🍎 iOS developer [PERSON_NAME] (Tam) 07/03 Profile Changed"
click at [418, 199] on span "#1.1 🍎 iOS developer [PERSON_NAME] (Tam) 07/03 Profile Changed" at bounding box center [363, 196] width 253 height 9
checkbox input "true"
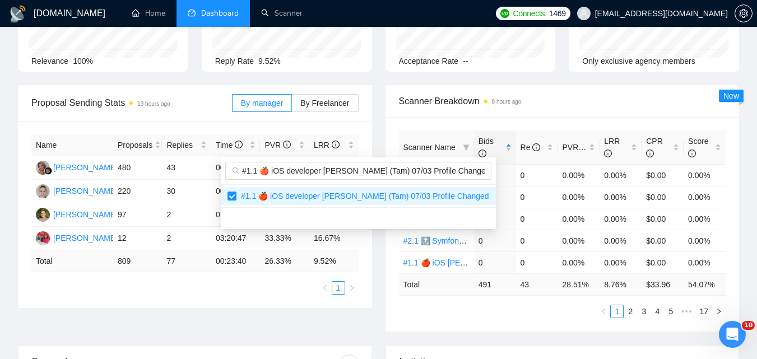
click at [543, 312] on div "Proposal Sending Stats 13 hours ago By manager By Freelancer Name Proposals Rep…" at bounding box center [378, 215] width 735 height 260
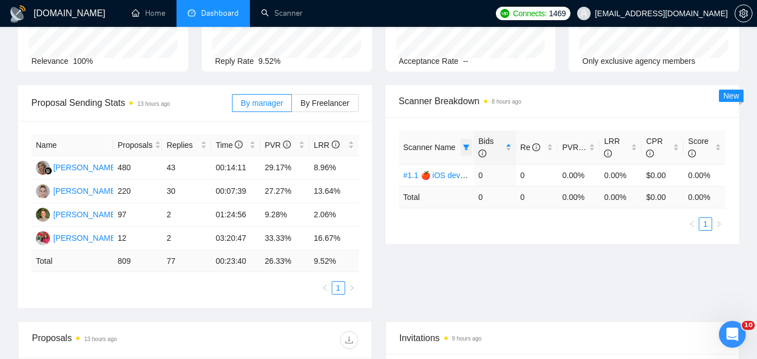
click at [468, 147] on icon "filter" at bounding box center [466, 147] width 7 height 7
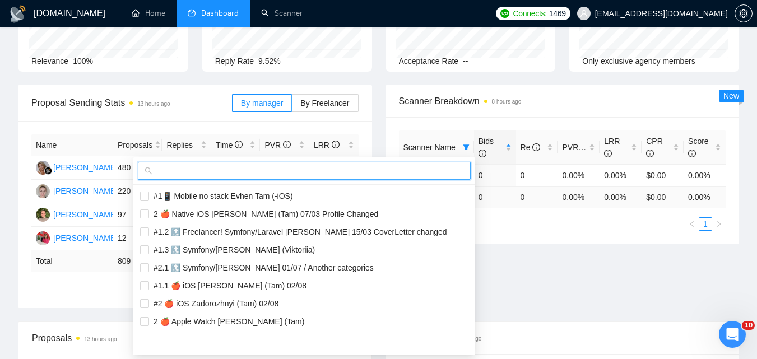
click at [432, 170] on input "text" at bounding box center [309, 171] width 309 height 12
paste input "#1.2 🍎 iOS developer [PERSON_NAME] (Tam) 07/03 Profile Changed"
type input "#1.2 🍎 iOS developer [PERSON_NAME] (Tam) 07/03 Profile Changed"
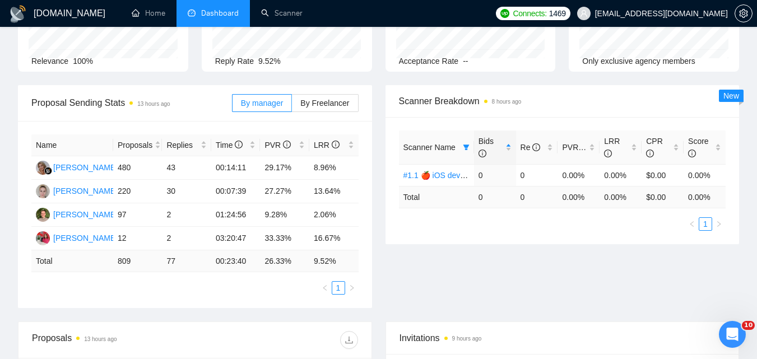
drag, startPoint x: 554, startPoint y: 271, endPoint x: 556, endPoint y: 246, distance: 25.3
click at [553, 271] on div "Proposal Sending Stats 13 hours ago By manager By Freelancer Name Proposals Rep…" at bounding box center [378, 203] width 735 height 237
click at [465, 147] on icon "filter" at bounding box center [466, 148] width 6 height 6
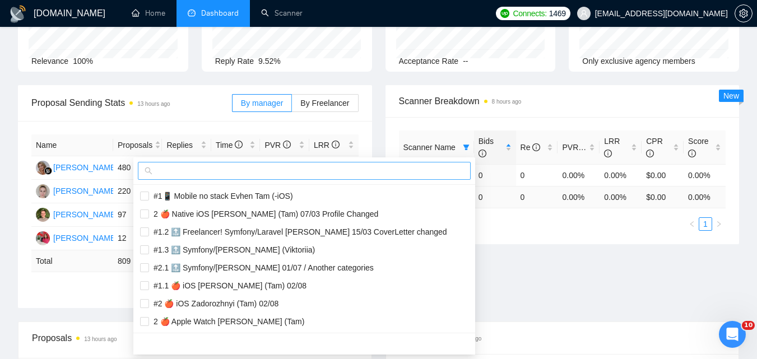
click at [427, 174] on input "text" at bounding box center [309, 171] width 309 height 12
paste input "#1 🍎 iOS App developer [PERSON_NAME] ([GEOGRAPHIC_DATA]) 07/03 Profile Changed"
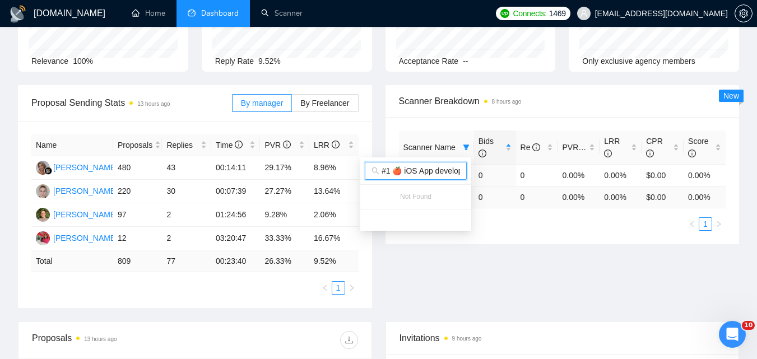
scroll to position [0, 155]
type input "#1 🍎 iOS App developer [PERSON_NAME] ([GEOGRAPHIC_DATA]) 07/03 Profile Changed"
click at [506, 281] on div "Proposal Sending Stats 13 hours ago By manager By Freelancer Name Proposals Rep…" at bounding box center [378, 203] width 735 height 237
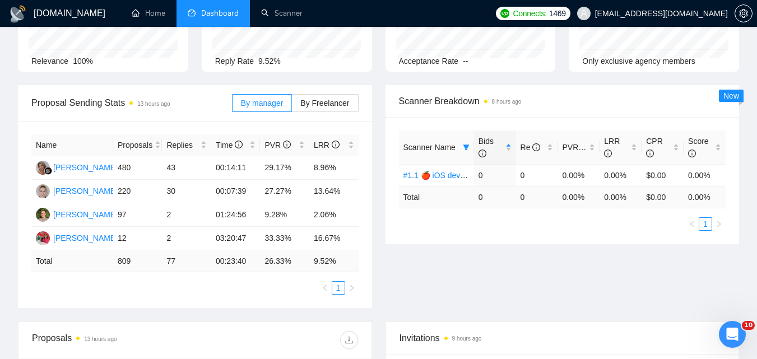
scroll to position [0, 0]
click at [468, 145] on icon "filter" at bounding box center [466, 147] width 7 height 7
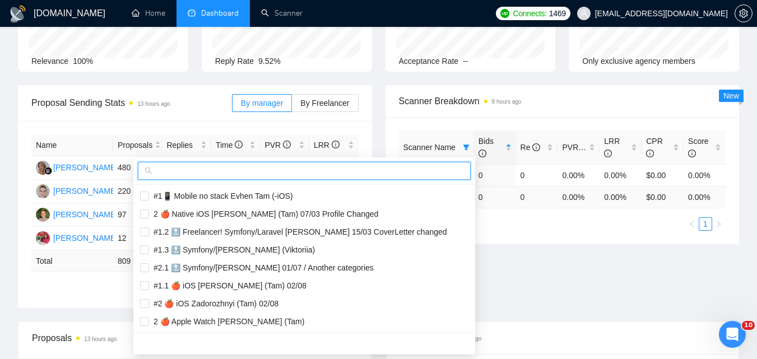
click at [417, 174] on input "text" at bounding box center [309, 171] width 309 height 12
paste input "#1.1 🍎 iOS App developer [PERSON_NAME] (Tam) 07/03 Profile Changed"
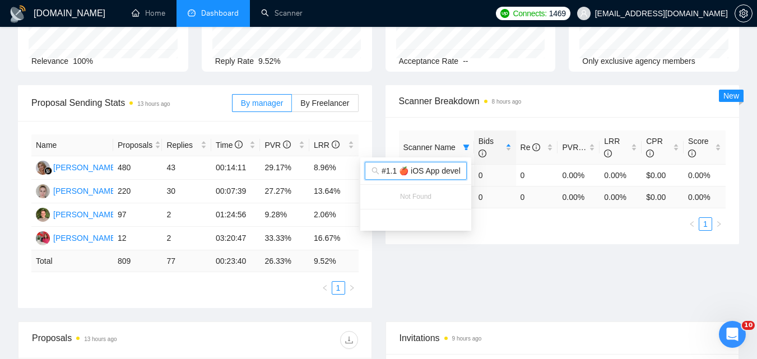
scroll to position [0, 161]
type input "#1.1 🍎 iOS App developer [PERSON_NAME] (Tam) 07/03 Profile Changed"
click at [534, 249] on div "Proposal Sending Stats 13 hours ago By manager By Freelancer Name Proposals Rep…" at bounding box center [378, 203] width 735 height 237
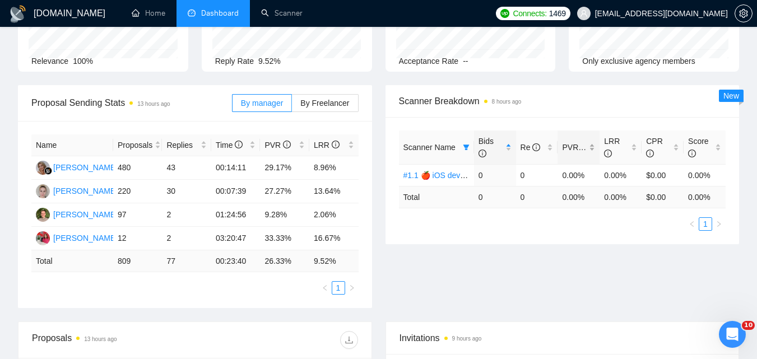
scroll to position [0, 0]
click at [465, 146] on icon "filter" at bounding box center [466, 148] width 6 height 6
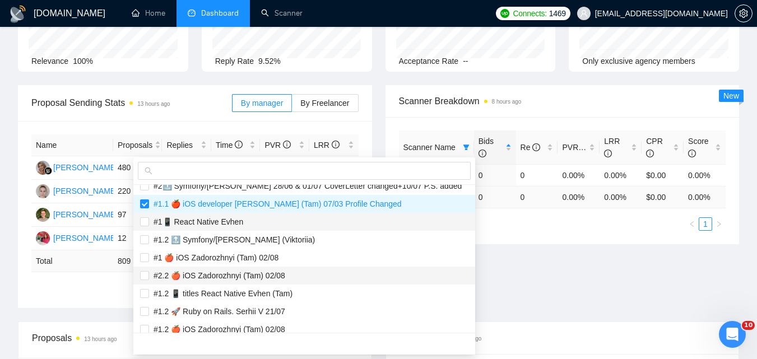
scroll to position [280, 0]
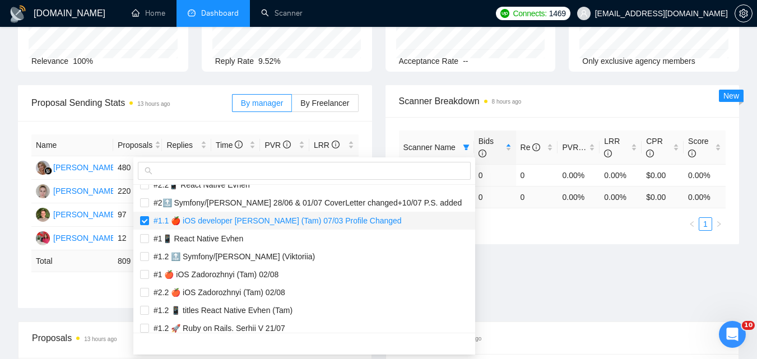
click at [277, 226] on span "#1.1 🍎 iOS developer [PERSON_NAME] (Tam) 07/03 Profile Changed" at bounding box center [304, 221] width 329 height 12
checkbox input "false"
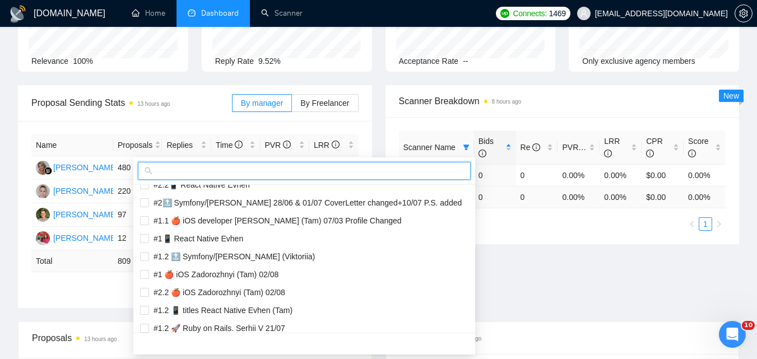
click at [294, 169] on input "text" at bounding box center [309, 171] width 309 height 12
paste input "#1 🍎 iOS App development Zadorozhnyi (Tam) 07/03 Profile Changed"
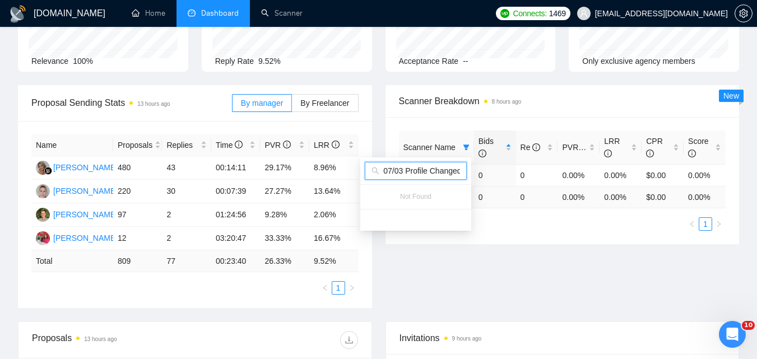
type input "#1 🍎 iOS App development Zadorozhnyi (Tam) 07/03 Profile Changed"
click at [574, 247] on body "[DOMAIN_NAME] Home Dashboard Scanner Connects: 1469 [EMAIL_ADDRESS][DOMAIN_NAME…" at bounding box center [378, 67] width 757 height 359
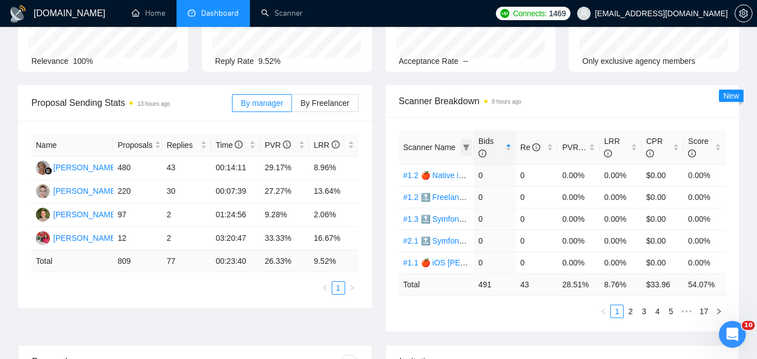
click at [467, 145] on icon "filter" at bounding box center [466, 148] width 6 height 6
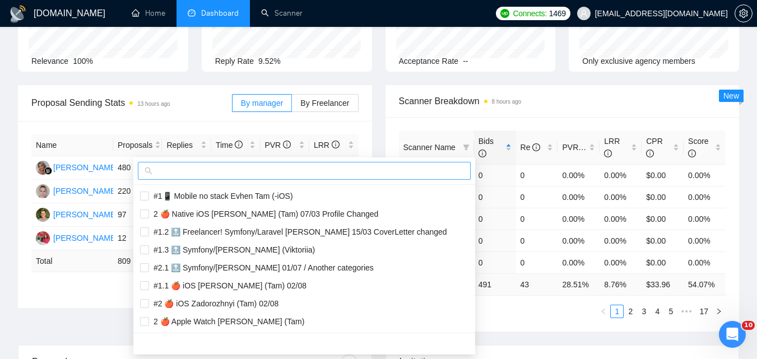
click at [428, 175] on input "text" at bounding box center [309, 171] width 309 height 12
paste input "#1.1 🍎 iOS App development [PERSON_NAME] (Tam) 07/03 Profile Changed"
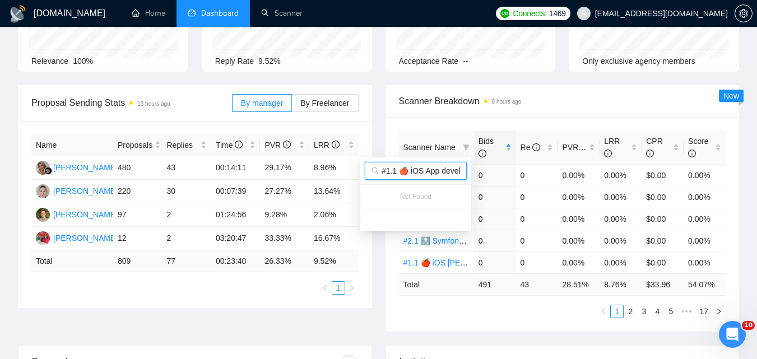
click at [448, 167] on input "#1.1 🍎 iOS App development [PERSON_NAME] (Tam) 07/03 Profile Changed" at bounding box center [421, 171] width 78 height 12
paste input "2"
click at [435, 167] on input "#1.2 🍎 iOS App development Zadorozhnyi (Tam) 07/03 Profile Changed" at bounding box center [421, 171] width 78 height 12
paste input "🍎 Apple iOS developer"
click at [424, 169] on input "#1 🍎 Apple iOS developer [PERSON_NAME] (Tam) 07/03 Profile Changed" at bounding box center [421, 171] width 78 height 12
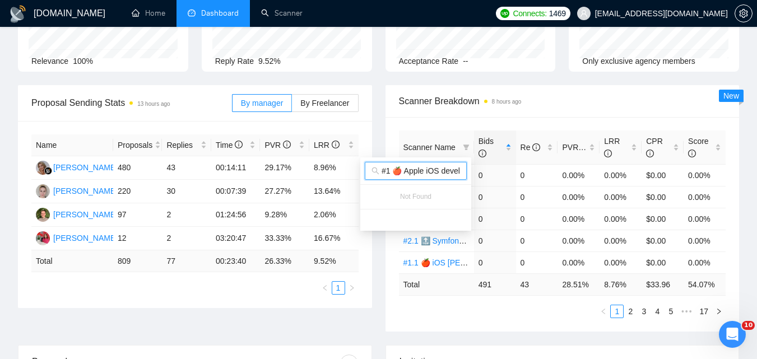
paste input ".1"
type input "#1.1 🍎 Apple iOS developer [PERSON_NAME] (Tam) 07/03 Profile Changed"
drag, startPoint x: 506, startPoint y: 121, endPoint x: 576, endPoint y: 4, distance: 136.3
click at [506, 121] on div "Scanner Name Bids Re PVR LRR CPR Score #1.2 🍎 Native iOS Zadorozhnyi (Tam) 07/0…" at bounding box center [563, 224] width 354 height 215
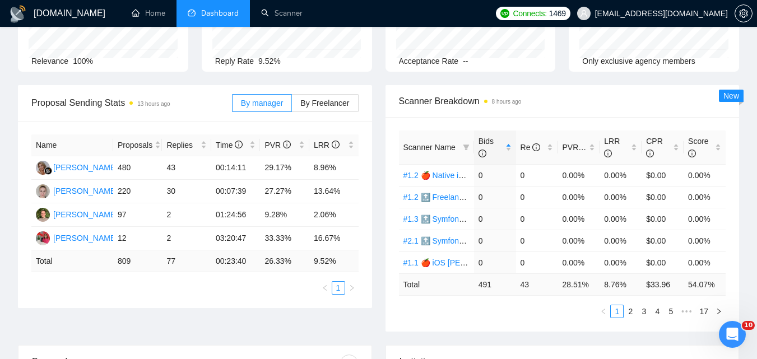
scroll to position [0, 0]
click at [463, 147] on span at bounding box center [466, 147] width 11 height 17
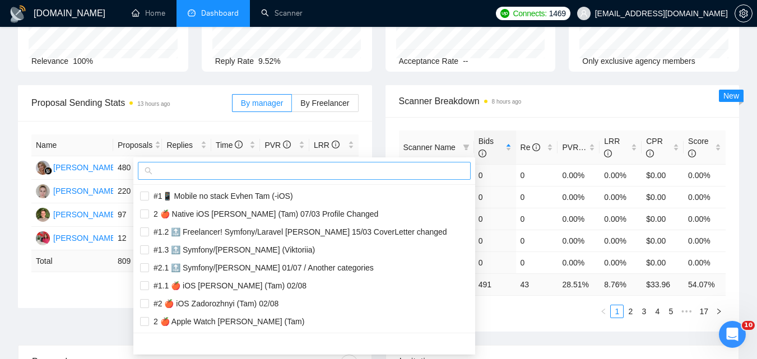
click at [443, 173] on input "text" at bounding box center [309, 171] width 309 height 12
paste input "#1.2 🍎 Apple iOS developer [PERSON_NAME] (Tam) 07/03 Profile Changed"
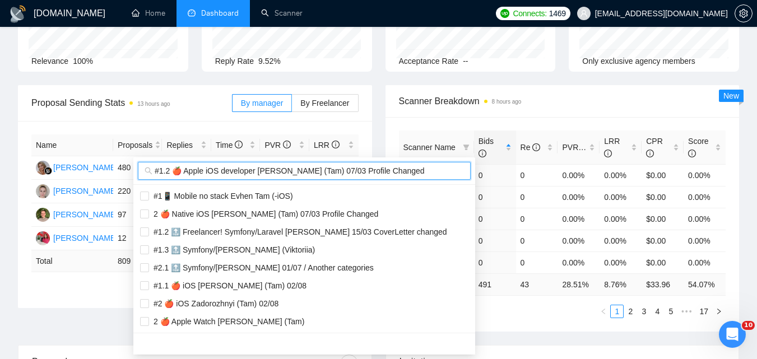
scroll to position [0, 168]
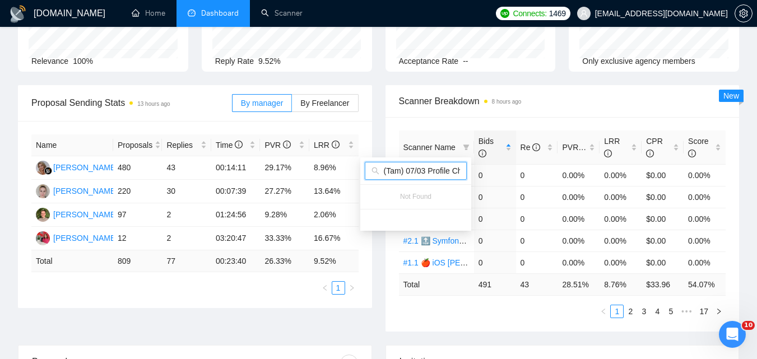
type input "#1.2 🍎 Apple iOS developer [PERSON_NAME] (Tam) 07/03 Profile Changed"
click at [552, 98] on span "Scanner Breakdown 8 hours ago" at bounding box center [562, 101] width 327 height 14
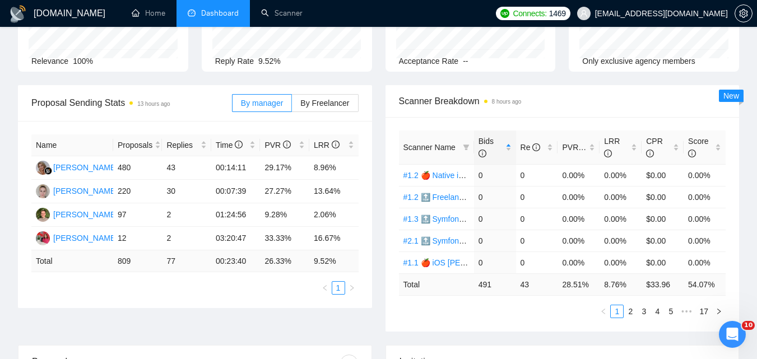
scroll to position [0, 0]
click at [470, 150] on span at bounding box center [466, 147] width 11 height 17
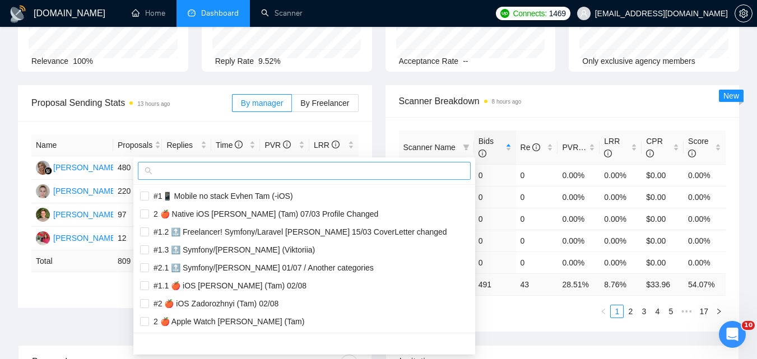
click at [430, 181] on div at bounding box center [304, 171] width 342 height 27
click at [431, 173] on input "text" at bounding box center [309, 171] width 309 height 12
paste input "#1 🍎 [PERSON_NAME] (Tam)"
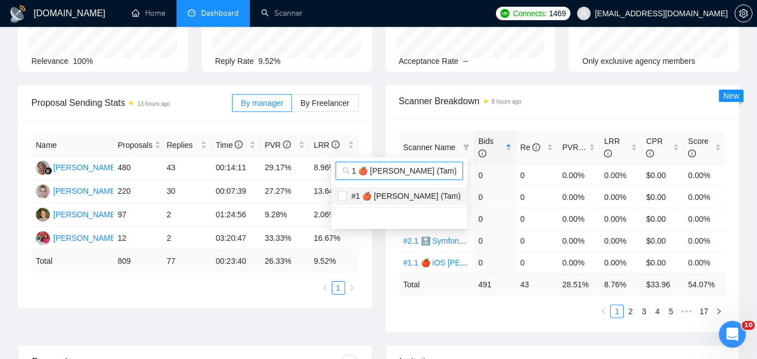
type input "#1 🍎 [PERSON_NAME] (Tam)"
click at [432, 193] on span "#1 🍎 [PERSON_NAME] (Tam)" at bounding box center [404, 196] width 114 height 9
checkbox input "true"
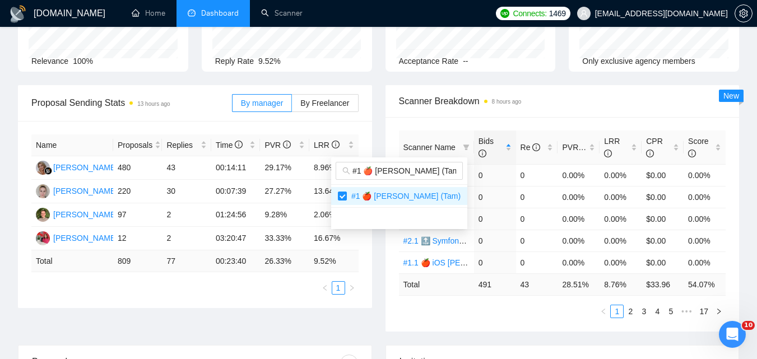
click at [484, 247] on body "[DOMAIN_NAME] Home Dashboard Scanner Connects: 1469 [EMAIL_ADDRESS][DOMAIN_NAME…" at bounding box center [378, 67] width 757 height 359
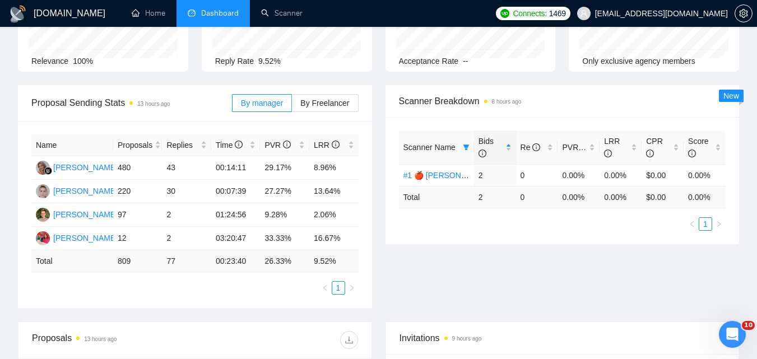
drag, startPoint x: 464, startPoint y: 143, endPoint x: 454, endPoint y: 155, distance: 15.9
click at [463, 145] on span at bounding box center [466, 147] width 11 height 17
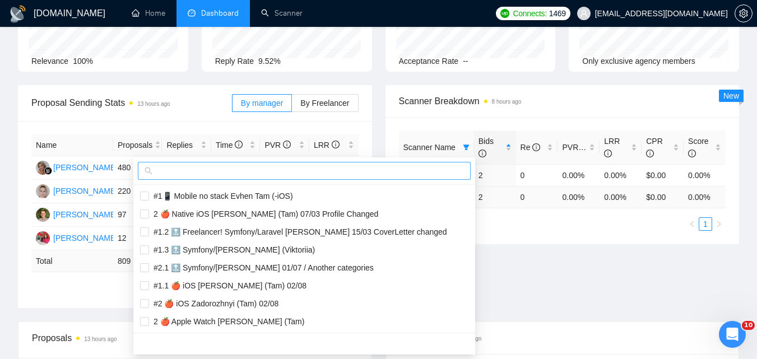
click at [422, 173] on input "text" at bounding box center [309, 171] width 309 height 12
paste input "#1.1 🍎 [PERSON_NAME] (Tam)"
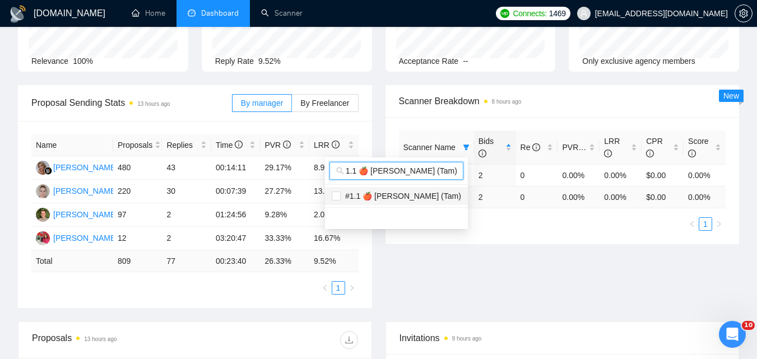
type input "#1.1 🍎 [PERSON_NAME] (Tam)"
click at [436, 192] on span "#1.1 🍎 [PERSON_NAME] (Tam)" at bounding box center [401, 196] width 121 height 9
checkbox input "true"
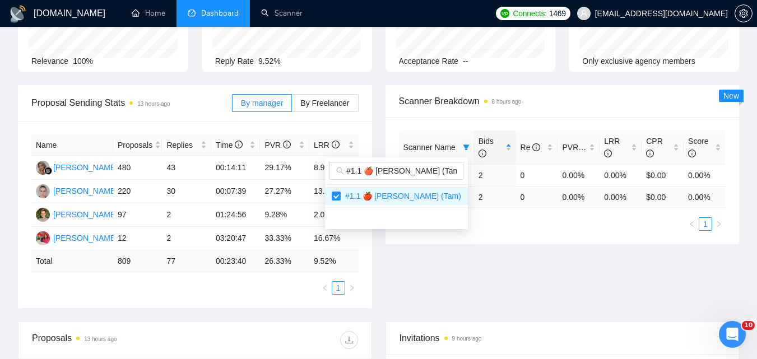
click at [578, 275] on div "Proposal Sending Stats 13 hours ago By manager By Freelancer Name Proposals Rep…" at bounding box center [378, 203] width 735 height 237
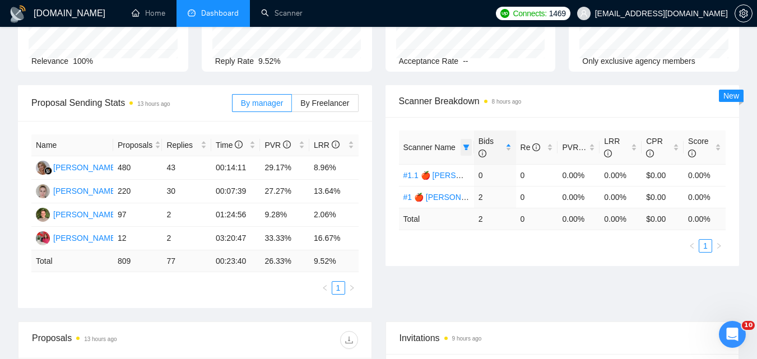
click at [470, 146] on span at bounding box center [466, 147] width 11 height 17
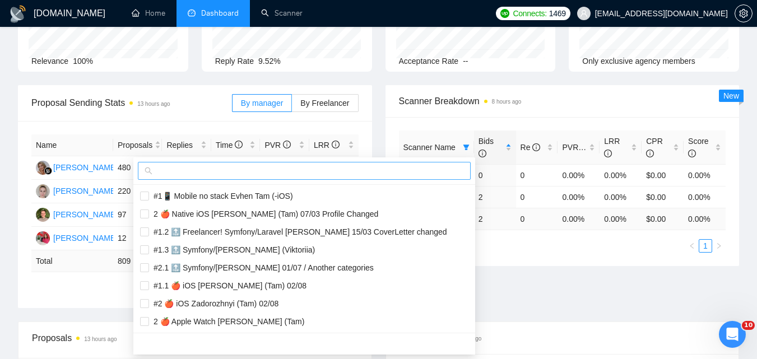
click at [409, 169] on input "text" at bounding box center [309, 171] width 309 height 12
paste input "#1.2 🍎 [PERSON_NAME] (Tam)"
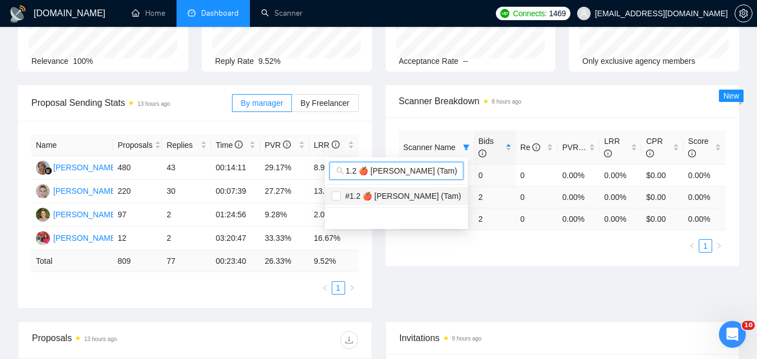
type input "#1.2 🍎 [PERSON_NAME] (Tam)"
click at [443, 196] on span "#1.2 🍎 [PERSON_NAME] (Tam)" at bounding box center [401, 196] width 121 height 9
checkbox input "true"
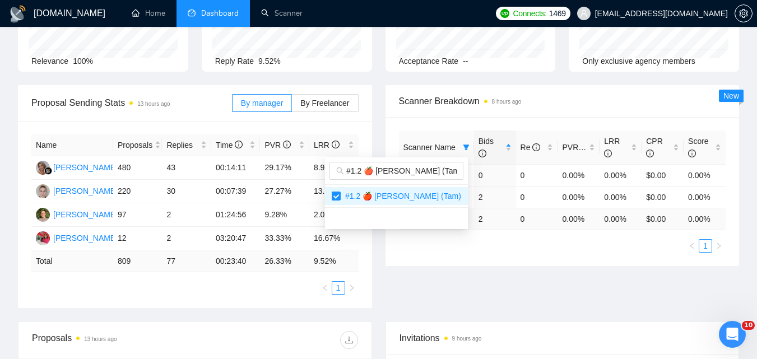
click at [553, 276] on div "Proposal Sending Stats 13 hours ago By manager By Freelancer Name Proposals Rep…" at bounding box center [378, 203] width 735 height 237
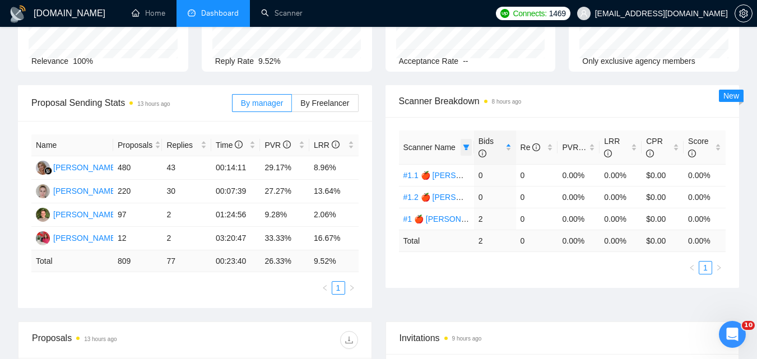
drag, startPoint x: 469, startPoint y: 147, endPoint x: 465, endPoint y: 152, distance: 6.1
click at [468, 147] on icon "filter" at bounding box center [466, 147] width 7 height 7
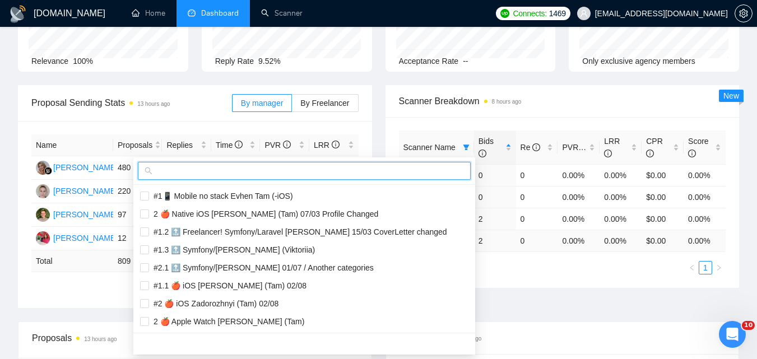
click at [434, 168] on input "text" at bounding box center [309, 171] width 309 height 12
paste input "#1 🍎 Swift UI [PERSON_NAME] (Tam)"
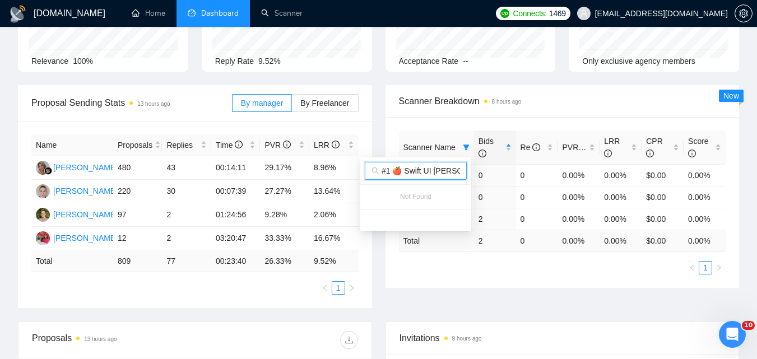
click at [454, 167] on input "#1 🍎 Swift UI [PERSON_NAME] (Tam)" at bounding box center [421, 171] width 78 height 12
paste input ".1"
click at [419, 171] on input "#1.1 🍎 Swift UI [PERSON_NAME] (Tam)" at bounding box center [421, 171] width 78 height 12
paste input "2"
click at [436, 171] on input "#1.2 🍎 Swift UI [PERSON_NAME] (Tam)" at bounding box center [421, 171] width 78 height 12
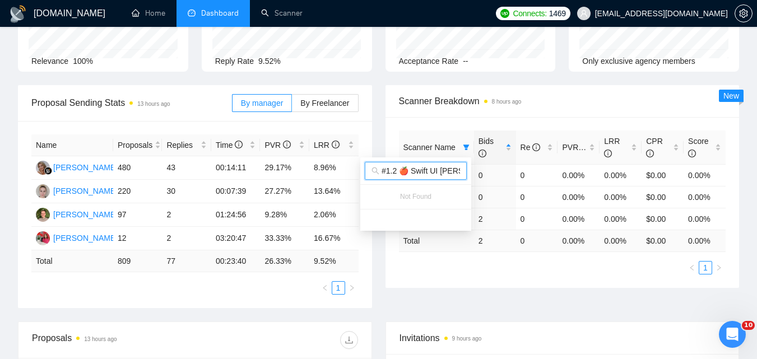
paste input "🍎 Apple Watch"
click at [449, 170] on input "#1 🍎 Apple Watch [PERSON_NAME] (Tam)" at bounding box center [421, 171] width 78 height 12
paste input ".1"
click at [423, 172] on input "#1.1 🍎 Apple Watch [PERSON_NAME] (Tam)" at bounding box center [421, 171] width 78 height 12
paste input "2"
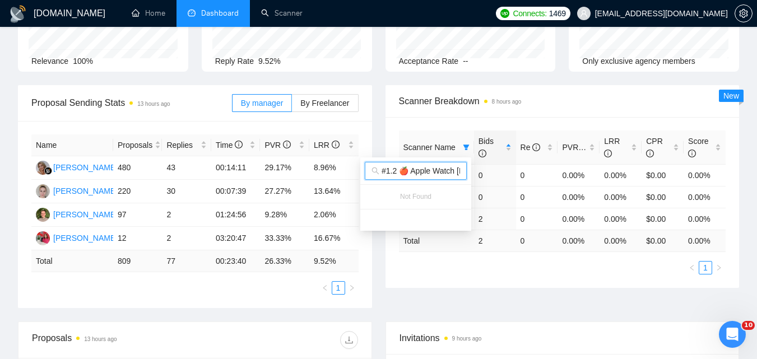
click at [424, 169] on input "#1.2 🍎 Apple Watch [PERSON_NAME] (Tam)" at bounding box center [421, 171] width 78 height 12
paste input "🍎 iOS mobile developer/development [PERSON_NAME] ([GEOGRAPHIC_DATA]) 07/03 Prof…"
click at [415, 174] on input "#1 🍎 iOS mobile developer/development [PERSON_NAME] (Tam) 07/03 Profile Changed" at bounding box center [421, 171] width 78 height 12
paste input ".1"
click at [397, 164] on span "#1.1 🍎 iOS mobile developer/development Zadorozhnyi (Tam) 07/03 Profile Changed" at bounding box center [416, 171] width 102 height 18
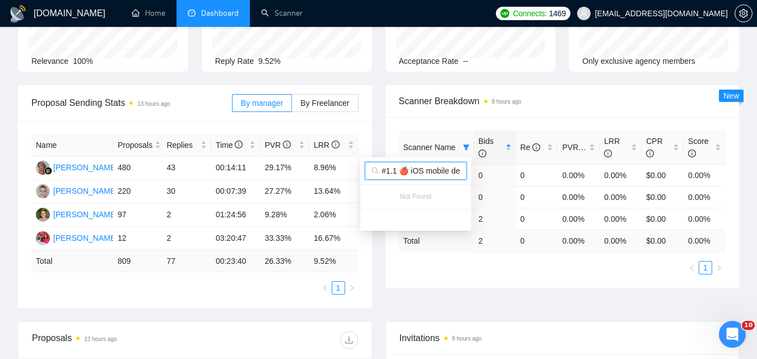
paste input "2"
click at [426, 175] on input "#1.2 🍎 iOS mobile developer/development Zadorozhnyi (Tam) 07/03 Profile Changed" at bounding box center [421, 171] width 78 height 12
paste input "🍎 iOS mobile app"
click at [441, 172] on input "#1 🍎 iOS mobile app developer/development [PERSON_NAME] (Tam) 07/03 Profile Cha…" at bounding box center [421, 171] width 78 height 12
paste input ".1"
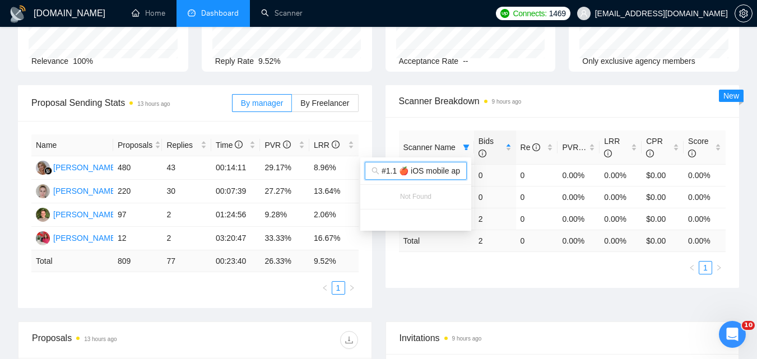
click at [436, 165] on input "#1.1 🍎 iOS mobile app developer/development [PERSON_NAME] (Tam) 07/03 Profile C…" at bounding box center [421, 171] width 78 height 12
paste input "2"
click at [424, 172] on input "#1.2 🍎 iOS mobile app developer/development [PERSON_NAME] (Tam) 07/03 Profile C…" at bounding box center [421, 171] width 78 height 12
paste input "🍎 iOS mobile application"
click at [436, 165] on input "#1 🍎 iOS mobile application developer/development [PERSON_NAME] (Tam) 07/03 Pro…" at bounding box center [421, 171] width 78 height 12
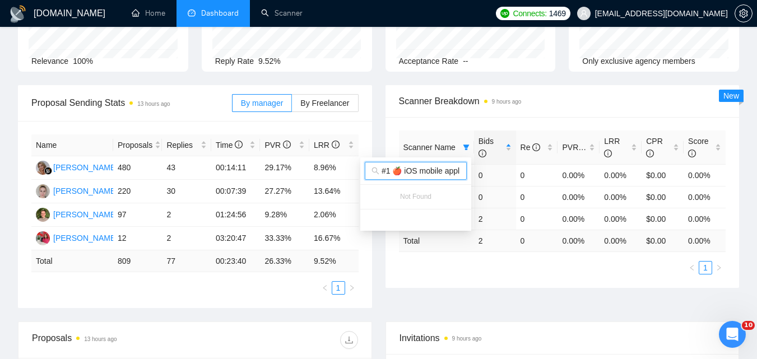
paste input ".1"
click at [423, 171] on input "#1.1 🍎 iOS mobile application developer/development Zadorozhnyi (Tam) 07/03 Pro…" at bounding box center [421, 171] width 78 height 12
paste input "2"
click at [434, 169] on input "#1.2 🍎 iOS mobile application developer/development Zadorozhnyi (Tam) 07/03 Pro…" at bounding box center [421, 171] width 78 height 12
paste input "🍎 Native iOS"
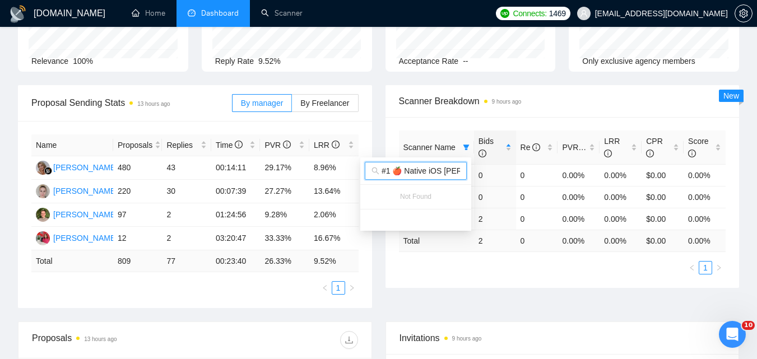
click at [442, 167] on input "#1 🍎 Native iOS [PERSON_NAME] (Tam) 07/03 Profile Changed" at bounding box center [421, 171] width 78 height 12
paste input ".1"
click at [434, 180] on div "#1.1 🍎 Native iOS [PERSON_NAME] (Tam) 07/03 Profile Changed" at bounding box center [415, 171] width 111 height 27
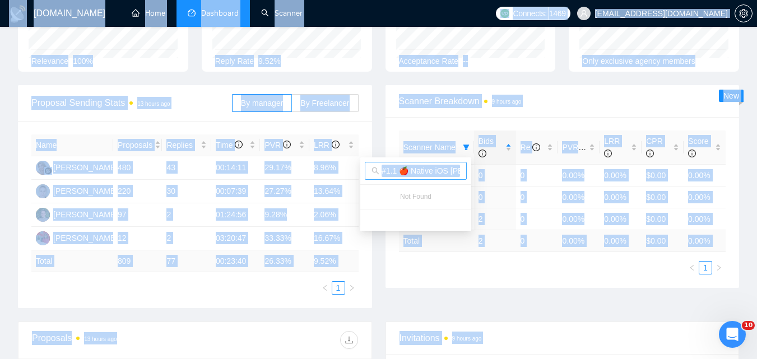
click at [438, 172] on input "#1.1 🍎 Native iOS [PERSON_NAME] (Tam) 07/03 Profile Changed" at bounding box center [421, 171] width 78 height 12
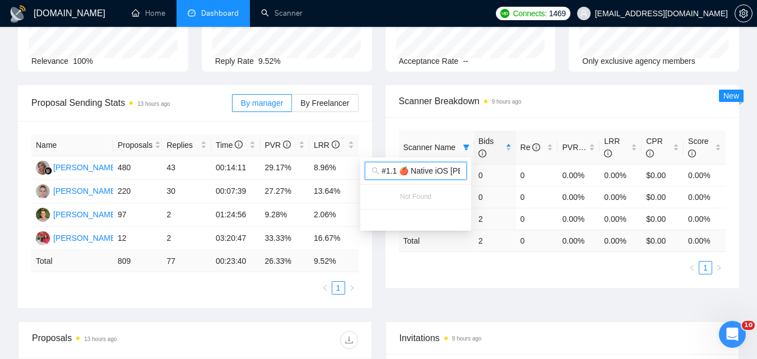
paste input "2"
click at [408, 173] on input "#1.2 🍎 Native iOS [PERSON_NAME] (Tam) 07/03 Profile Changed" at bounding box center [421, 171] width 78 height 12
paste input "🚀 Ruby on Rails. Serhii V 21/07"
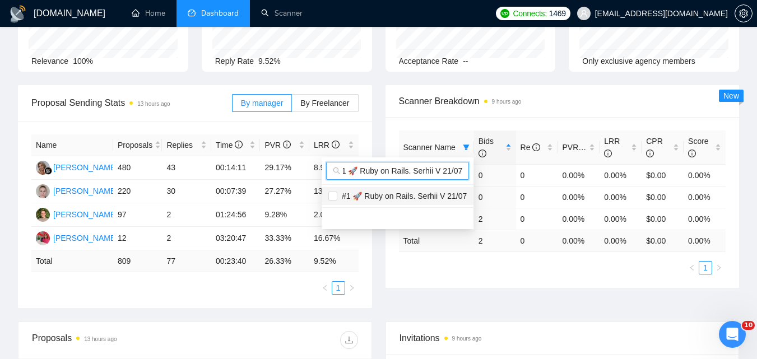
type input "#1 🚀 Ruby on Rails. Serhii V 21/07"
click at [440, 192] on span "#1 🚀 Ruby on Rails. Serhii V 21/07" at bounding box center [402, 196] width 130 height 9
checkbox input "true"
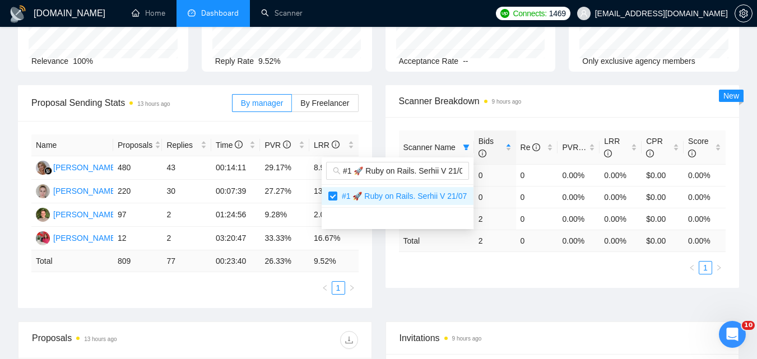
click at [563, 310] on div "Proposal Sending Stats 13 hours ago By manager By Freelancer Name Proposals Rep…" at bounding box center [378, 203] width 735 height 237
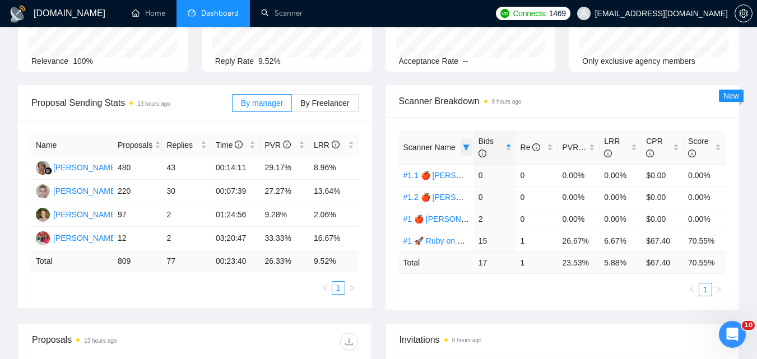
click at [463, 146] on icon "filter" at bounding box center [466, 147] width 7 height 7
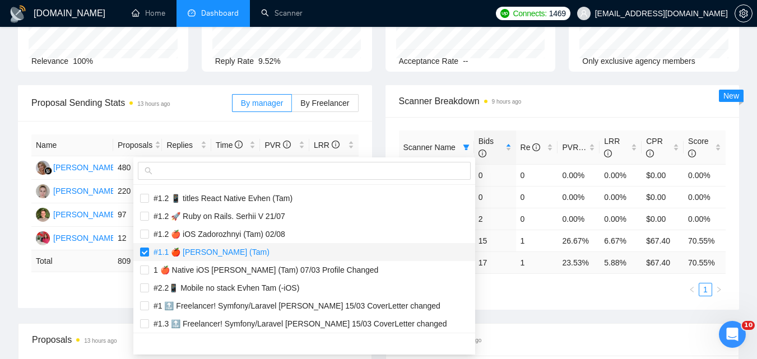
click at [227, 255] on span "#1.1 🍎 [PERSON_NAME] (Tam)" at bounding box center [209, 252] width 121 height 9
checkbox input "false"
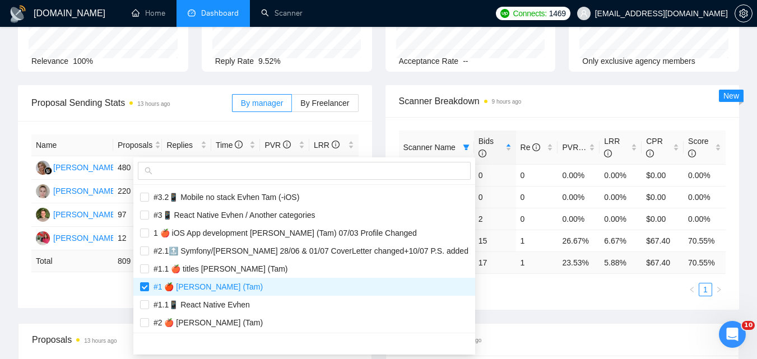
scroll to position [617, 0]
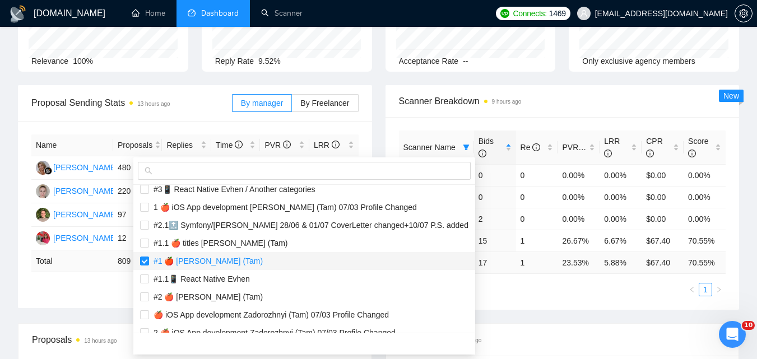
click at [225, 258] on span "#1 🍎 [PERSON_NAME] (Tam)" at bounding box center [206, 261] width 114 height 9
checkbox input "false"
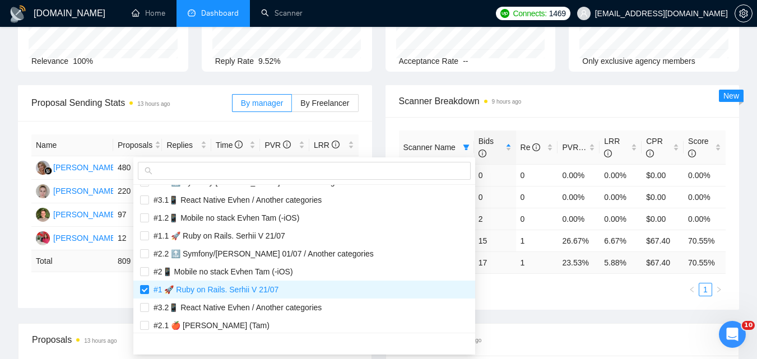
scroll to position [841, 0]
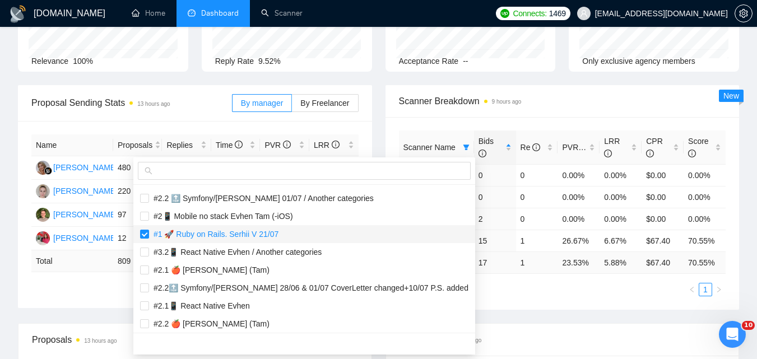
click at [223, 234] on span "#1 🚀 Ruby on Rails. Serhii V 21/07" at bounding box center [214, 234] width 130 height 9
checkbox input "false"
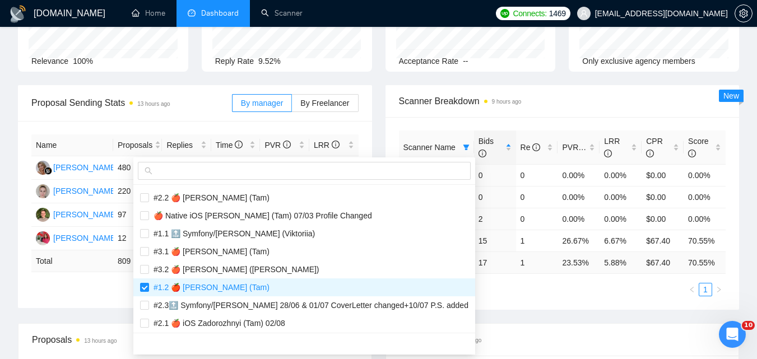
scroll to position [1009, 0]
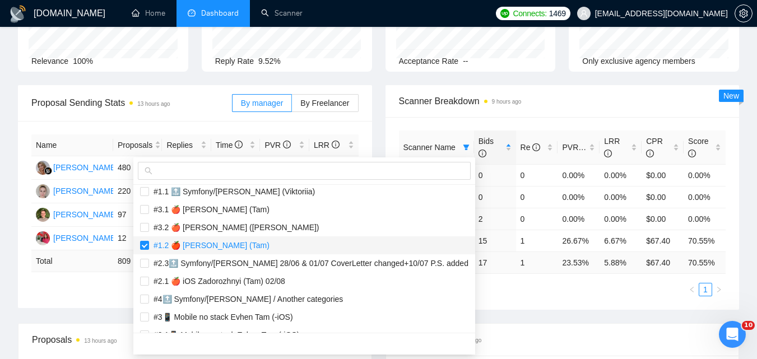
click at [222, 242] on span "#1.2 🍎 [PERSON_NAME] (Tam)" at bounding box center [209, 245] width 121 height 9
checkbox input "false"
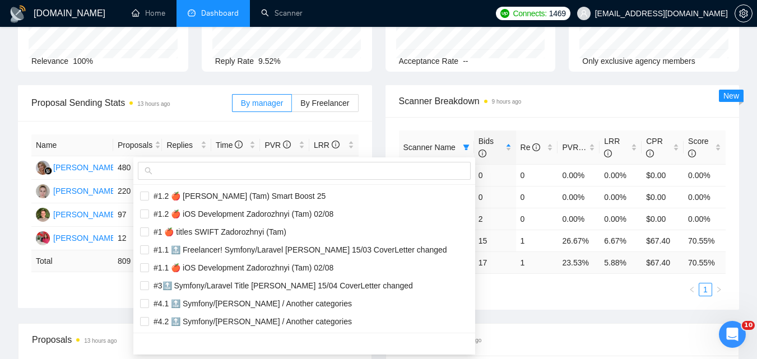
scroll to position [1345, 0]
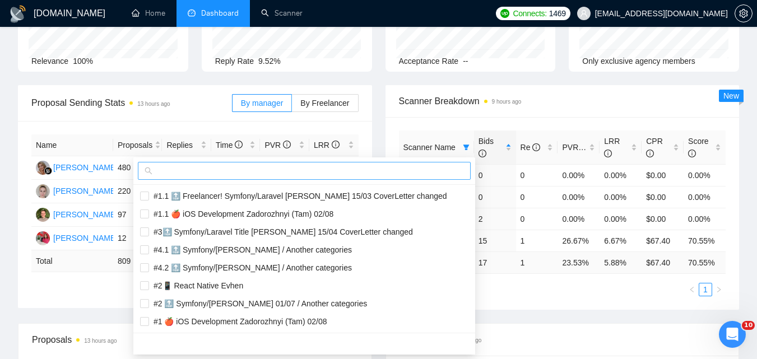
click at [258, 173] on input "text" at bounding box center [309, 171] width 309 height 12
paste input "#1.1 🚀 Ruby on Rails. Serhii V 21/07"
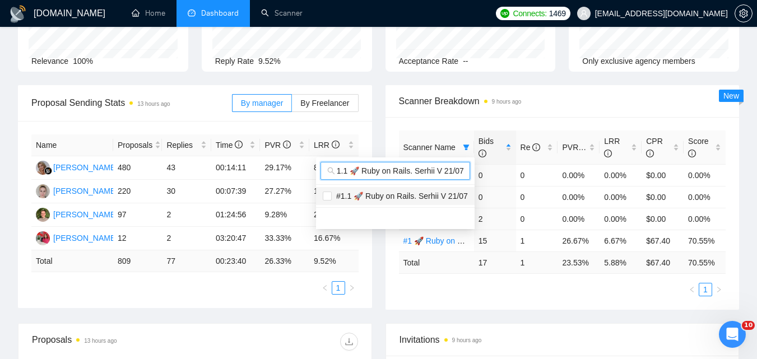
type input "#1.1 🚀 Ruby on Rails. Serhii V 21/07"
click at [341, 196] on span "#1.1 🚀 Ruby on Rails. Serhii V 21/07" at bounding box center [400, 196] width 136 height 9
checkbox input "true"
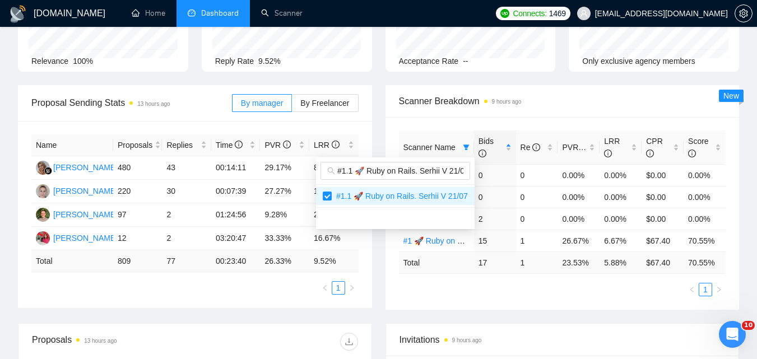
click at [537, 247] on body "[DOMAIN_NAME] Home Dashboard Scanner Connects: 1469 [EMAIL_ADDRESS][DOMAIN_NAME…" at bounding box center [378, 67] width 757 height 359
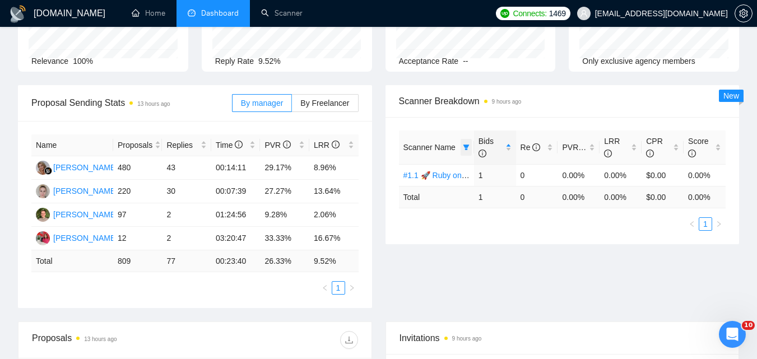
click at [465, 145] on icon "filter" at bounding box center [466, 148] width 6 height 6
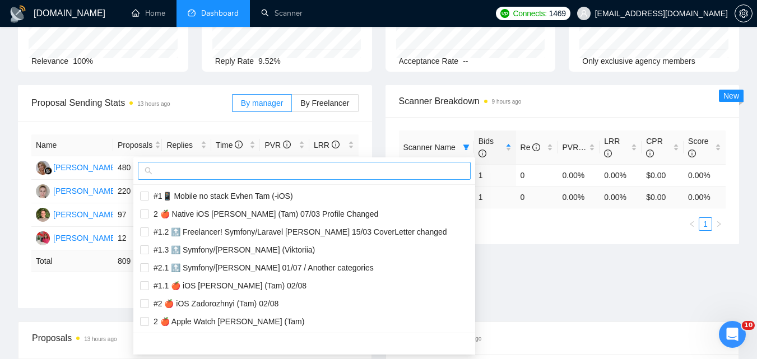
click at [418, 177] on span at bounding box center [304, 171] width 333 height 18
paste input "#1.2 🚀 Ruby on Rails. Serhii V 21/07"
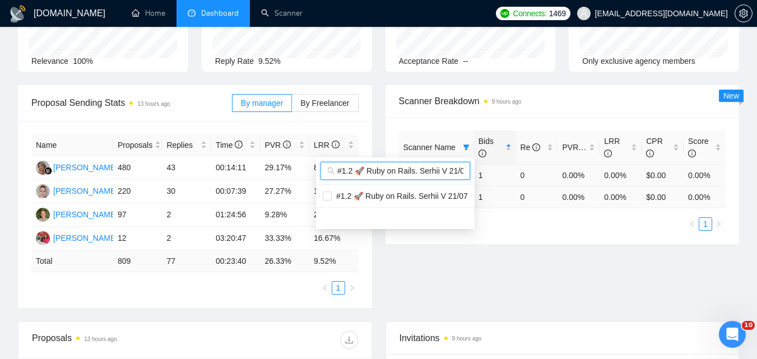
scroll to position [0, 5]
type input "#1.2 🚀 Ruby on Rails. Serhii V 21/07"
click at [422, 193] on span "#1.2 🚀 Ruby on Rails. Serhii V 21/07" at bounding box center [400, 196] width 136 height 9
checkbox input "true"
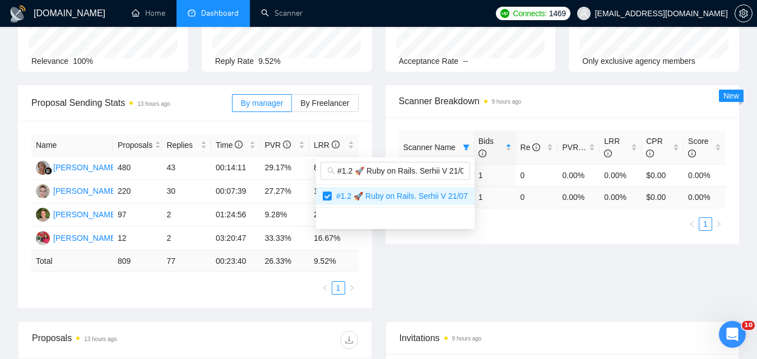
click at [580, 280] on div "Proposal Sending Stats 13 hours ago By manager By Freelancer Name Proposals Rep…" at bounding box center [378, 203] width 735 height 237
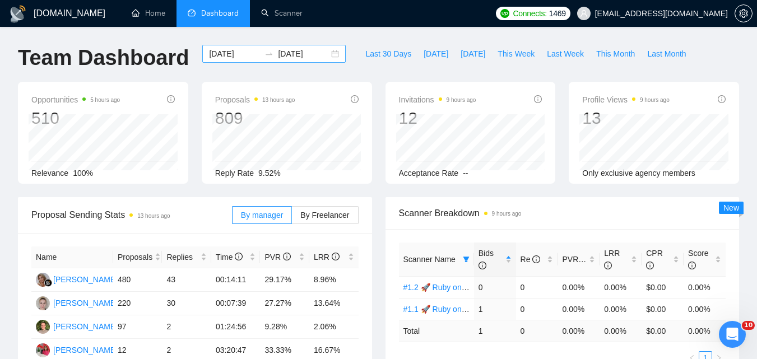
click at [237, 54] on input "[DATE]" at bounding box center [234, 54] width 51 height 12
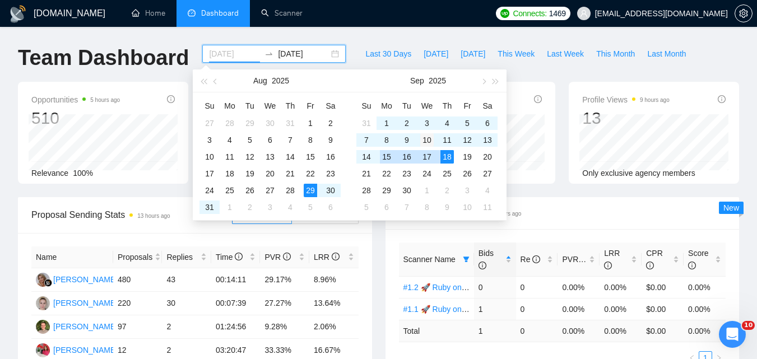
type input "[DATE]"
click at [427, 138] on div "10" at bounding box center [426, 139] width 13 height 13
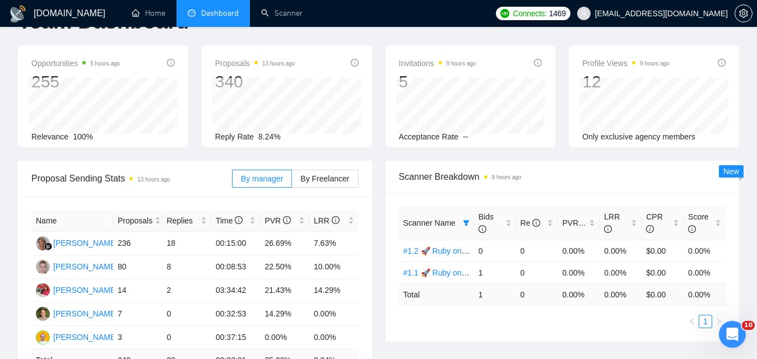
scroll to position [56, 0]
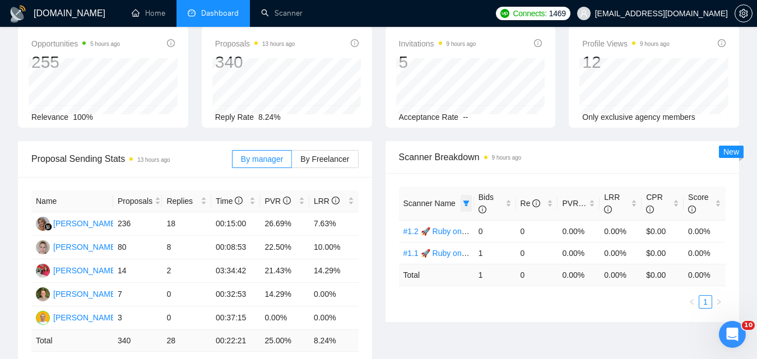
click at [465, 205] on icon "filter" at bounding box center [466, 204] width 6 height 6
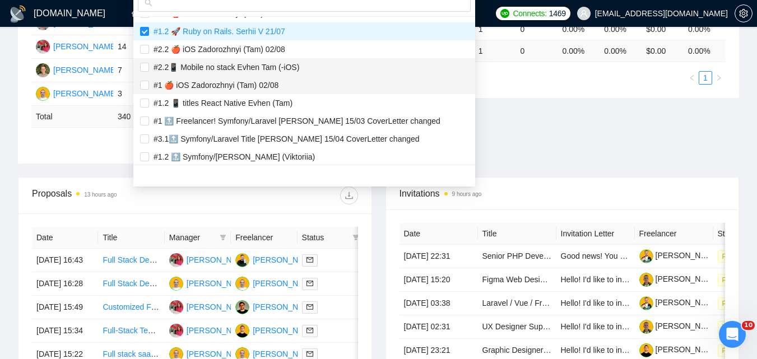
scroll to position [336, 0]
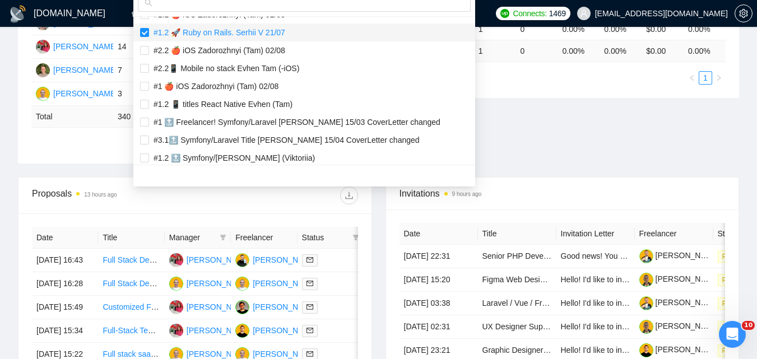
click at [213, 38] on span "#1.2 🚀 Ruby on Rails. Serhii V 21/07" at bounding box center [304, 32] width 329 height 12
checkbox input "false"
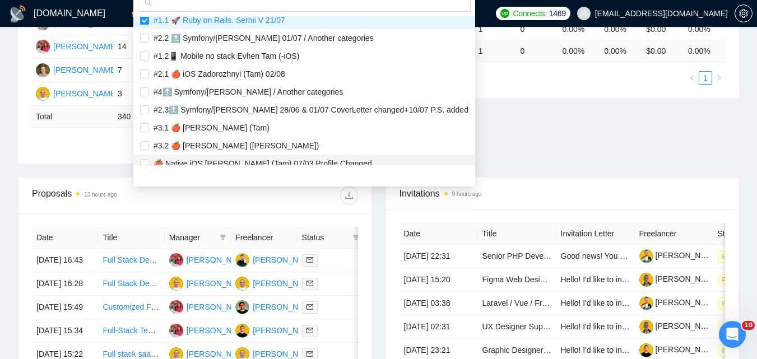
scroll to position [785, 0]
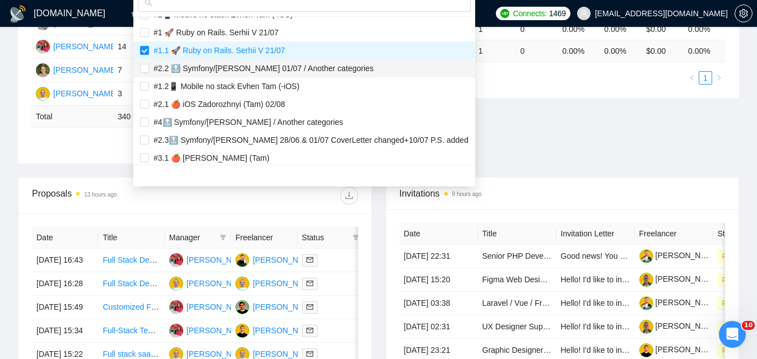
click at [237, 59] on li "#2.2 🔝 Symfony/[PERSON_NAME] 01/07 / Another categories" at bounding box center [304, 68] width 342 height 18
checkbox input "true"
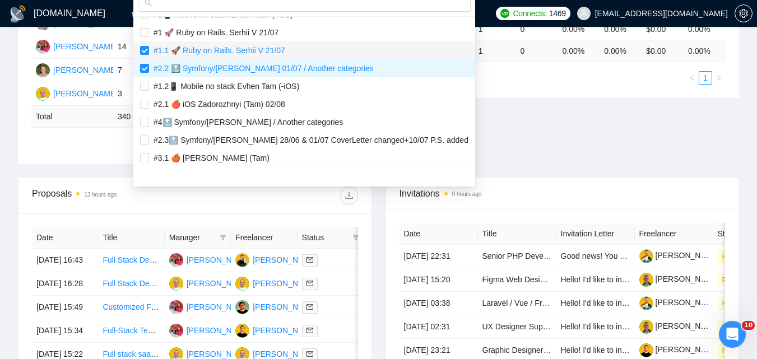
click at [237, 54] on span "#1.1 🚀 Ruby on Rails. Serhii V 21/07" at bounding box center [217, 50] width 136 height 9
checkbox input "false"
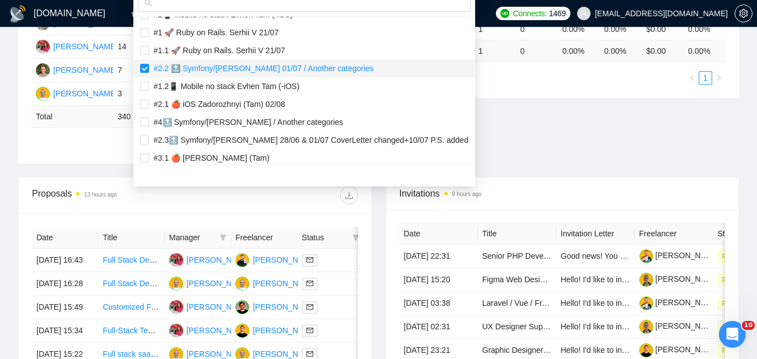
click at [238, 67] on span "#2.2 🔝 Symfony/[PERSON_NAME] 01/07 / Another categories" at bounding box center [261, 68] width 225 height 9
checkbox input "false"
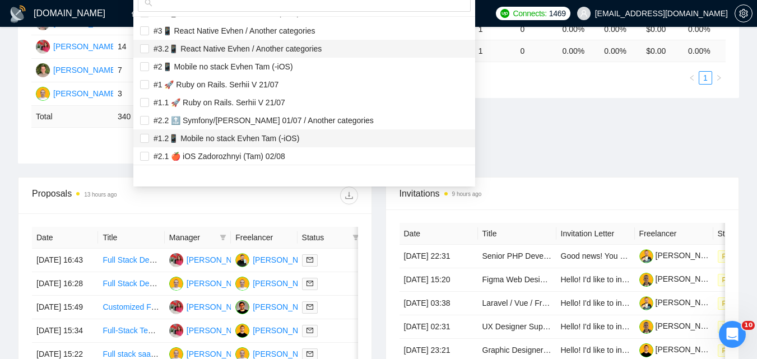
scroll to position [673, 0]
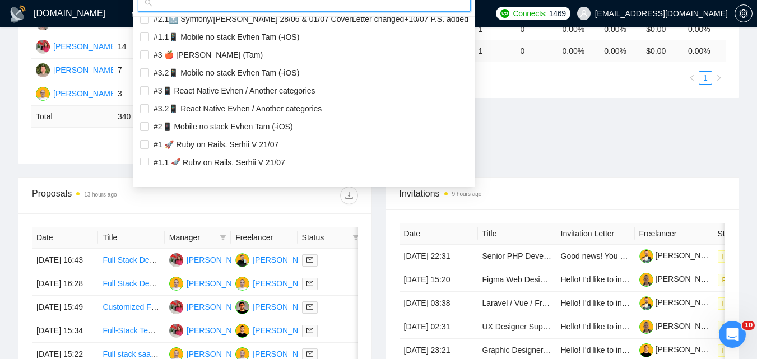
click at [316, 6] on input "text" at bounding box center [309, 3] width 309 height 12
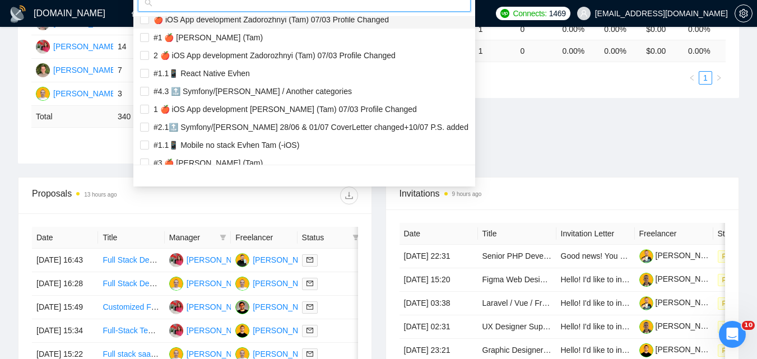
scroll to position [448, 0]
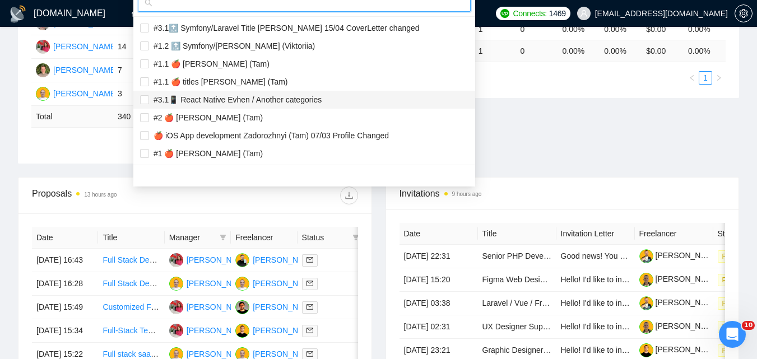
paste input "#1.1 🔝 Symfony/[PERSON_NAME] (Viktoriia)"
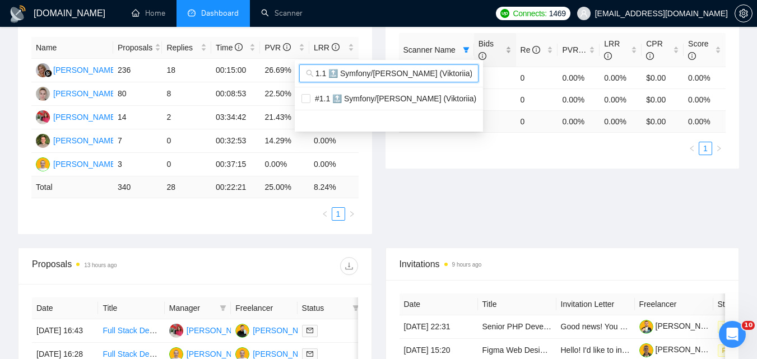
scroll to position [109, 0]
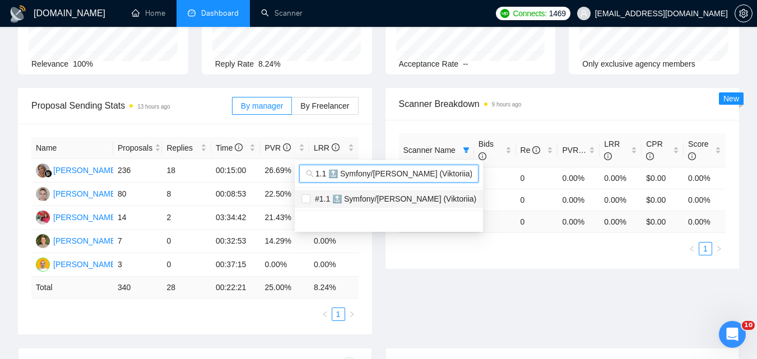
type input "#1.1 🔝 Symfony/[PERSON_NAME] (Viktoriia)"
click at [409, 203] on span "#1.1 🔝 Symfony/[PERSON_NAME] (Viktoriia)" at bounding box center [394, 199] width 166 height 9
checkbox input "true"
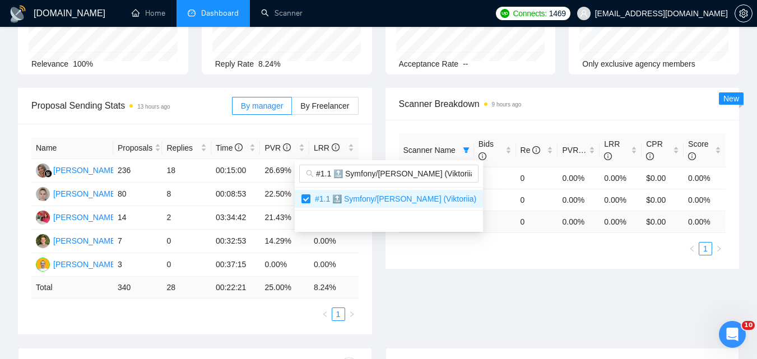
click at [563, 278] on div "Proposal Sending Stats 13 hours ago By manager By Freelancer Name Proposals Rep…" at bounding box center [378, 218] width 735 height 260
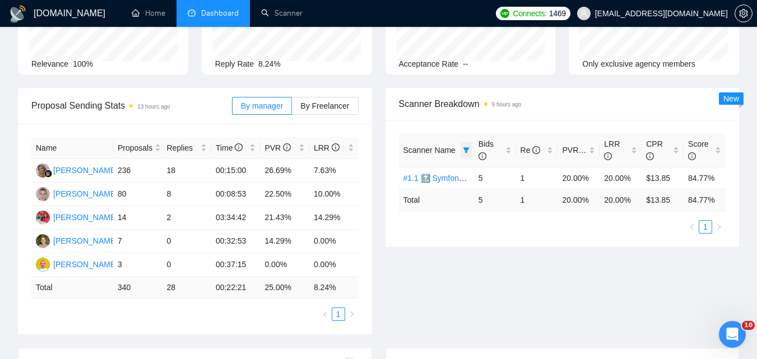
click at [465, 152] on icon "filter" at bounding box center [466, 150] width 6 height 6
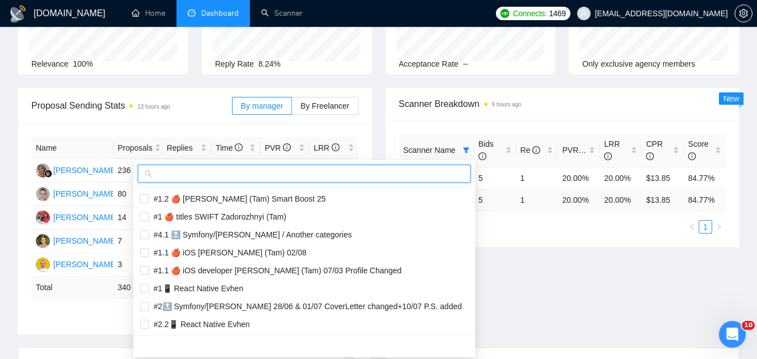
click at [423, 175] on input "text" at bounding box center [309, 174] width 309 height 12
paste input "#1.2 🔝 Symfony/[PERSON_NAME] (Viktoriia)"
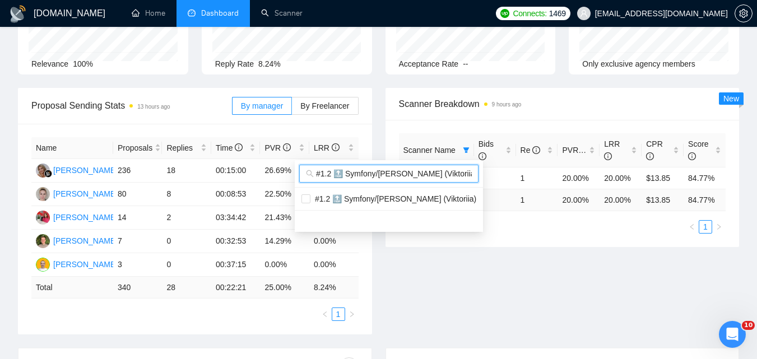
scroll to position [0, 5]
type input "#1.2 🔝 Symfony/[PERSON_NAME] (Viktoriia)"
drag, startPoint x: 417, startPoint y: 198, endPoint x: 423, endPoint y: 205, distance: 9.9
click at [416, 198] on span "#1.2 🔝 Symfony/[PERSON_NAME] (Viktoriia)" at bounding box center [394, 199] width 166 height 9
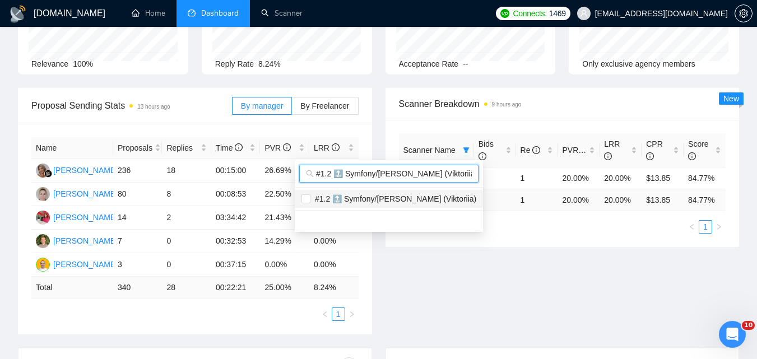
checkbox input "true"
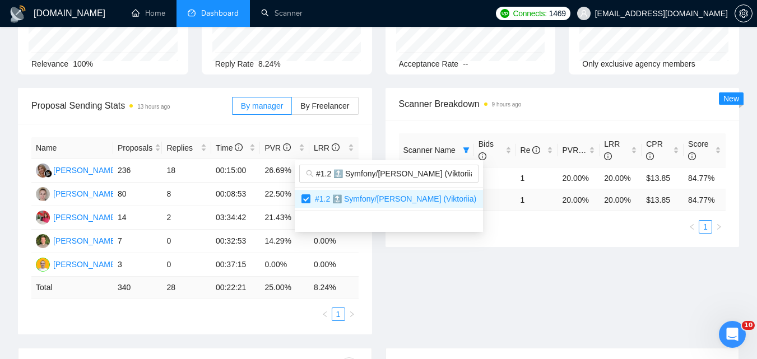
click at [540, 285] on div "Proposal Sending Stats 13 hours ago By manager By Freelancer Name Proposals Rep…" at bounding box center [378, 218] width 735 height 260
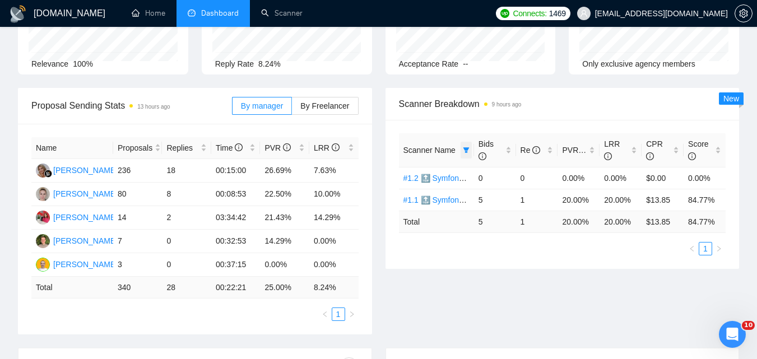
click at [465, 147] on icon "filter" at bounding box center [466, 150] width 7 height 7
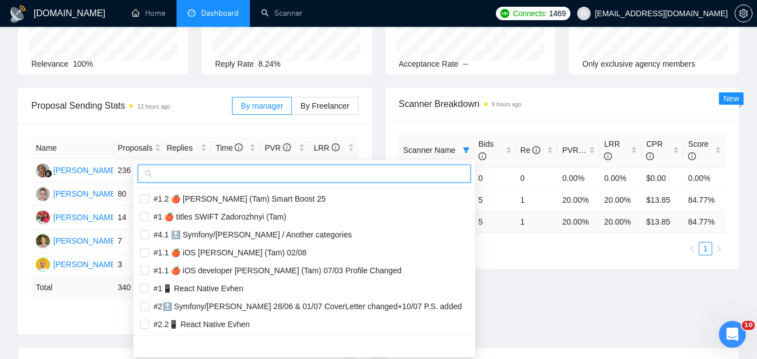
click at [424, 172] on input "text" at bounding box center [309, 174] width 309 height 12
paste input "#1.3 🔝 Symfony/[PERSON_NAME] (Viktoriia)"
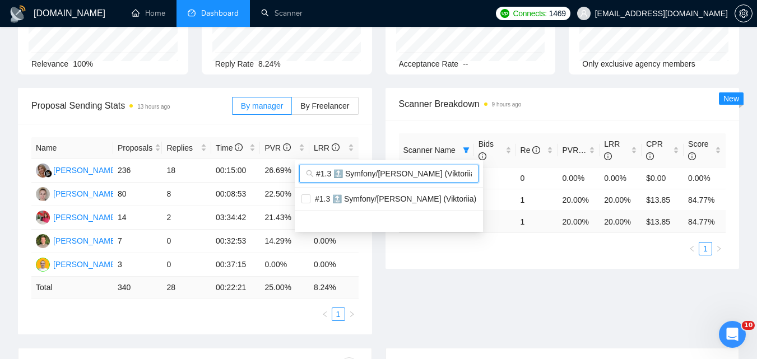
scroll to position [0, 5]
type input "#1.3 🔝 Symfony/[PERSON_NAME] (Viktoriia)"
click at [421, 195] on span "#1.3 🔝 Symfony/[PERSON_NAME] (Viktoriia)" at bounding box center [394, 199] width 166 height 9
checkbox input "true"
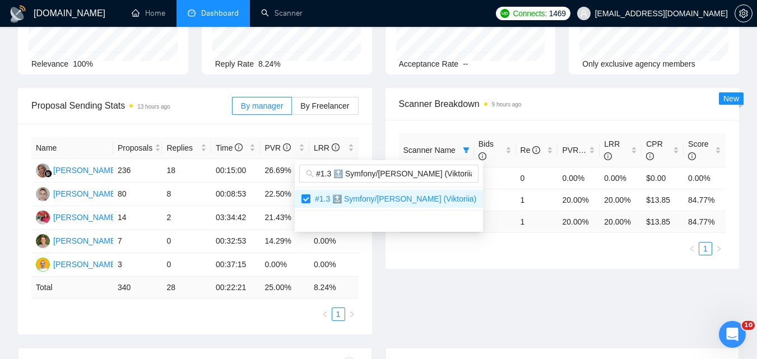
click at [509, 274] on div "Proposal Sending Stats 13 hours ago By manager By Freelancer Name Proposals Rep…" at bounding box center [378, 218] width 735 height 260
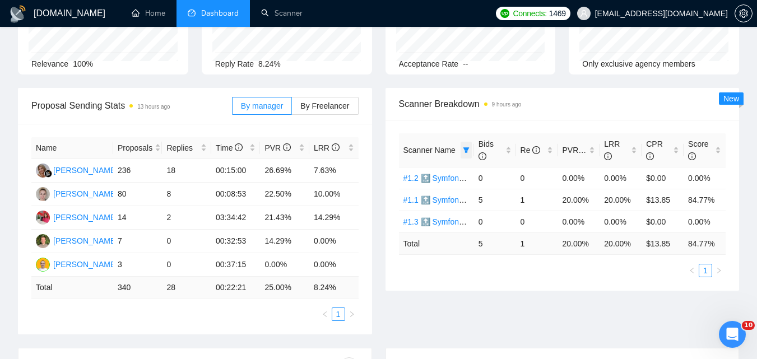
click at [464, 149] on icon "filter" at bounding box center [466, 150] width 7 height 7
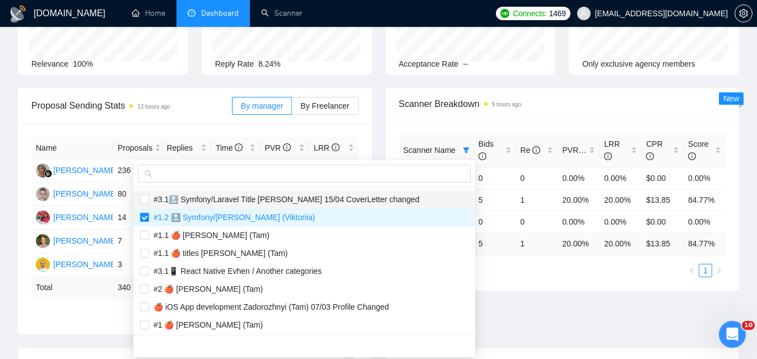
scroll to position [448, 0]
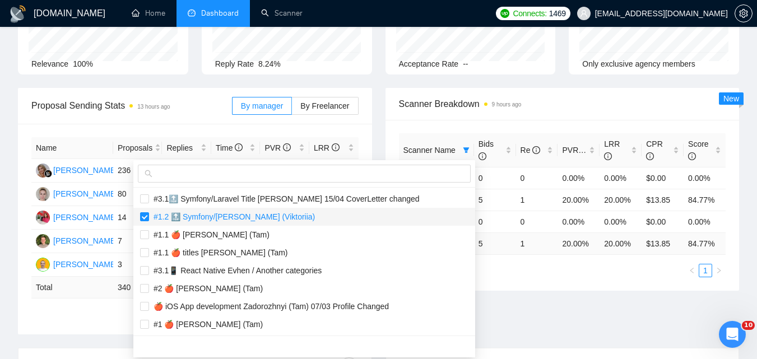
click at [245, 217] on span "#1.2 🔝 Symfony/[PERSON_NAME] (Viktoriia)" at bounding box center [232, 216] width 166 height 9
checkbox input "false"
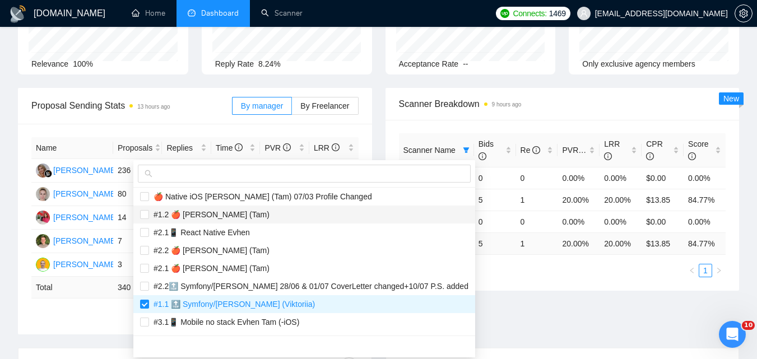
scroll to position [1065, 0]
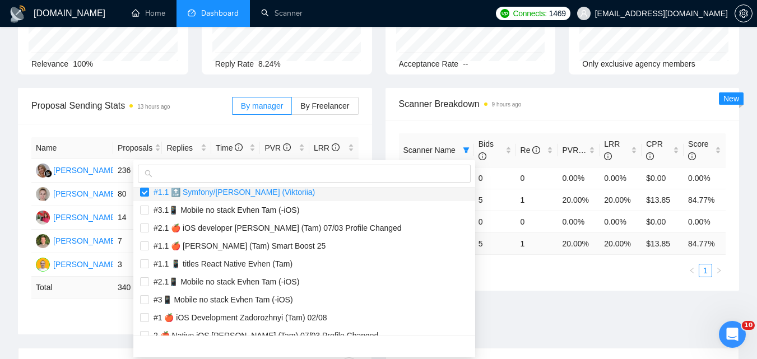
click at [257, 193] on span "#1.1 🔝 Symfony/[PERSON_NAME] (Viktoriia)" at bounding box center [232, 192] width 166 height 9
checkbox input "false"
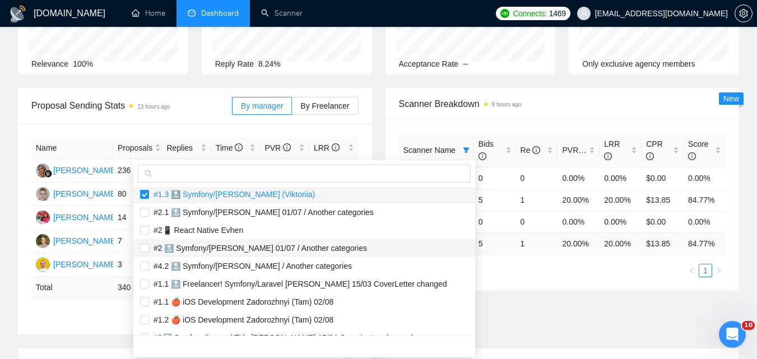
scroll to position [1233, 0]
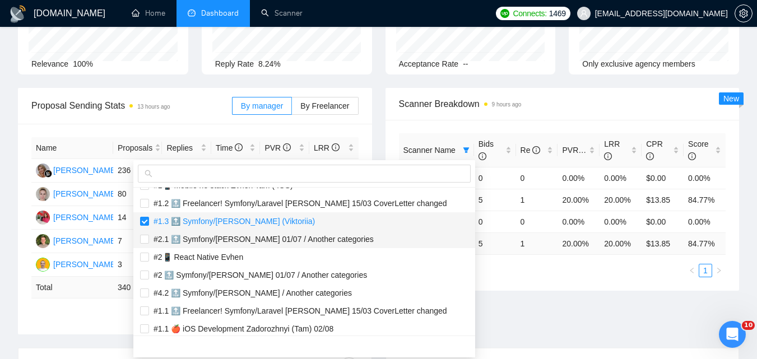
drag, startPoint x: 275, startPoint y: 223, endPoint x: 423, endPoint y: 236, distance: 149.2
click at [275, 223] on span "#1.3 🔝 Symfony/[PERSON_NAME] (Viktoriia)" at bounding box center [232, 221] width 166 height 9
checkbox input "false"
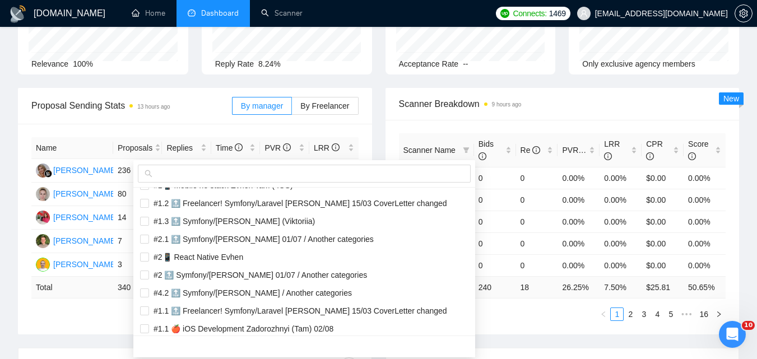
click at [584, 285] on div "Scanner Name Bids Re PVR LRR CPR Score #1.2 🍎 SWIFT Zadorozhnyi (Tam) Smart Boo…" at bounding box center [563, 227] width 354 height 215
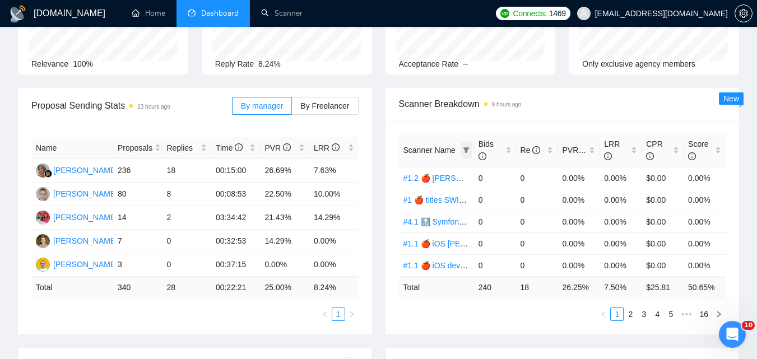
click at [467, 148] on icon "filter" at bounding box center [466, 150] width 6 height 6
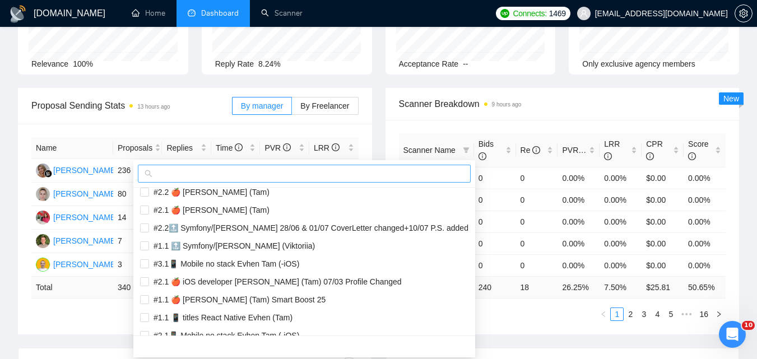
click at [441, 172] on input "text" at bounding box center [309, 174] width 309 height 12
paste input "#2.1🔝 Symfony/[PERSON_NAME] 28/06 & 01/07 CoverLetter changed+10/07 P.S. added"
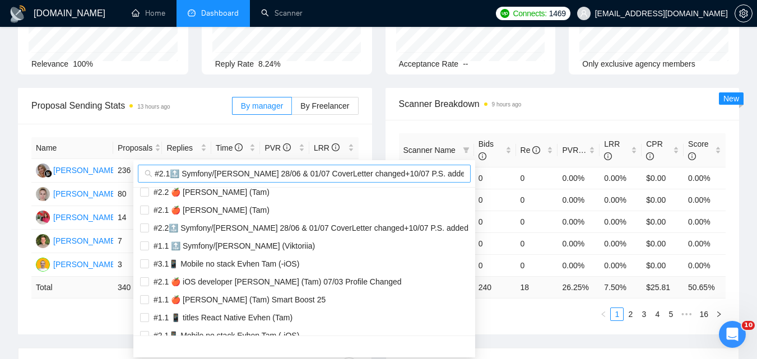
scroll to position [0, 0]
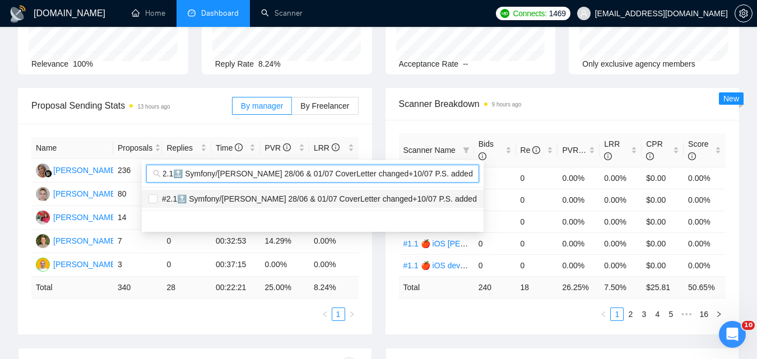
type input "#2.1🔝 Symfony/[PERSON_NAME] 28/06 & 01/07 CoverLetter changed+10/07 P.S. added"
click at [445, 195] on span "#2.1🔝 Symfony/[PERSON_NAME] 28/06 & 01/07 CoverLetter changed+10/07 P.S. added" at bounding box center [318, 199] width 320 height 9
checkbox input "true"
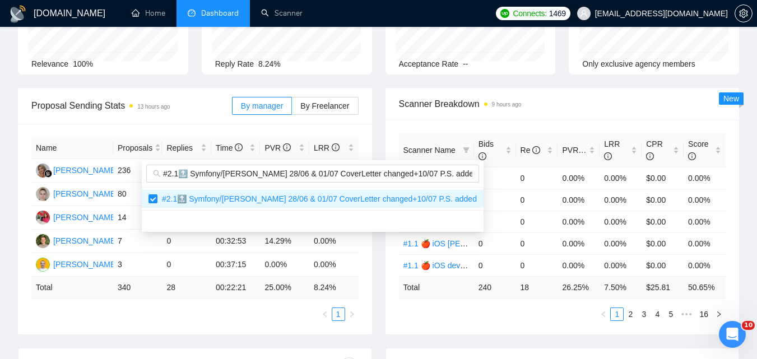
click at [537, 315] on div "Proposal Sending Stats 13 hours ago By manager By Freelancer Name Proposals Rep…" at bounding box center [378, 218] width 735 height 260
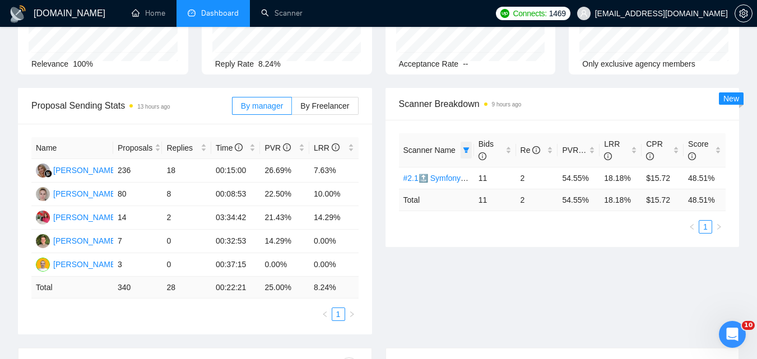
click at [470, 151] on span at bounding box center [466, 150] width 11 height 17
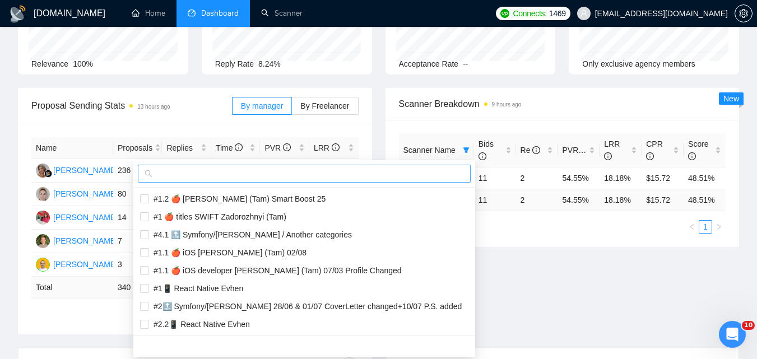
click at [401, 178] on input "text" at bounding box center [309, 174] width 309 height 12
paste input "#2.2 🔝 Symfony/[PERSON_NAME] (Viktoriia)"
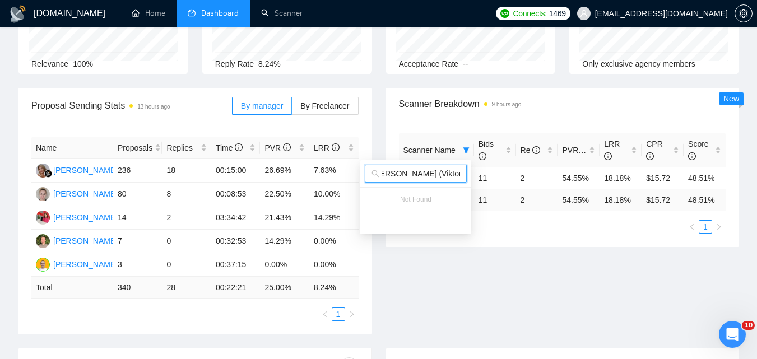
type input "#2.2 🔝 Symfony/[PERSON_NAME] (Viktoriia)"
click at [551, 276] on div "Proposal Sending Stats 13 hours ago By manager By Freelancer Name Proposals Rep…" at bounding box center [378, 218] width 735 height 260
click at [468, 144] on span at bounding box center [466, 150] width 11 height 17
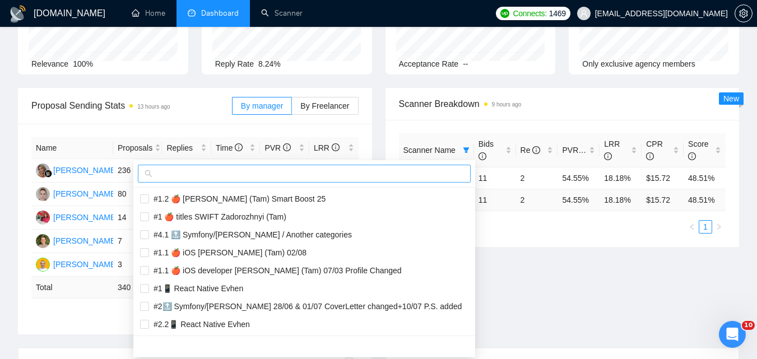
click at [384, 179] on input "text" at bounding box center [309, 174] width 309 height 12
paste input "#2.2 🔝 Symfony/[PERSON_NAME] (Viktoriia)"
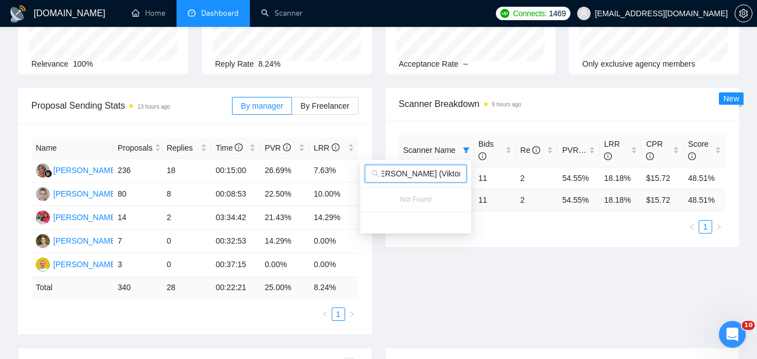
type input "#2.2 🔝 Symfony/[PERSON_NAME] (Viktoriia)"
click at [479, 267] on div "Proposal Sending Stats 13 hours ago By manager By Freelancer Name Proposals Rep…" at bounding box center [378, 218] width 735 height 260
click at [465, 151] on icon "filter" at bounding box center [466, 150] width 7 height 7
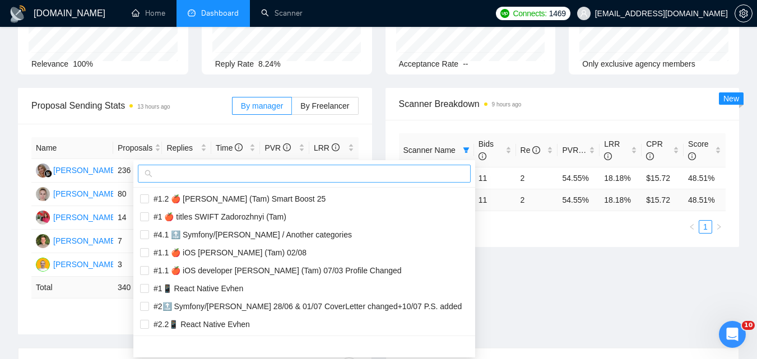
click at [420, 174] on input "text" at bounding box center [309, 174] width 309 height 12
paste input "#2.3🔝 Symfony/[PERSON_NAME] 28/06 & 01/07 CoverLetter changed+10/07 P.S. added"
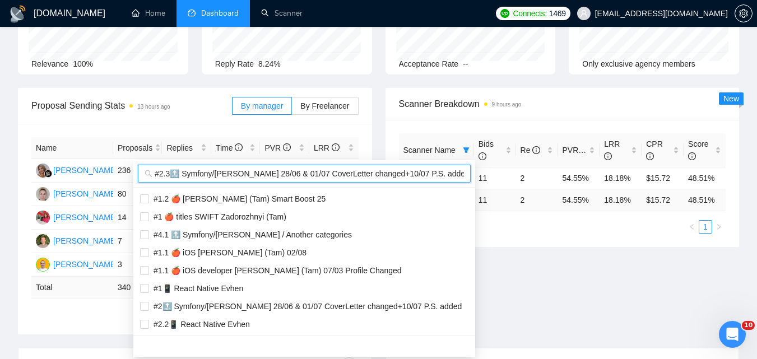
scroll to position [0, 5]
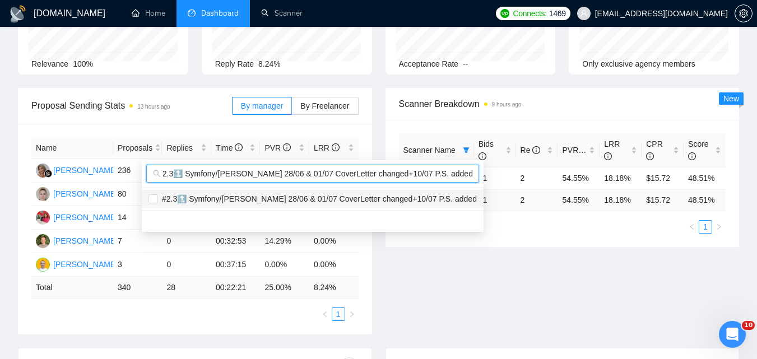
type input "#2.3🔝 Symfony/[PERSON_NAME] 28/06 & 01/07 CoverLetter changed+10/07 P.S. added"
click at [433, 197] on span "#2.3🔝 Symfony/[PERSON_NAME] 28/06 & 01/07 CoverLetter changed+10/07 P.S. added" at bounding box center [318, 199] width 320 height 9
checkbox input "true"
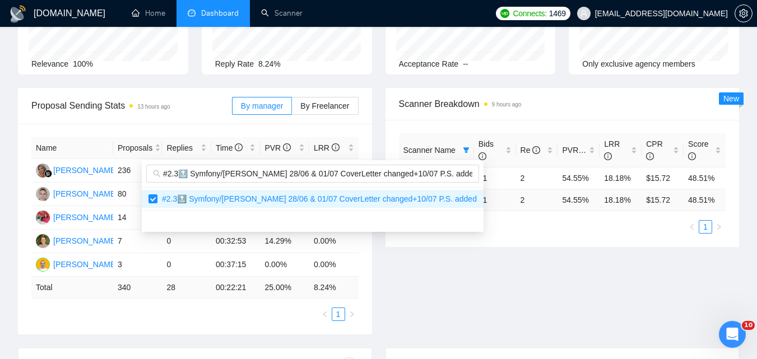
click at [559, 299] on div "Proposal Sending Stats 13 hours ago By manager By Freelancer Name Proposals Rep…" at bounding box center [378, 218] width 735 height 260
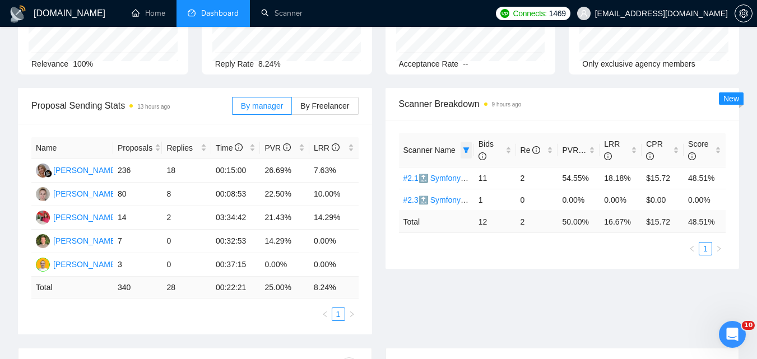
click at [463, 150] on icon "filter" at bounding box center [466, 150] width 7 height 7
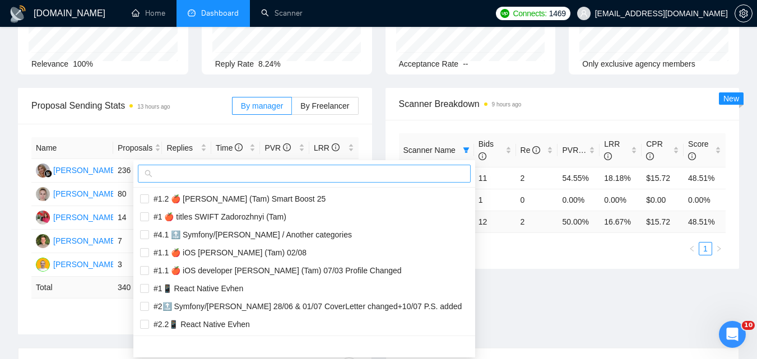
click at [431, 182] on span at bounding box center [304, 174] width 333 height 18
click at [428, 177] on input "text" at bounding box center [309, 174] width 309 height 12
paste input "#2.1 🔝 Symfony/[PERSON_NAME] 01/07 / Another categories"
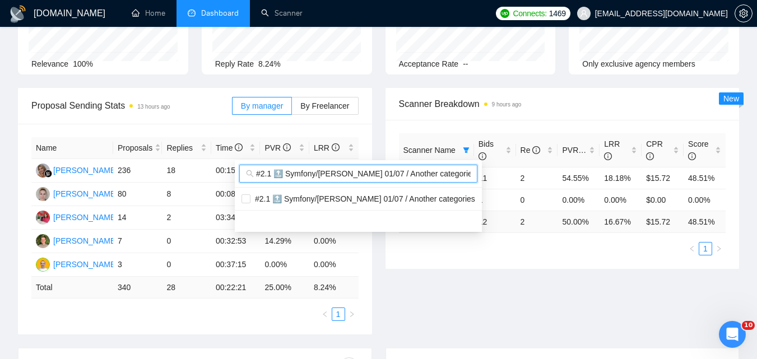
scroll to position [0, 5]
type input "#2.1 🔝 Symfony/[PERSON_NAME] 01/07 / Another categories"
click at [419, 198] on span "#2.1 🔝 Symfony/[PERSON_NAME] 01/07 / Another categories" at bounding box center [363, 199] width 225 height 9
checkbox input "true"
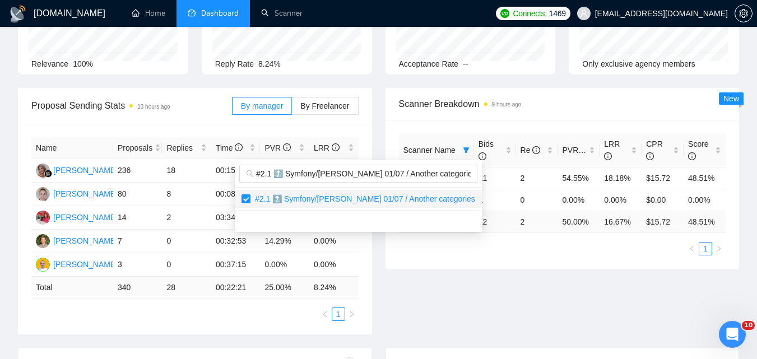
click at [540, 285] on div "Proposal Sending Stats 13 hours ago By manager By Freelancer Name Proposals Rep…" at bounding box center [378, 218] width 735 height 260
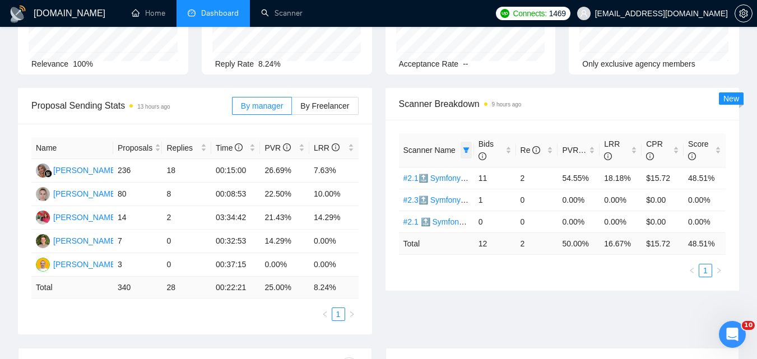
click at [468, 152] on icon "filter" at bounding box center [466, 150] width 7 height 7
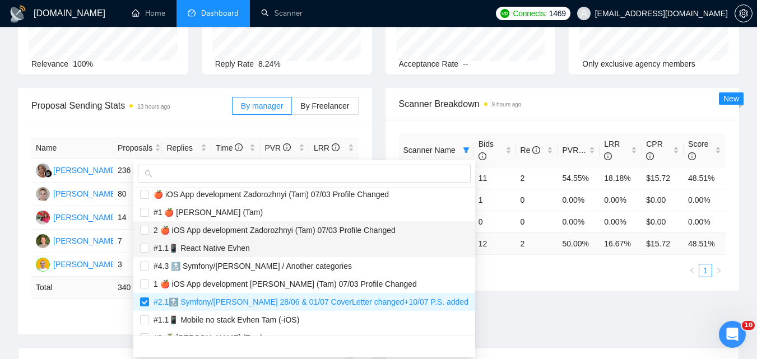
scroll to position [617, 0]
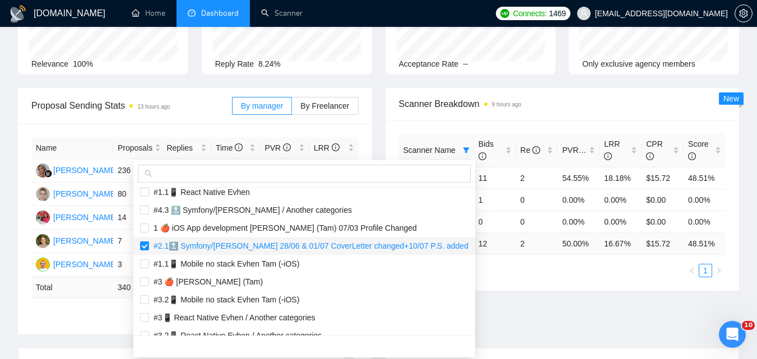
click at [261, 242] on span "#2.1🔝 Symfony/[PERSON_NAME] 28/06 & 01/07 CoverLetter changed+10/07 P.S. added" at bounding box center [309, 246] width 320 height 9
checkbox input "false"
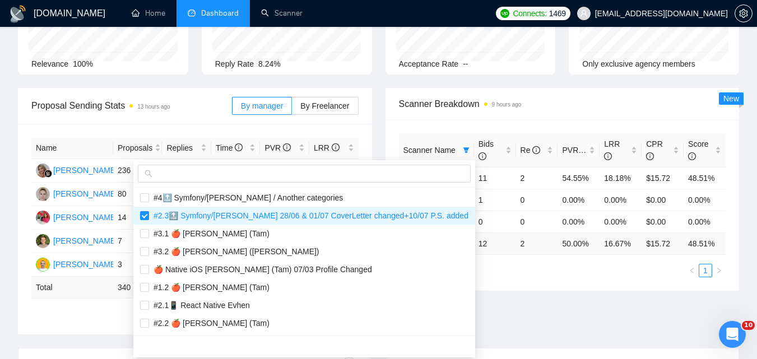
scroll to position [897, 0]
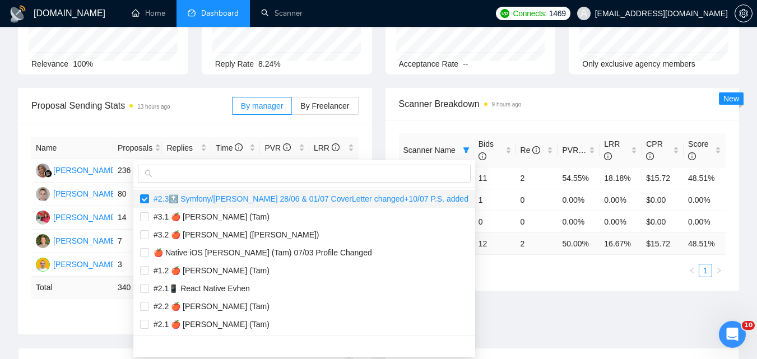
click at [264, 198] on span "#2.3🔝 Symfony/[PERSON_NAME] 28/06 & 01/07 CoverLetter changed+10/07 P.S. added" at bounding box center [309, 199] width 320 height 9
checkbox input "false"
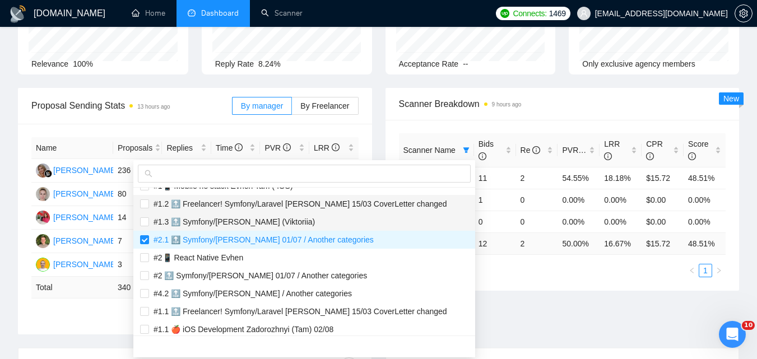
scroll to position [1233, 0]
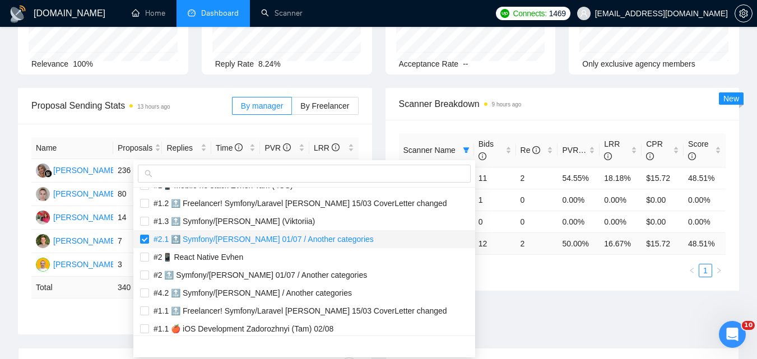
click at [251, 239] on span "#2.1 🔝 Symfony/[PERSON_NAME] 01/07 / Another categories" at bounding box center [261, 239] width 225 height 9
checkbox input "false"
click at [540, 299] on div "Proposal Sending Stats 13 hours ago By manager By Freelancer Name Proposals Rep…" at bounding box center [378, 218] width 735 height 260
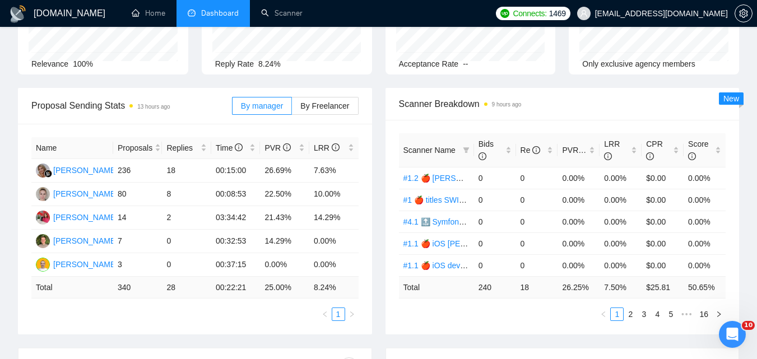
click at [460, 142] on th "Scanner Name" at bounding box center [436, 150] width 75 height 34
click at [462, 147] on span at bounding box center [466, 150] width 11 height 17
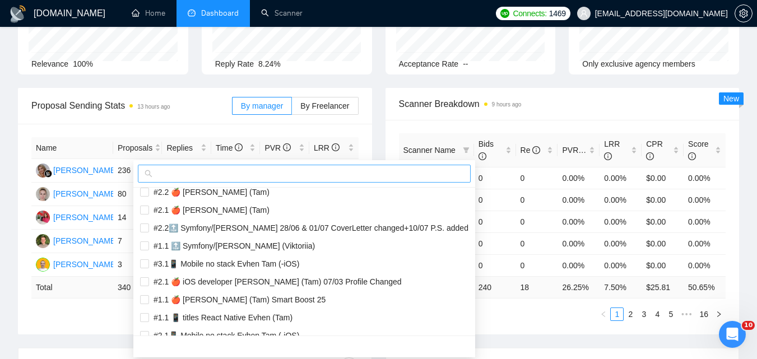
click at [395, 169] on input "text" at bounding box center [309, 174] width 309 height 12
paste input "#2.1 🔝 Symfony/[PERSON_NAME] 01/07 / Another categories"
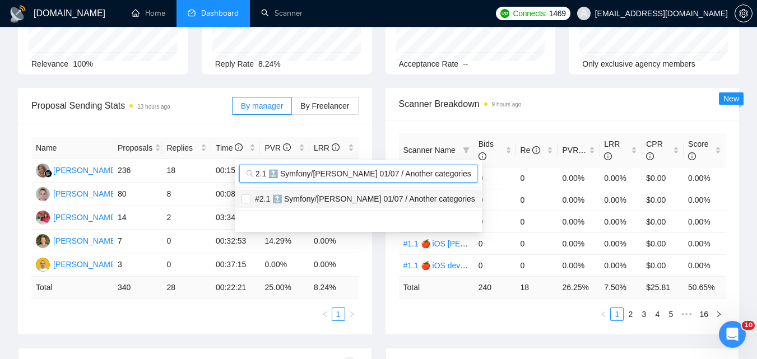
type input "#2.1 🔝 Symfony/[PERSON_NAME] 01/07 / Another categories"
click at [437, 197] on span "#2.1 🔝 Symfony/[PERSON_NAME] 01/07 / Another categories" at bounding box center [363, 199] width 225 height 9
checkbox input "true"
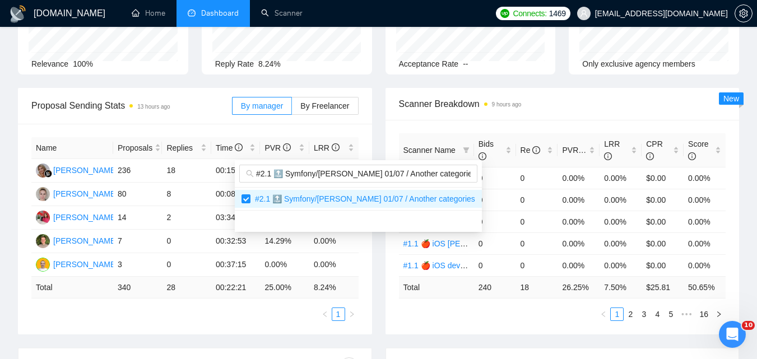
click at [533, 327] on div "Proposal Sending Stats 13 hours ago By manager By Freelancer Name Proposals Rep…" at bounding box center [378, 218] width 735 height 260
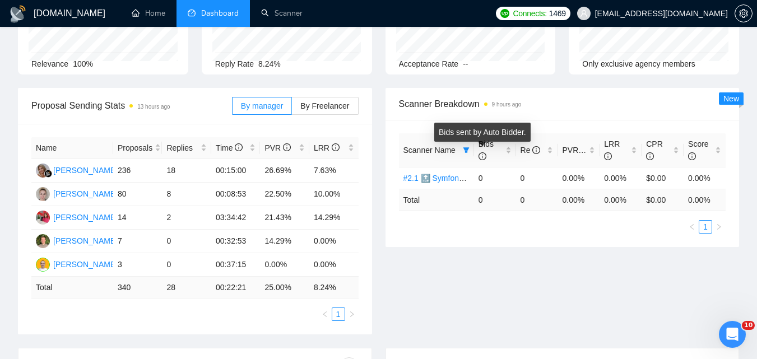
click at [466, 148] on div "Bids sent by Auto Bidder." at bounding box center [482, 136] width 96 height 27
click at [465, 151] on icon "filter" at bounding box center [466, 150] width 7 height 7
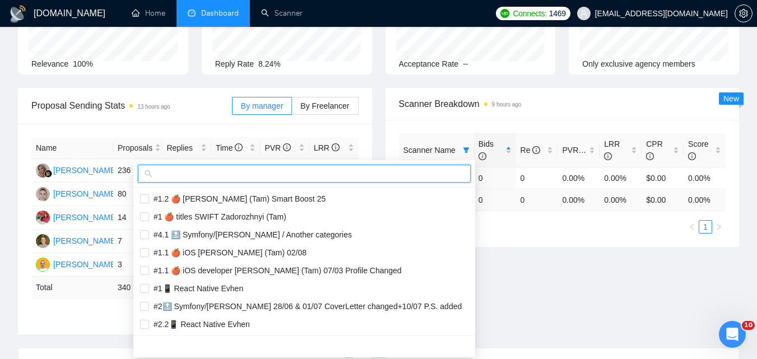
click at [382, 174] on input "text" at bounding box center [309, 174] width 309 height 12
paste input "#2.2 🔝 Symfony/[PERSON_NAME] 01/07 / Another categories"
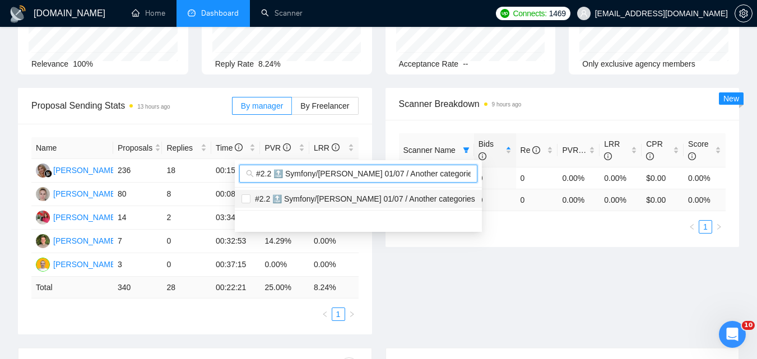
scroll to position [0, 5]
type input "#2.2 🔝 Symfony/[PERSON_NAME] 01/07 / Another categories"
click at [410, 203] on span "#2.2 🔝 Symfony/[PERSON_NAME] 01/07 / Another categories" at bounding box center [363, 199] width 225 height 9
checkbox input "true"
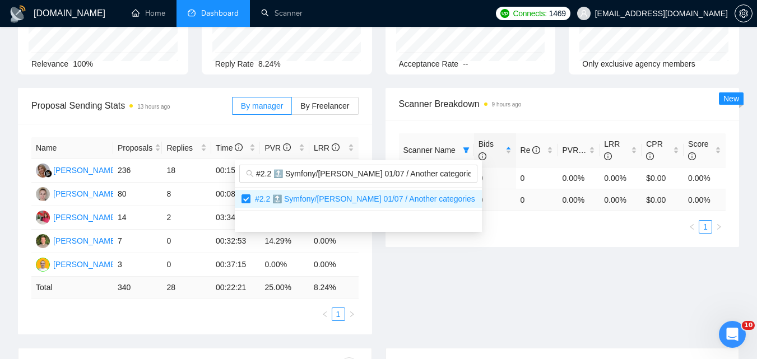
click at [600, 279] on div "Proposal Sending Stats 13 hours ago By manager By Freelancer Name Proposals Rep…" at bounding box center [378, 218] width 735 height 260
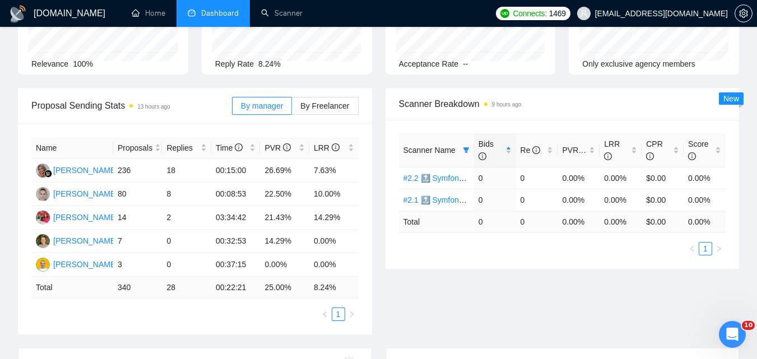
drag, startPoint x: 468, startPoint y: 154, endPoint x: 462, endPoint y: 159, distance: 7.6
click at [468, 154] on span at bounding box center [466, 150] width 11 height 17
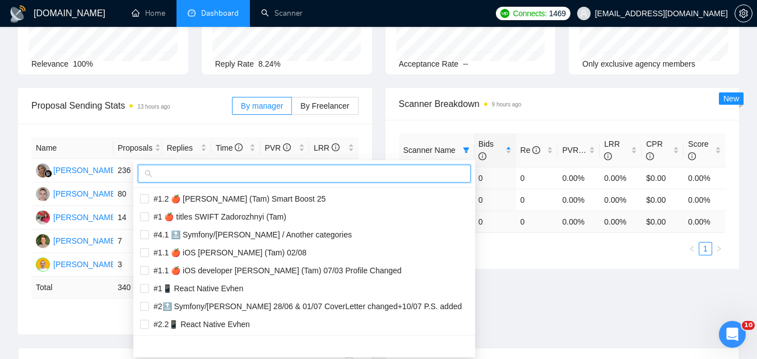
click at [433, 173] on input "text" at bounding box center [309, 174] width 309 height 12
paste input "#3.1🔝 Symfony/Laravel Title [PERSON_NAME] 15/04 CoverLetter changed"
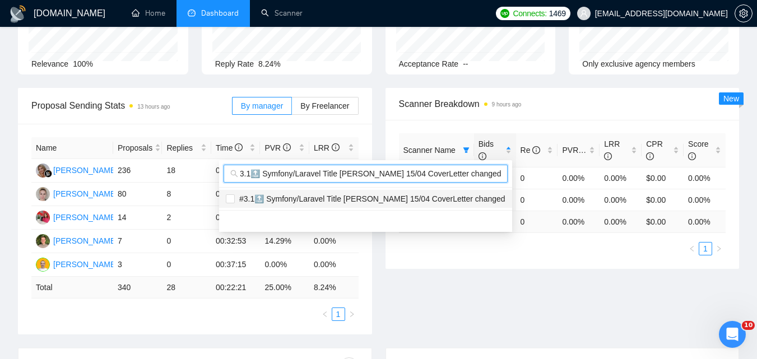
type input "#3.1🔝 Symfony/Laravel Title [PERSON_NAME] 15/04 CoverLetter changed"
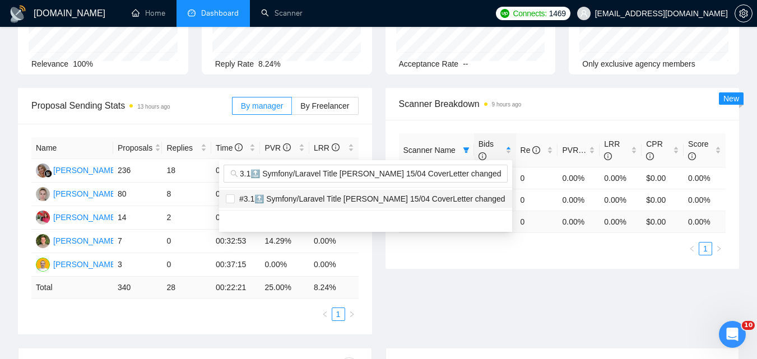
drag, startPoint x: 429, startPoint y: 199, endPoint x: 502, endPoint y: 248, distance: 87.2
click at [431, 199] on span "#3.1🔝 Symfony/Laravel Title [PERSON_NAME] 15/04 CoverLetter changed" at bounding box center [370, 199] width 271 height 9
checkbox input "true"
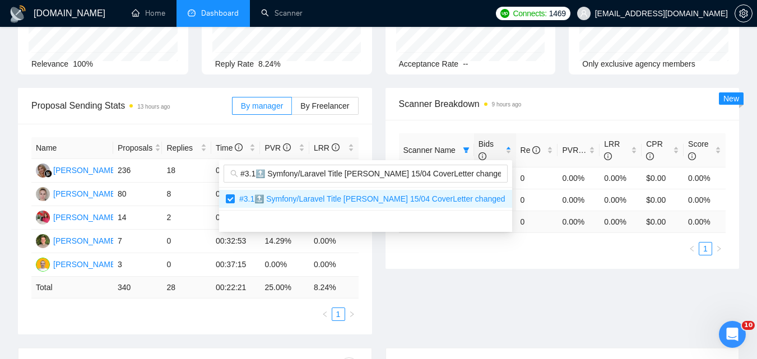
click at [585, 300] on div "Proposal Sending Stats 13 hours ago By manager By Freelancer Name Proposals Rep…" at bounding box center [378, 218] width 735 height 260
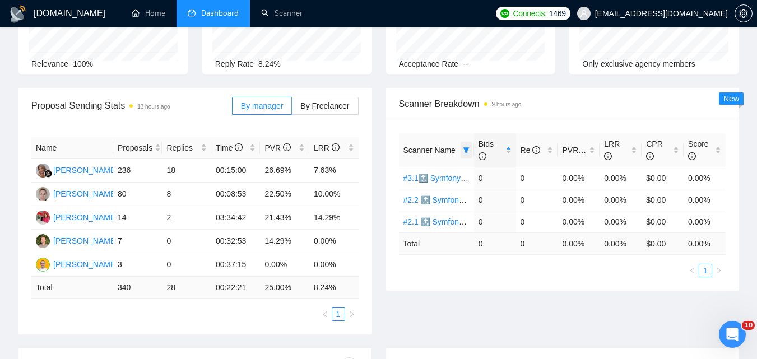
click at [469, 149] on span at bounding box center [466, 150] width 11 height 17
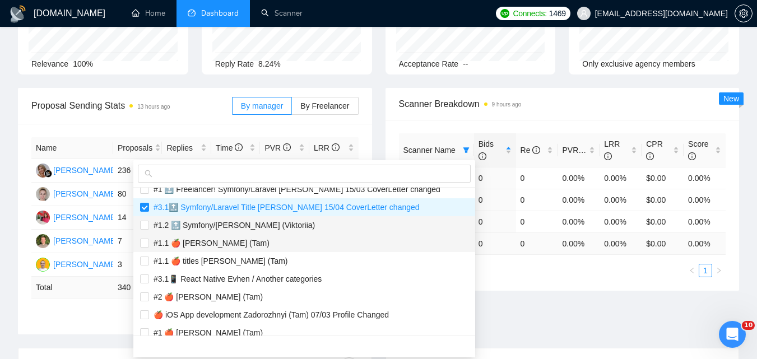
scroll to position [448, 0]
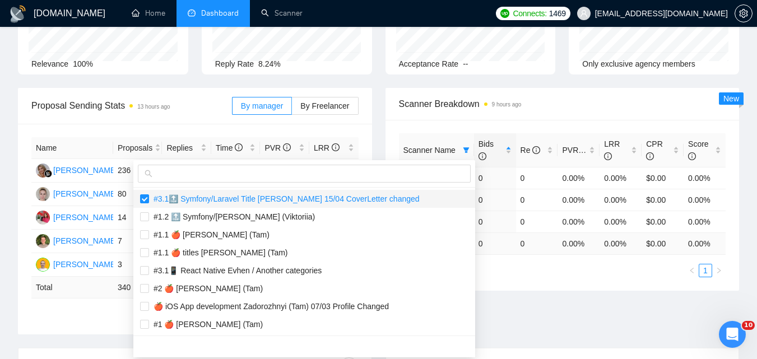
click at [257, 204] on span "#3.1🔝 Symfony/Laravel Title [PERSON_NAME] 15/04 CoverLetter changed" at bounding box center [284, 199] width 271 height 9
checkbox input "false"
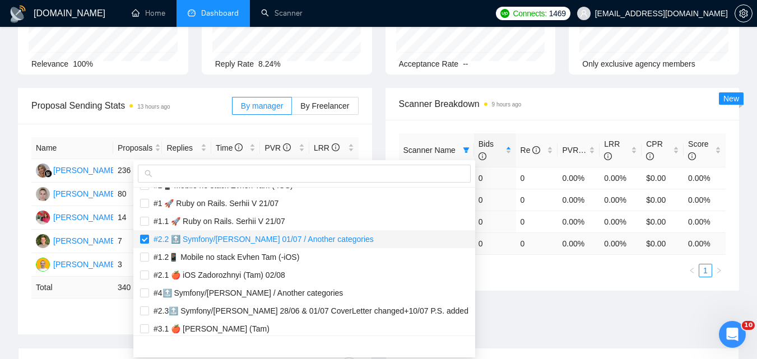
click at [254, 235] on span "#2.2 🔝 Symfony/[PERSON_NAME] 01/07 / Another categories" at bounding box center [261, 239] width 225 height 9
checkbox input "false"
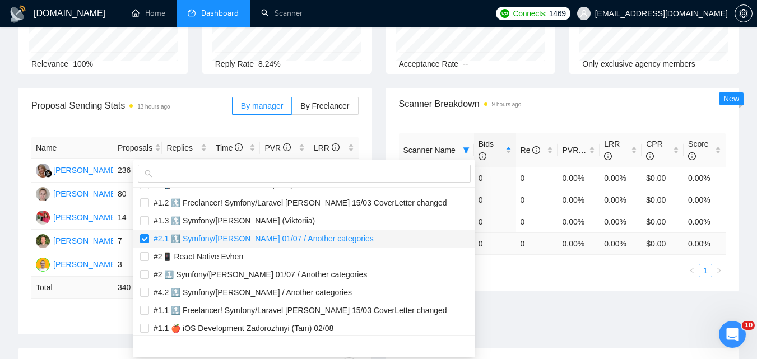
scroll to position [1233, 0]
click at [241, 236] on span "#2.1 🔝 Symfony/[PERSON_NAME] 01/07 / Another categories" at bounding box center [261, 239] width 225 height 9
checkbox input "false"
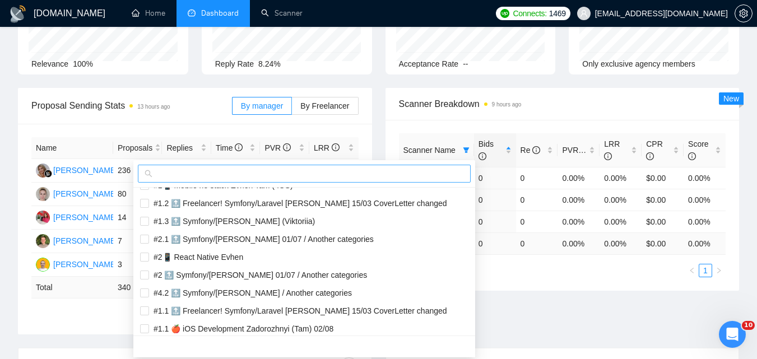
click at [256, 175] on input "text" at bounding box center [309, 174] width 309 height 12
paste input "#3.2🔝 Symfony/Laravel Title [PERSON_NAME] 15/04 CoverLetter changed"
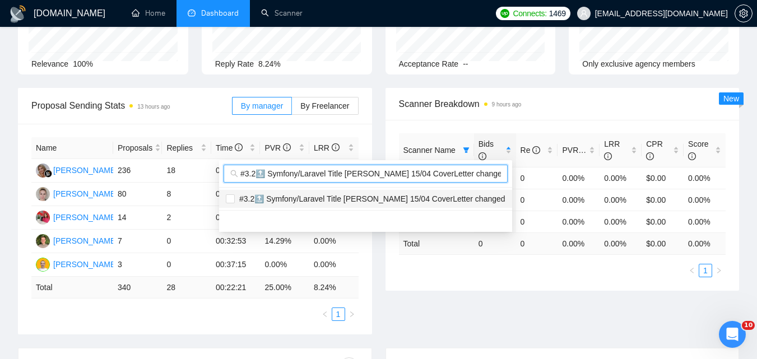
scroll to position [0, 0]
type input "#3.2🔝 Symfony/Laravel Title [PERSON_NAME] 15/04 CoverLetter changed"
click at [309, 202] on span "#3.2🔝 Symfony/Laravel Title [PERSON_NAME] 15/04 CoverLetter changed" at bounding box center [370, 199] width 271 height 9
checkbox input "true"
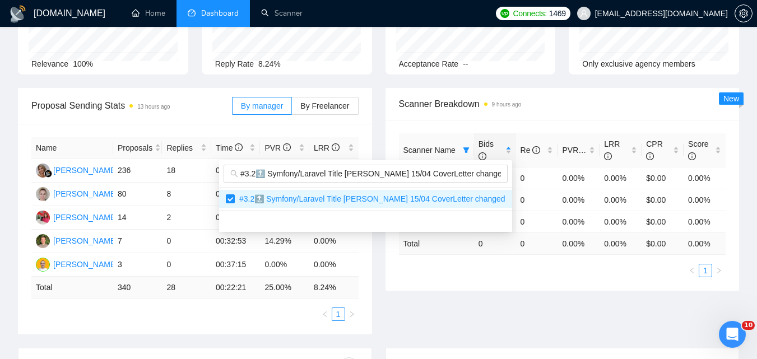
click at [507, 286] on div "Proposal Sending Stats 13 hours ago By manager By Freelancer Name Proposals Rep…" at bounding box center [378, 218] width 735 height 260
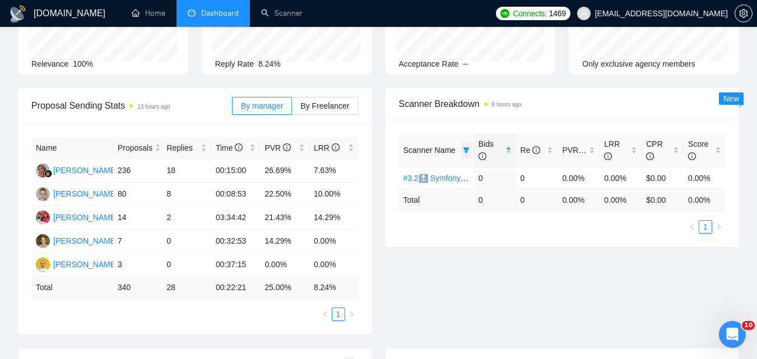
click at [466, 147] on icon "filter" at bounding box center [466, 150] width 7 height 7
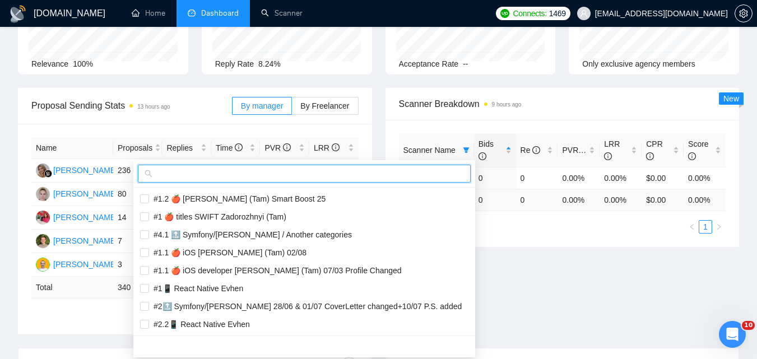
click at [359, 174] on input "text" at bounding box center [309, 174] width 309 height 12
paste input "#3.3🔝 Symfony/Laravel Title [PERSON_NAME] 15/04 CoverLetter changed"
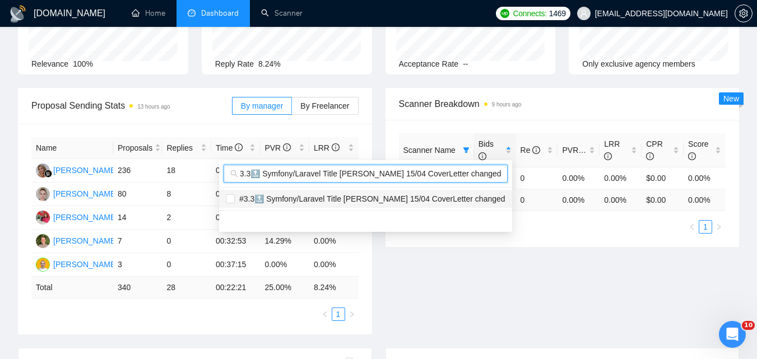
type input "#3.3🔝 Symfony/Laravel Title [PERSON_NAME] 15/04 CoverLetter changed"
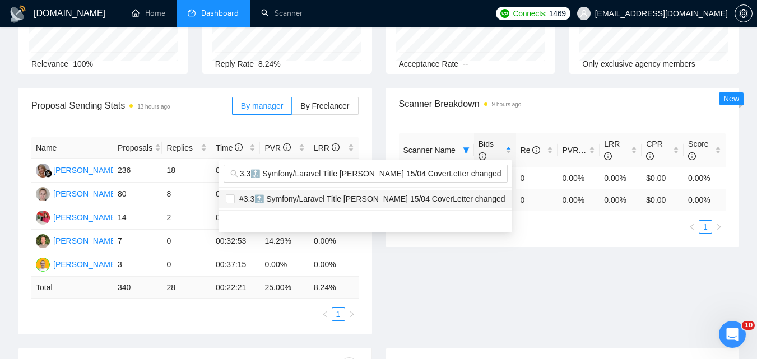
click at [391, 195] on span "#3.3🔝 Symfony/Laravel Title [PERSON_NAME] 15/04 CoverLetter changed" at bounding box center [370, 199] width 271 height 9
checkbox input "true"
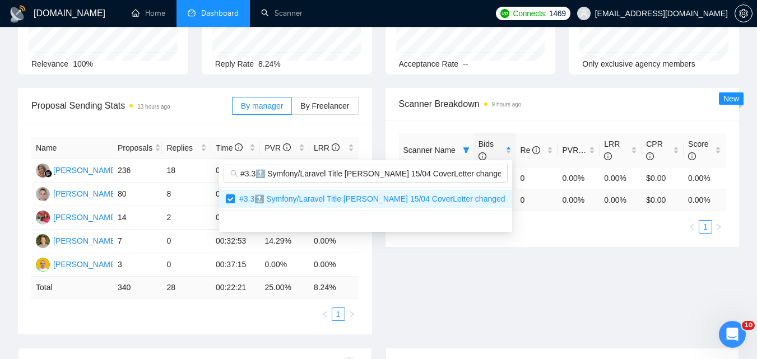
click at [617, 304] on div "Proposal Sending Stats 13 hours ago By manager By Freelancer Name Proposals Rep…" at bounding box center [378, 218] width 735 height 260
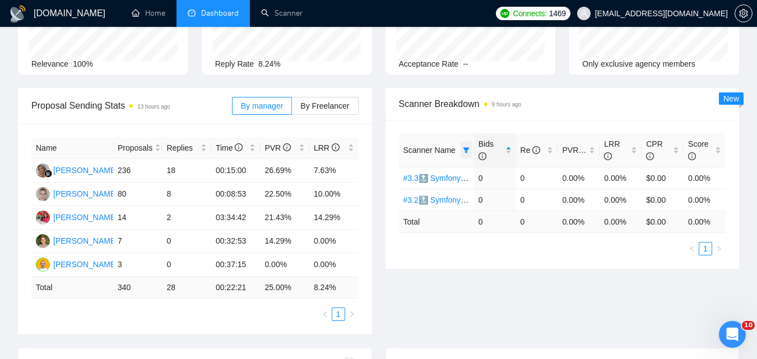
click at [467, 149] on icon "filter" at bounding box center [466, 150] width 6 height 6
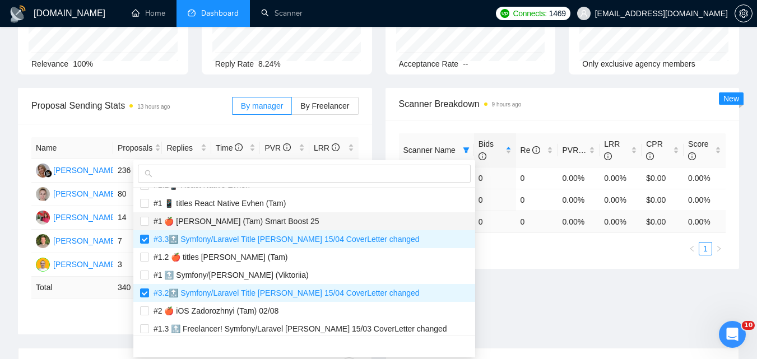
scroll to position [168, 0]
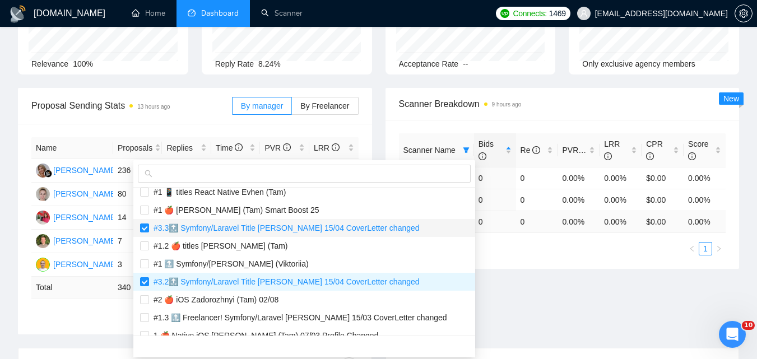
click at [248, 228] on span "#3.3🔝 Symfony/Laravel Title [PERSON_NAME] 15/04 CoverLetter changed" at bounding box center [284, 228] width 271 height 9
checkbox input "false"
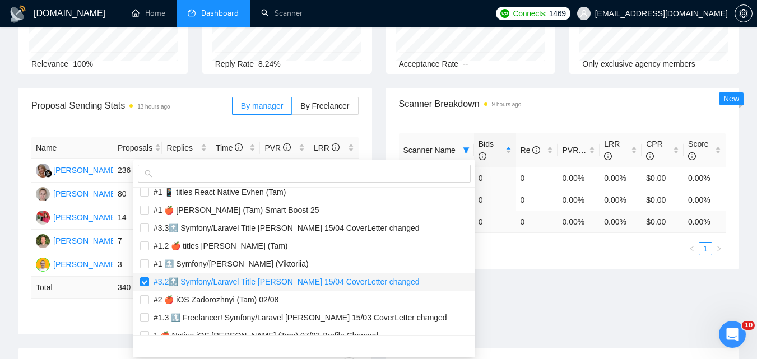
click at [244, 278] on span "#3.2🔝 Symfony/Laravel Title [PERSON_NAME] 15/04 CoverLetter changed" at bounding box center [284, 282] width 271 height 9
checkbox input "false"
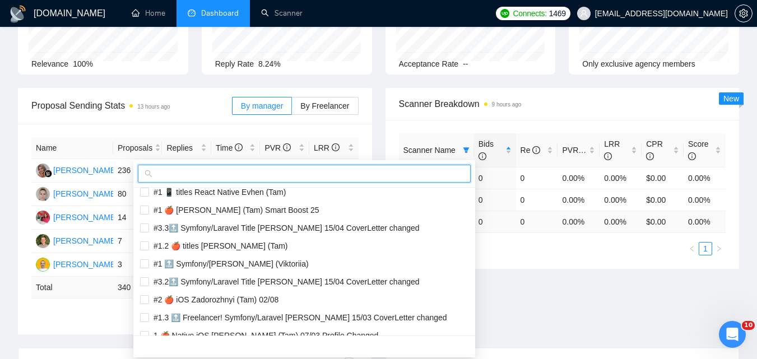
click at [274, 170] on input "text" at bounding box center [309, 174] width 309 height 12
paste input "#4.1 🔝 Symfony/[PERSON_NAME] / Another categories"
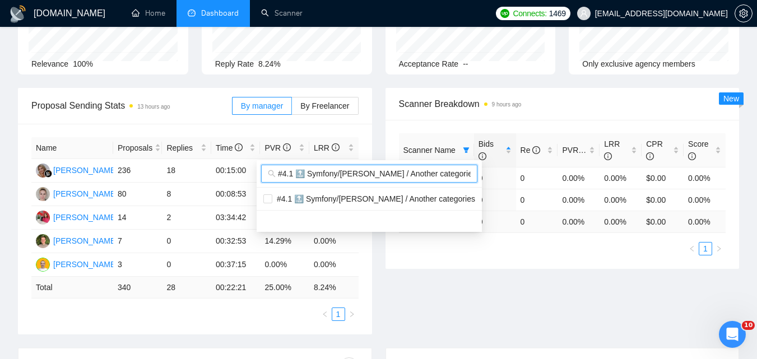
scroll to position [0, 0]
type input "#4.1 🔝 Symfony/[PERSON_NAME] / Another categories"
click at [303, 199] on span "#4.1 🔝 Symfony/[PERSON_NAME] / Another categories" at bounding box center [373, 199] width 203 height 9
checkbox input "true"
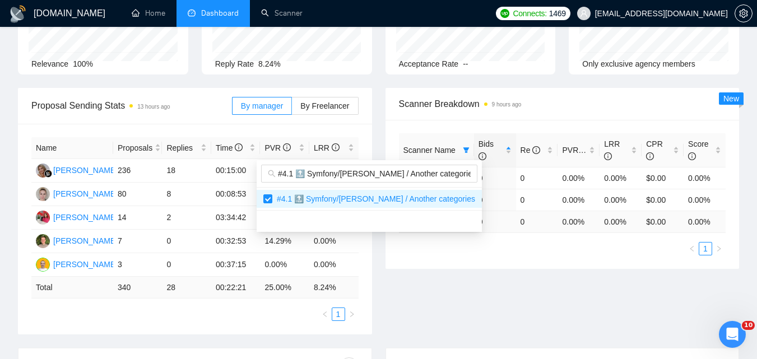
click at [563, 308] on div "Proposal Sending Stats 13 hours ago By manager By Freelancer Name Proposals Rep…" at bounding box center [378, 218] width 735 height 260
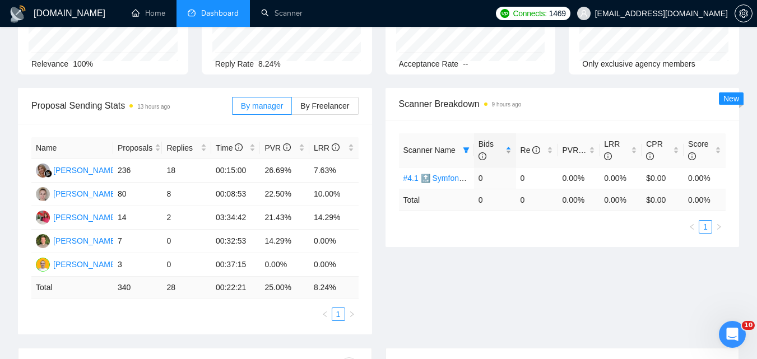
click at [479, 145] on div "Bids" at bounding box center [495, 150] width 33 height 25
click at [470, 147] on span at bounding box center [466, 150] width 11 height 17
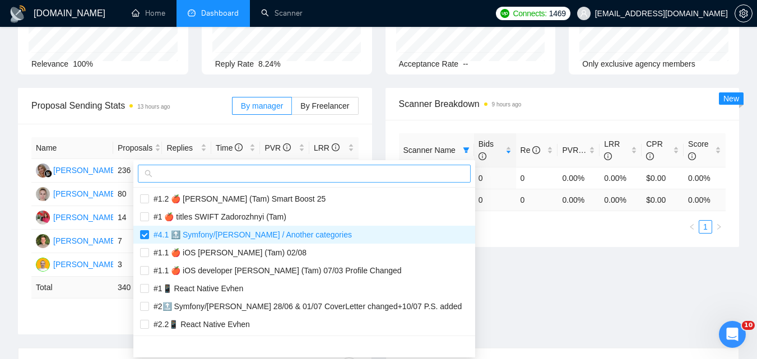
click at [418, 175] on input "text" at bounding box center [309, 174] width 309 height 12
paste input "#4.2 🔝 Symfony/[PERSON_NAME] / Another categories"
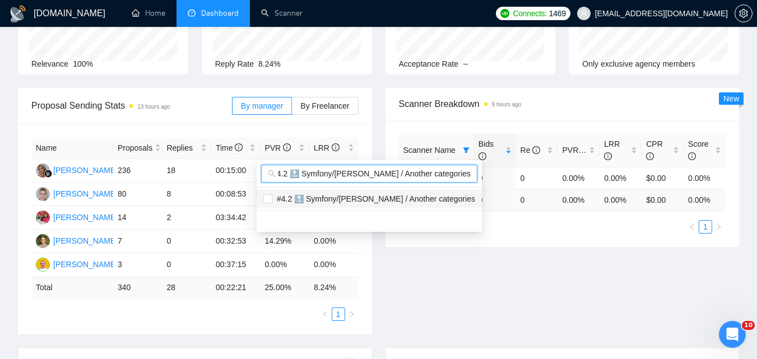
type input "#4.2 🔝 Symfony/[PERSON_NAME] / Another categories"
click at [430, 198] on span "#4.2 🔝 Symfony/[PERSON_NAME] / Another categories" at bounding box center [373, 199] width 203 height 9
checkbox input "true"
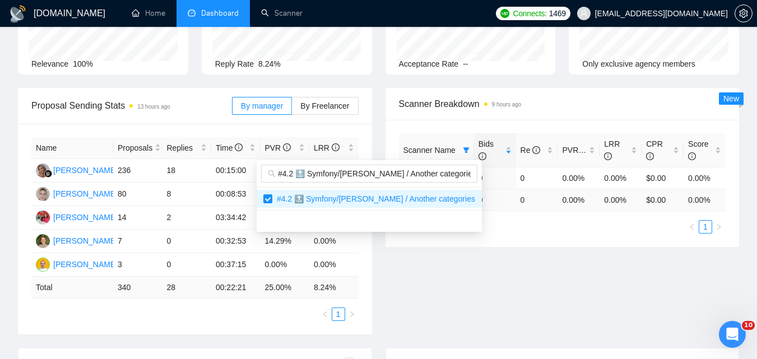
click at [549, 287] on div "Proposal Sending Stats 13 hours ago By manager By Freelancer Name Proposals Rep…" at bounding box center [378, 218] width 735 height 260
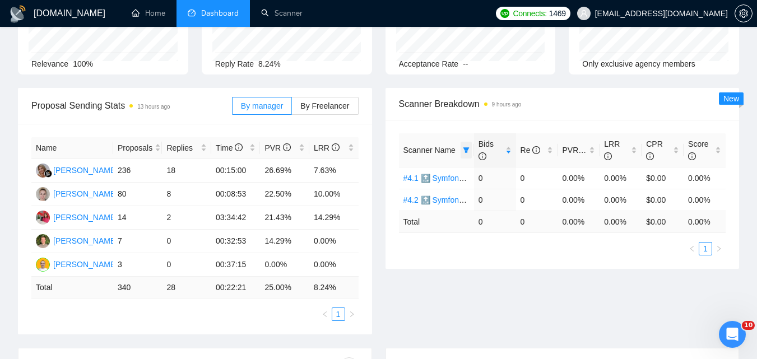
click at [466, 152] on icon "filter" at bounding box center [466, 150] width 6 height 6
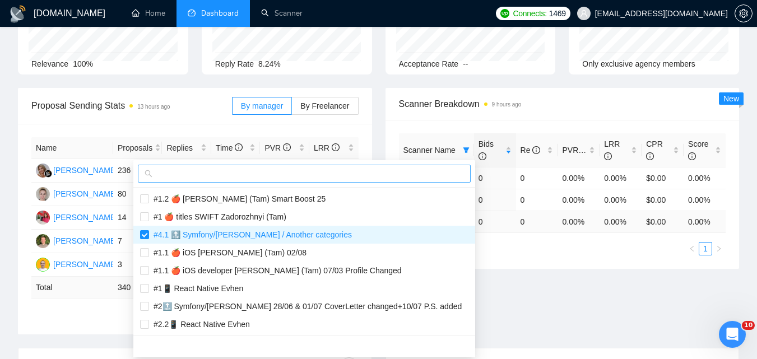
click at [400, 173] on input "text" at bounding box center [309, 174] width 309 height 12
paste input "#4.3 🔝 Symfony/[PERSON_NAME] / Another categories"
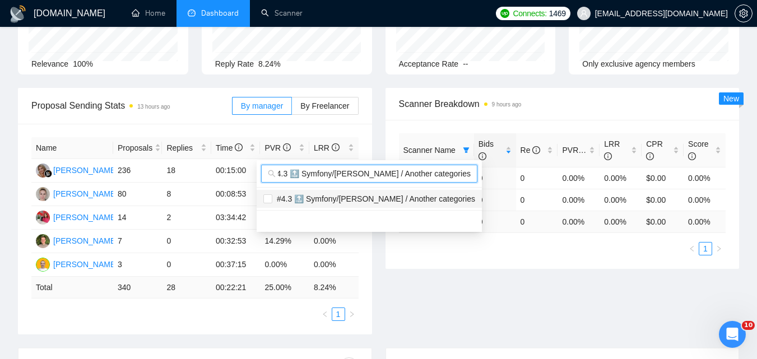
type input "#4.3 🔝 Symfony/[PERSON_NAME] / Another categories"
drag, startPoint x: 401, startPoint y: 200, endPoint x: 503, endPoint y: 267, distance: 122.4
click at [401, 200] on span "#4.3 🔝 Symfony/[PERSON_NAME] / Another categories" at bounding box center [373, 199] width 203 height 9
checkbox input "true"
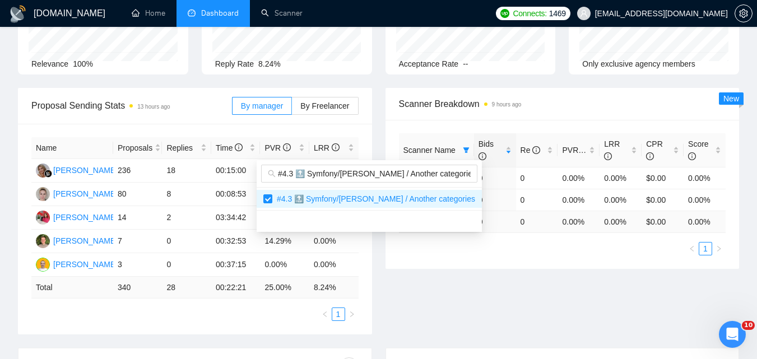
click at [542, 289] on div "Proposal Sending Stats 13 hours ago By manager By Freelancer Name Proposals Rep…" at bounding box center [378, 218] width 735 height 260
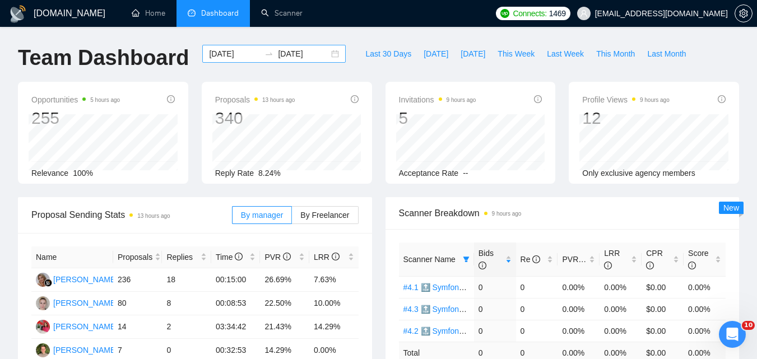
click at [225, 55] on input "[DATE]" at bounding box center [234, 54] width 51 height 12
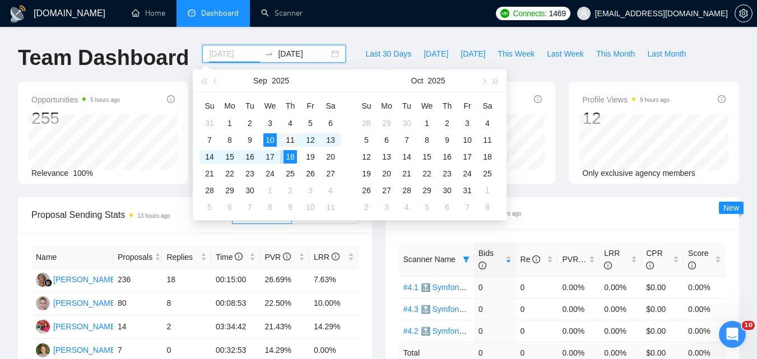
type input "[DATE]"
click at [295, 140] on div "11" at bounding box center [290, 139] width 13 height 13
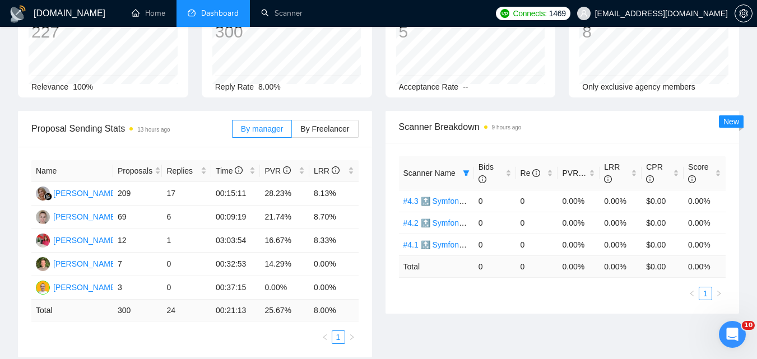
scroll to position [112, 0]
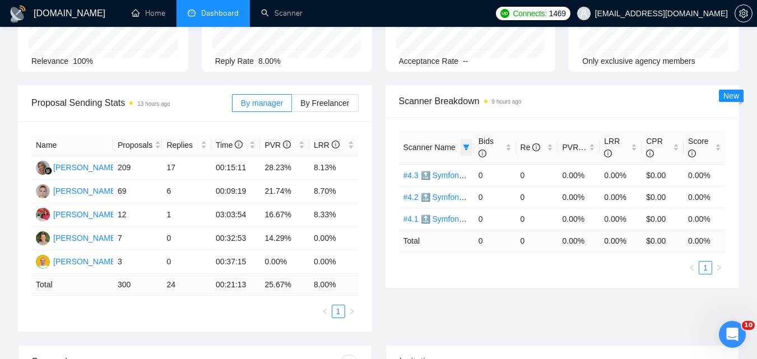
click at [466, 146] on icon "filter" at bounding box center [466, 148] width 6 height 6
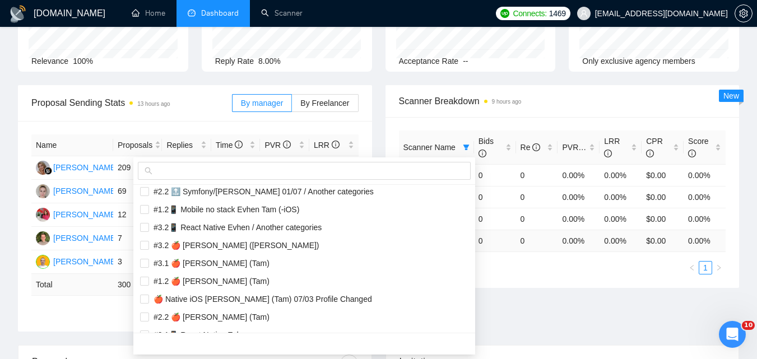
scroll to position [56, 0]
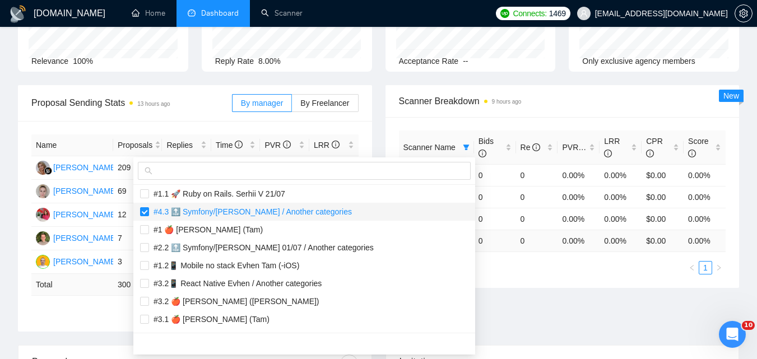
click at [266, 214] on span "#4.3 🔝 Symfony/[PERSON_NAME] / Another categories" at bounding box center [250, 211] width 203 height 9
checkbox input "false"
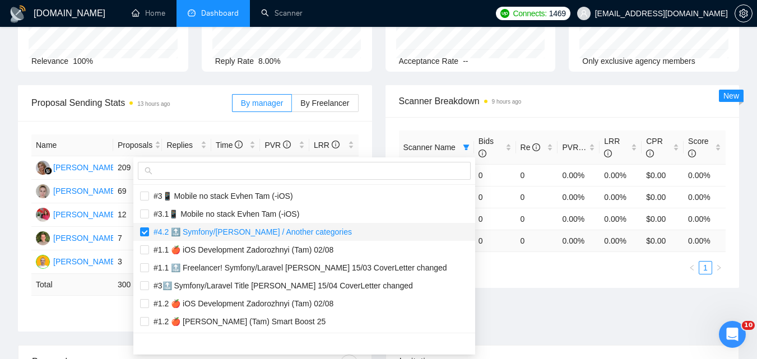
click at [244, 230] on span "#4.2 🔝 Symfony/[PERSON_NAME] / Another categories" at bounding box center [250, 232] width 203 height 9
checkbox input "false"
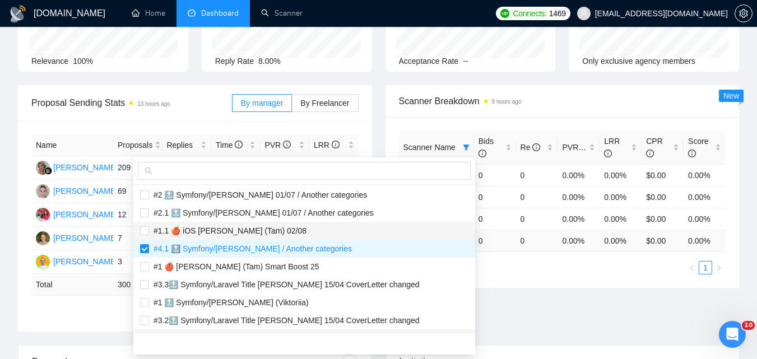
scroll to position [729, 0]
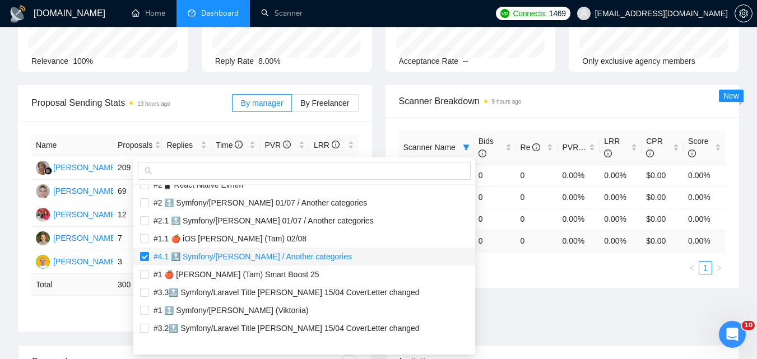
click at [227, 260] on span "#4.1 🔝 Symfony/[PERSON_NAME] / Another categories" at bounding box center [250, 256] width 203 height 9
checkbox input "false"
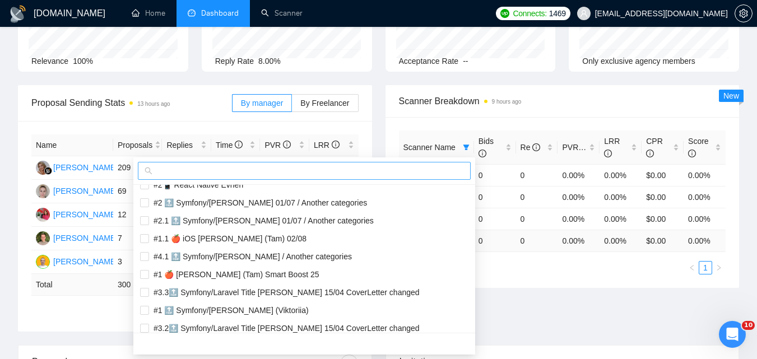
click at [266, 171] on input "text" at bounding box center [309, 171] width 309 height 12
paste input "#1 🔝 Freelancer! Symfony/Laravel [PERSON_NAME] 15/03 CoverLetter changed"
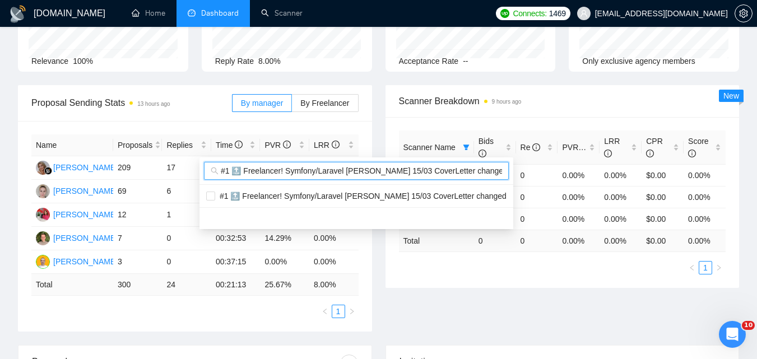
scroll to position [0, 0]
type input "#1 🔝 Freelancer! Symfony/Laravel [PERSON_NAME] 15/03 CoverLetter changed"
click at [496, 247] on body "[DOMAIN_NAME] Home Dashboard Scanner Connects: 1469 [EMAIL_ADDRESS][DOMAIN_NAME…" at bounding box center [378, 67] width 757 height 359
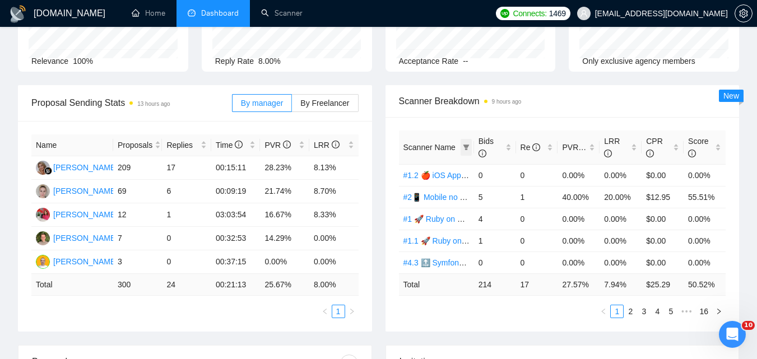
click at [458, 145] on span "Scanner Name" at bounding box center [431, 147] width 55 height 12
click at [465, 145] on icon "filter" at bounding box center [466, 148] width 6 height 6
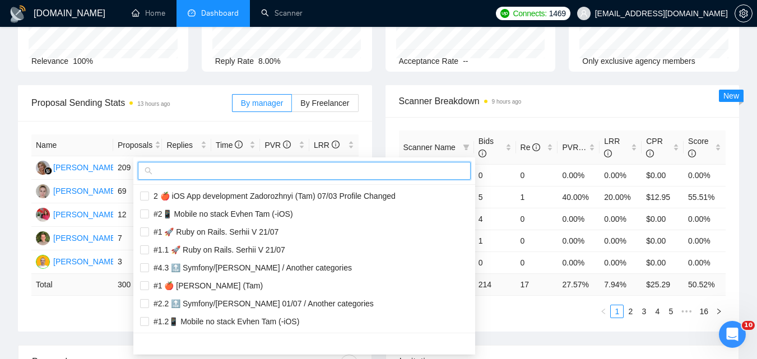
click at [368, 168] on input "text" at bounding box center [309, 171] width 309 height 12
paste input "#1 🔝 Freelancer! Symfony/Laravel [PERSON_NAME] 15/03 CoverLetter changed"
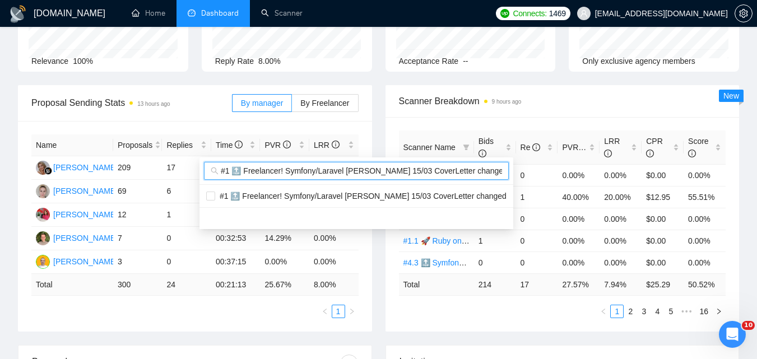
scroll to position [0, 6]
type input "#1 🔝 Freelancer! Symfony/Laravel [PERSON_NAME] 15/03 CoverLetter changed"
click at [398, 195] on span "#1 🔝 Freelancer! Symfony/Laravel [PERSON_NAME] 15/03 CoverLetter changed" at bounding box center [361, 196] width 292 height 9
checkbox input "true"
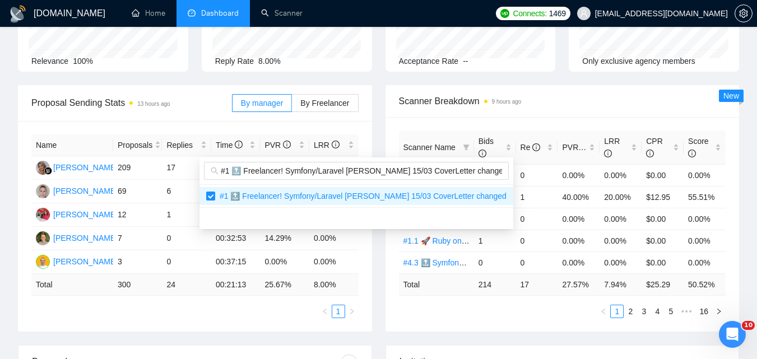
drag, startPoint x: 507, startPoint y: 346, endPoint x: 511, endPoint y: 334, distance: 13.5
click at [508, 344] on main "Team Dashboard [DATE] [DATE] Last 30 Days [DATE] [DATE] This Week Last Week Thi…" at bounding box center [379, 325] width 722 height 785
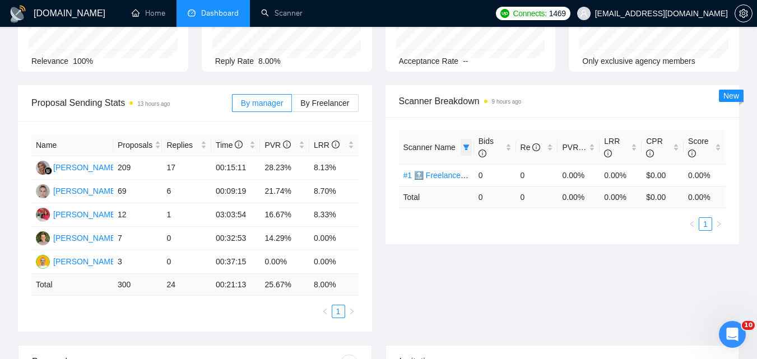
click at [468, 147] on icon "filter" at bounding box center [466, 147] width 7 height 7
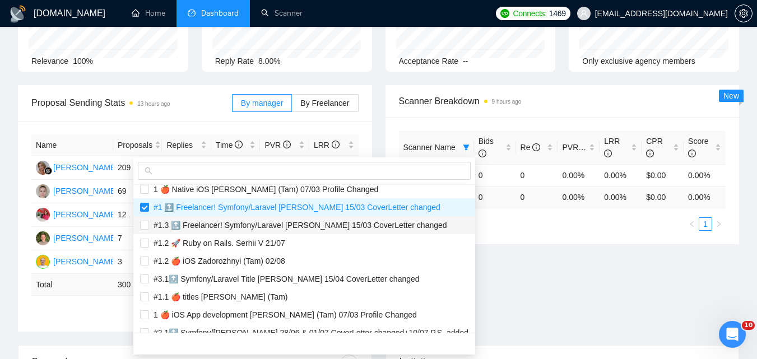
scroll to position [1121, 0]
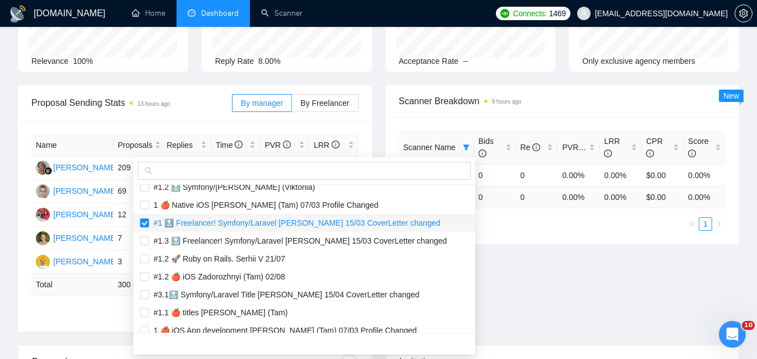
click at [220, 219] on span "#1 🔝 Freelancer! Symfony/Laravel [PERSON_NAME] 15/03 CoverLetter changed" at bounding box center [295, 223] width 292 height 9
checkbox input "false"
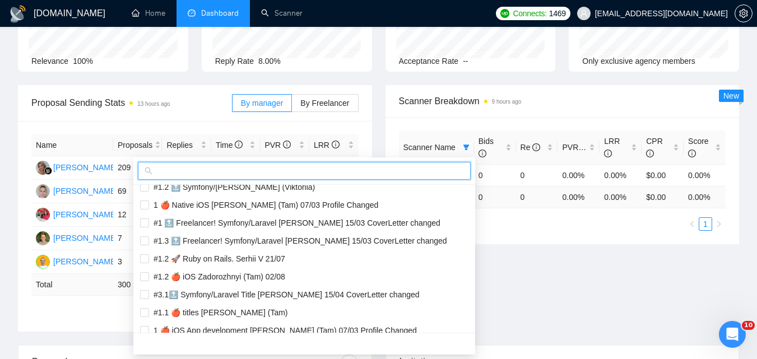
click at [239, 175] on input "text" at bounding box center [309, 171] width 309 height 12
paste input "#1.1 🔝 Freelancer! Symfony/Laravel [PERSON_NAME] 15/03 CoverLetter changed"
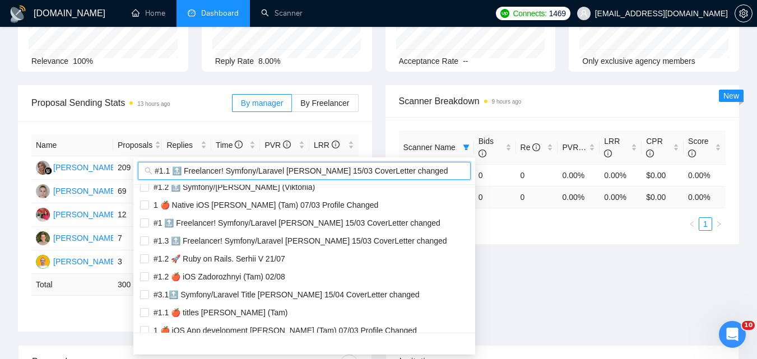
scroll to position [0, 0]
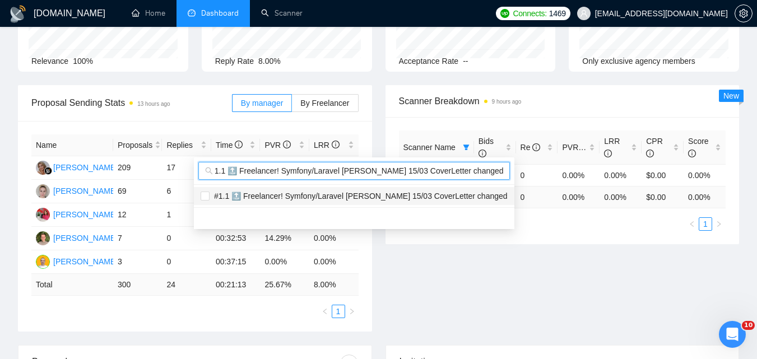
type input "#1.1 🔝 Freelancer! Symfony/Laravel [PERSON_NAME] 15/03 CoverLetter changed"
click at [342, 188] on li "#1.1 🔝 Freelancer! Symfony/Laravel [PERSON_NAME] 15/03 CoverLetter changed" at bounding box center [354, 196] width 321 height 18
checkbox input "true"
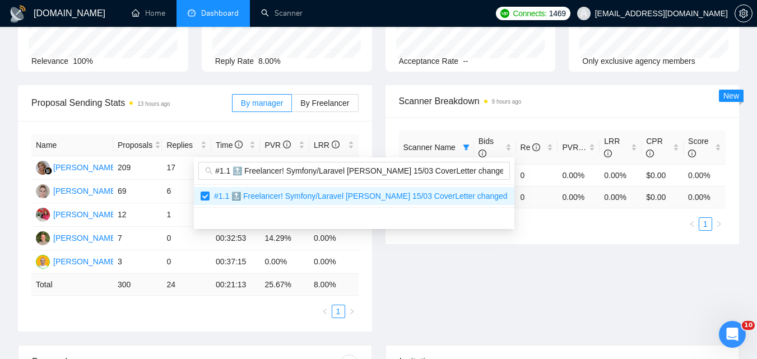
click at [529, 265] on div "Proposal Sending Stats 13 hours ago By manager By Freelancer Name Proposals Rep…" at bounding box center [378, 215] width 735 height 260
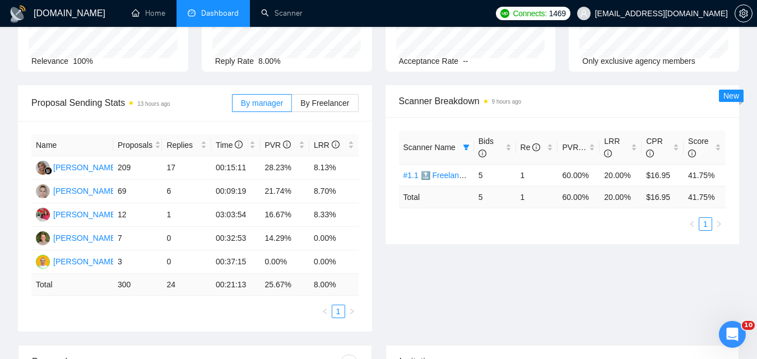
drag, startPoint x: 465, startPoint y: 144, endPoint x: 451, endPoint y: 152, distance: 16.3
click at [466, 144] on icon "filter" at bounding box center [466, 147] width 7 height 7
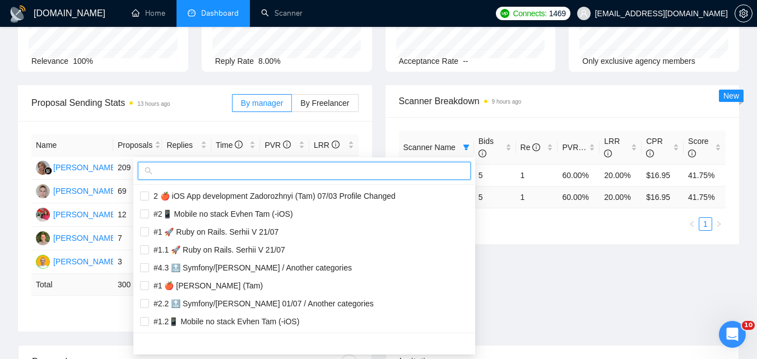
click at [423, 175] on input "text" at bounding box center [309, 171] width 309 height 12
paste input "#1.2 🔝 Freelancer! Symfony/Laravel [PERSON_NAME] 15/03 CoverLetter changed"
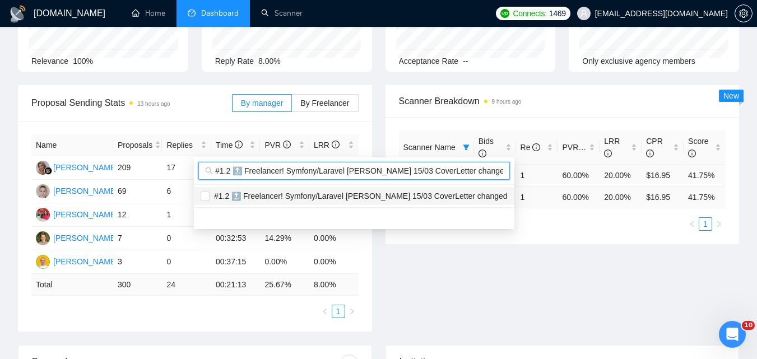
scroll to position [0, 5]
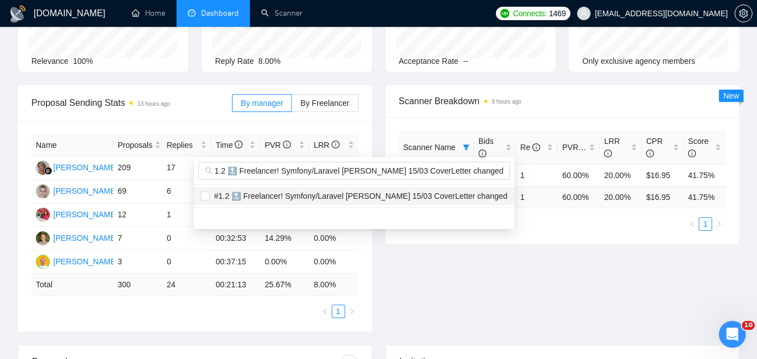
drag, startPoint x: 426, startPoint y: 194, endPoint x: 540, endPoint y: 256, distance: 130.2
click at [426, 193] on span "#1.2 🔝 Freelancer! Symfony/Laravel [PERSON_NAME] 15/03 CoverLetter changed" at bounding box center [359, 196] width 298 height 9
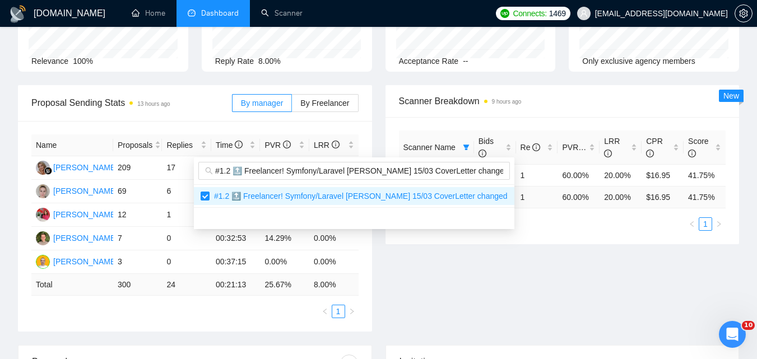
click at [617, 290] on div "Proposal Sending Stats 13 hours ago By manager By Freelancer Name Proposals Rep…" at bounding box center [378, 215] width 735 height 260
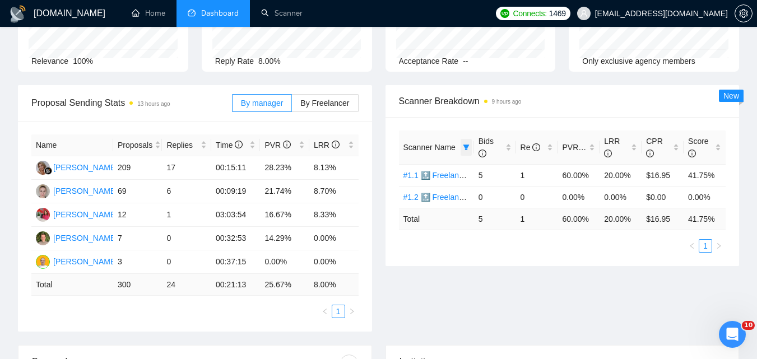
click at [466, 147] on icon "filter" at bounding box center [466, 148] width 6 height 6
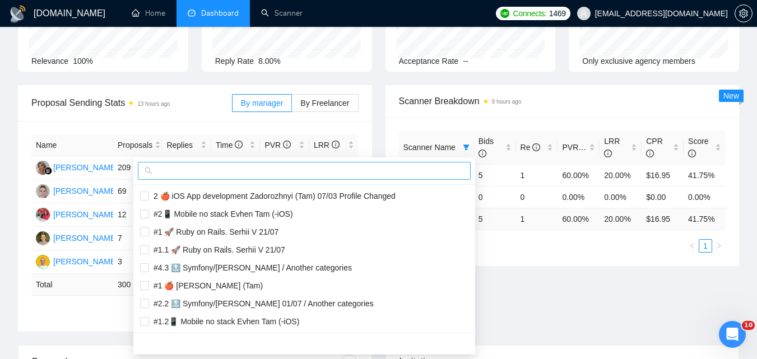
click at [447, 177] on span at bounding box center [304, 171] width 333 height 18
click at [447, 170] on input "text" at bounding box center [309, 171] width 309 height 12
paste input "#1.3 🔝 Freelancer! Symfony/Laravel [PERSON_NAME] 15/03 CoverLetter changed"
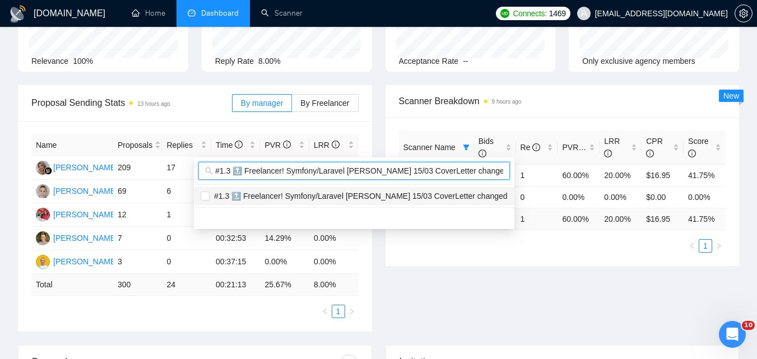
click at [446, 190] on span "#1.3 🔝 Freelancer! Symfony/Laravel [PERSON_NAME] 15/03 CoverLetter changed" at bounding box center [354, 196] width 307 height 12
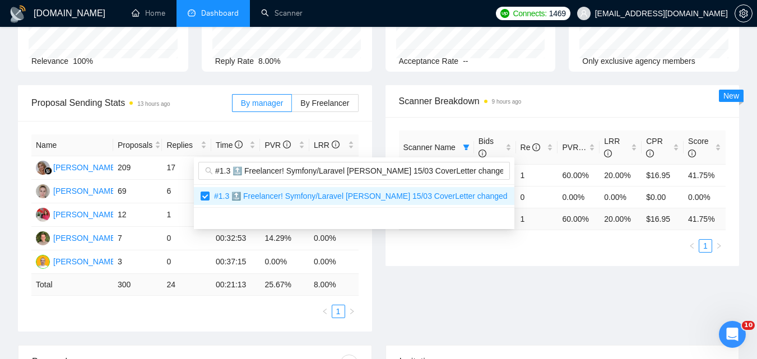
click at [569, 270] on div "Proposal Sending Stats 13 hours ago By manager By Freelancer Name Proposals Rep…" at bounding box center [378, 215] width 735 height 260
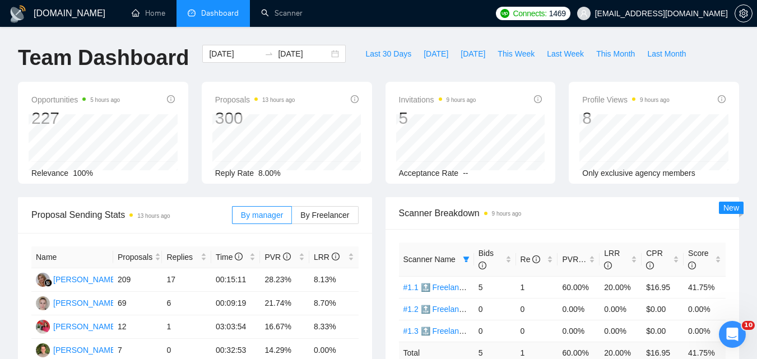
click at [228, 15] on span "Dashboard" at bounding box center [220, 13] width 38 height 10
click at [288, 9] on link "Scanner" at bounding box center [281, 13] width 41 height 10
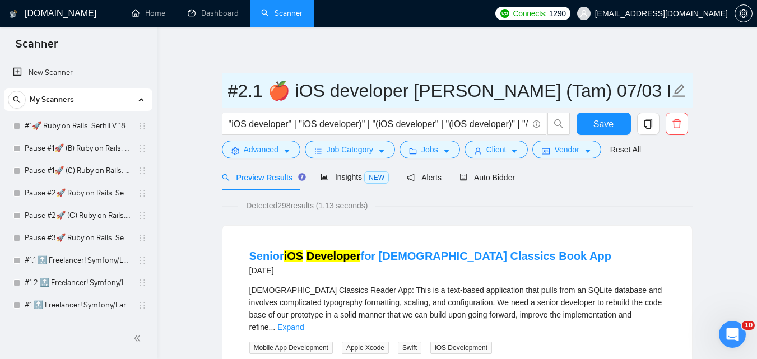
click at [258, 96] on input "#2.1 🍎 iOS developer [PERSON_NAME] (Tam) 07/03 Profile Changed" at bounding box center [449, 91] width 442 height 28
click at [260, 96] on input "#2.1 🍎 iOS developer [PERSON_NAME] (Tam) 07/03 Profile Changed" at bounding box center [449, 91] width 442 height 28
click at [243, 99] on input "#2.2 🍎 iOS developer Zadorozhnyi (Tam) 07/03 Profile Changed" at bounding box center [449, 91] width 442 height 28
type input "#1.2 🍎 iOS developer [PERSON_NAME] (Tam) 07/03 Profile Changed"
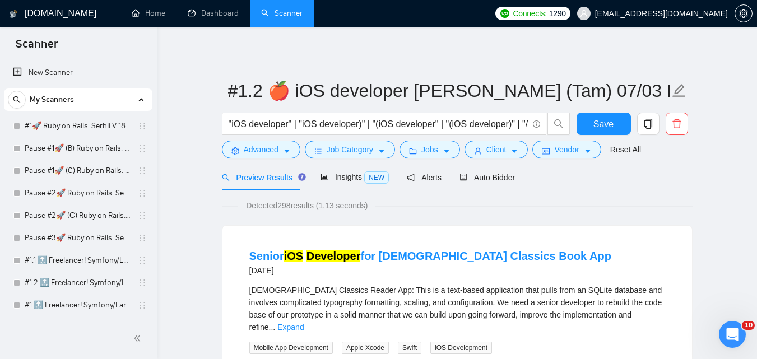
click at [597, 124] on span "Save" at bounding box center [604, 124] width 20 height 14
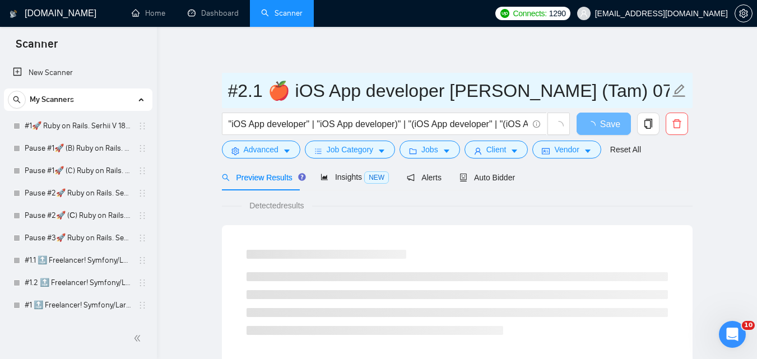
click at [242, 98] on input "#2.1 🍎 iOS App developer [PERSON_NAME] (Tam) 07/03 Profile Changed" at bounding box center [449, 91] width 442 height 28
click at [258, 96] on input "#1.1 🍎 iOS App developer [PERSON_NAME] (Tam) 07/03 Profile Changed" at bounding box center [449, 91] width 442 height 28
type input "#1.2 🍎 iOS App developer Zadorozhnyi (Tam) 07/03 Profile Changed"
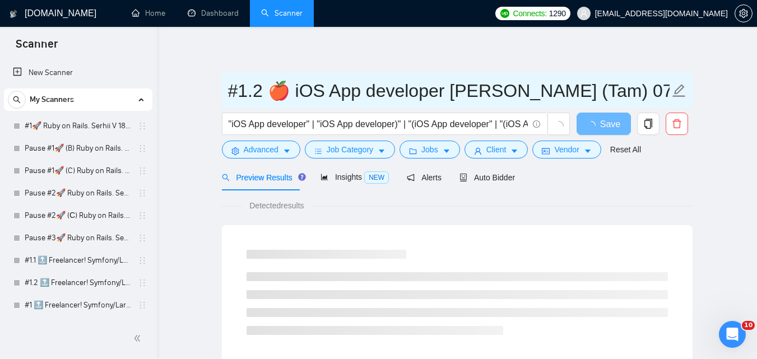
click at [385, 92] on input "#1.2 🍎 iOS App developer Zadorozhnyi (Tam) 07/03 Profile Changed" at bounding box center [449, 91] width 442 height 28
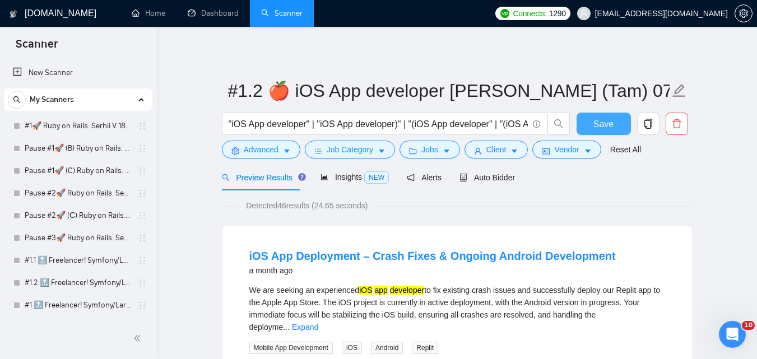
click at [605, 126] on span "Save" at bounding box center [604, 124] width 20 height 14
